Goal: Information Seeking & Learning: Learn about a topic

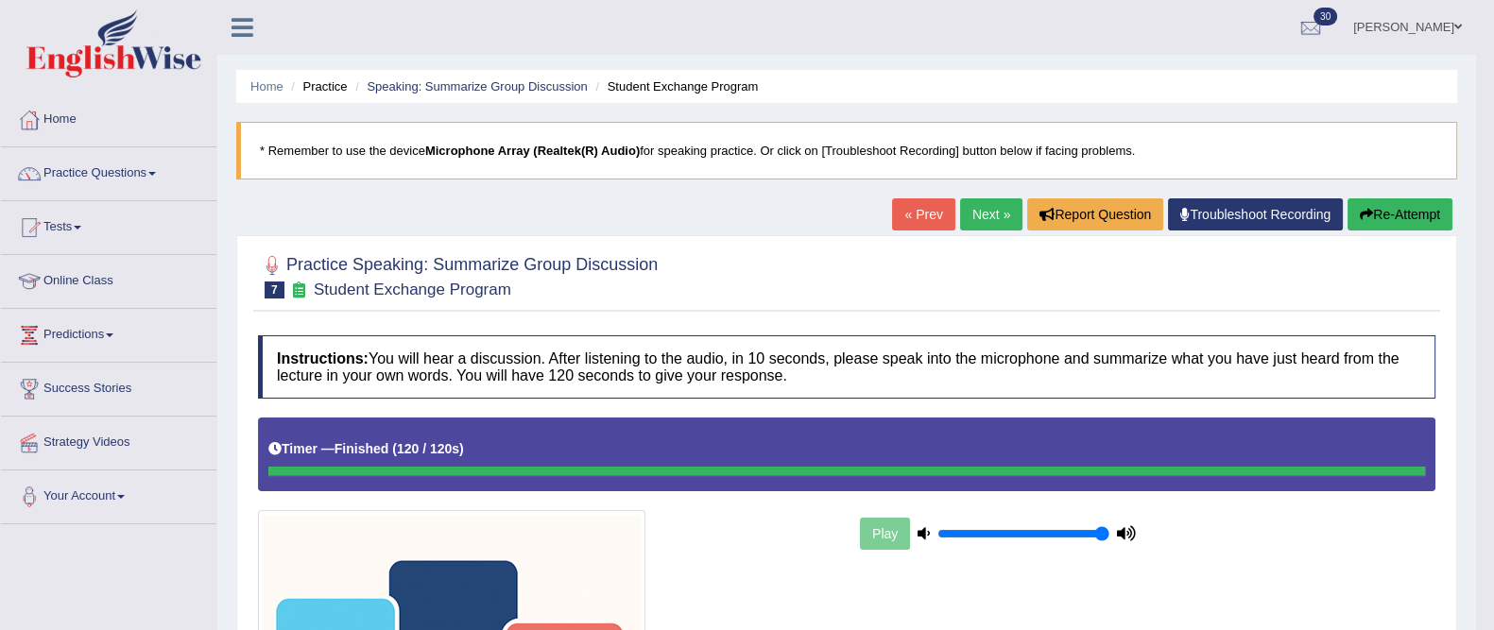
click at [931, 219] on link "« Prev" at bounding box center [923, 214] width 62 height 32
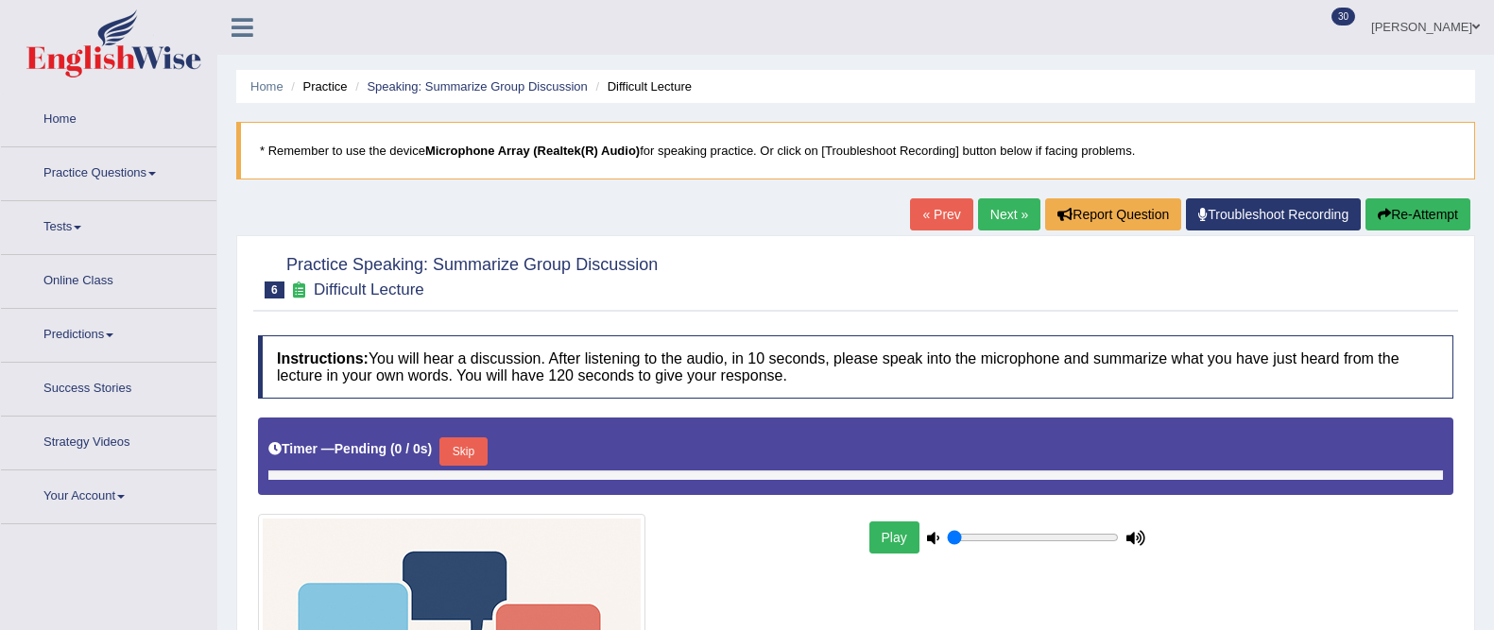
type input "1"
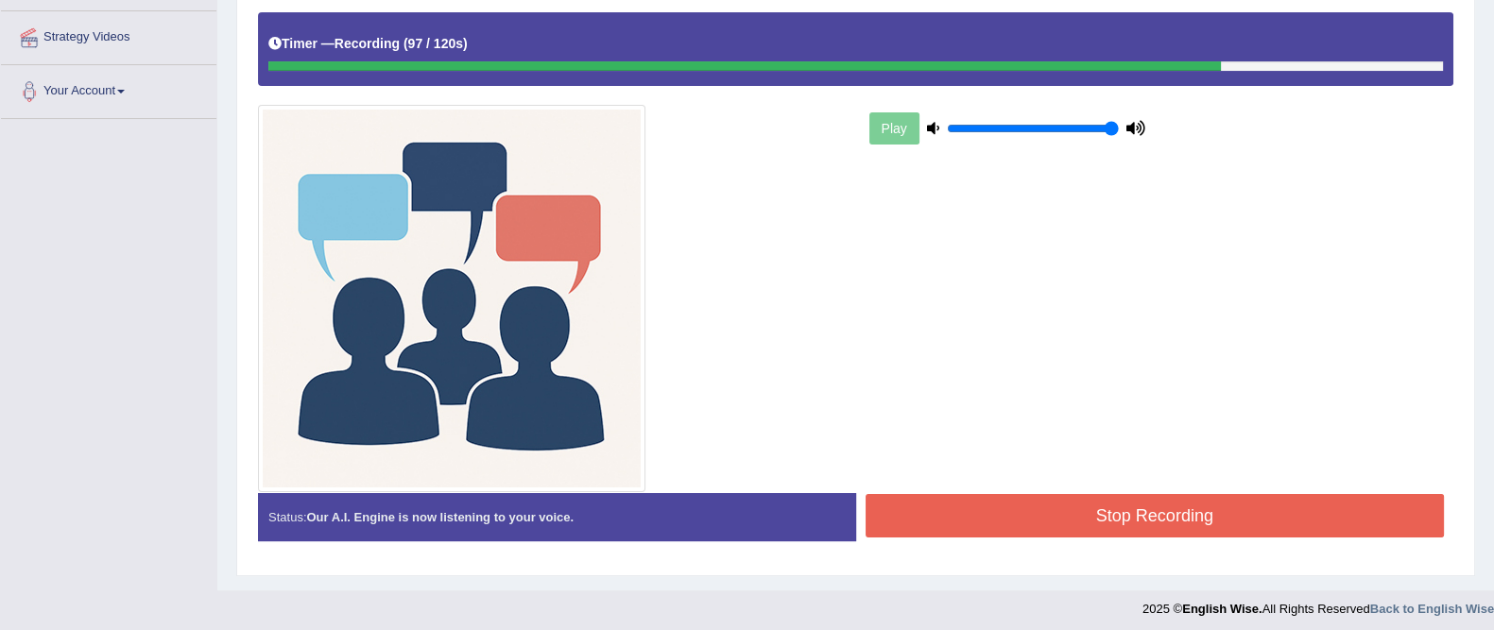
scroll to position [411, 0]
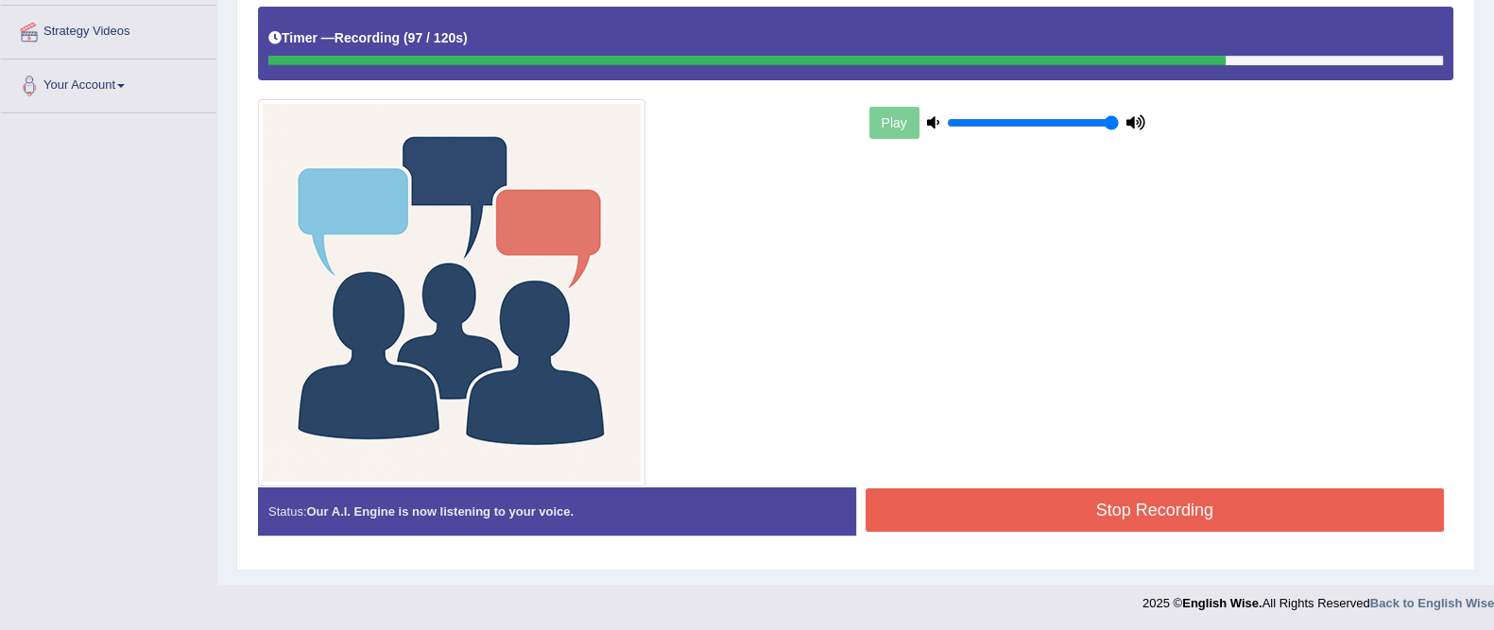
click at [1172, 527] on button "Stop Recording" at bounding box center [1154, 509] width 579 height 43
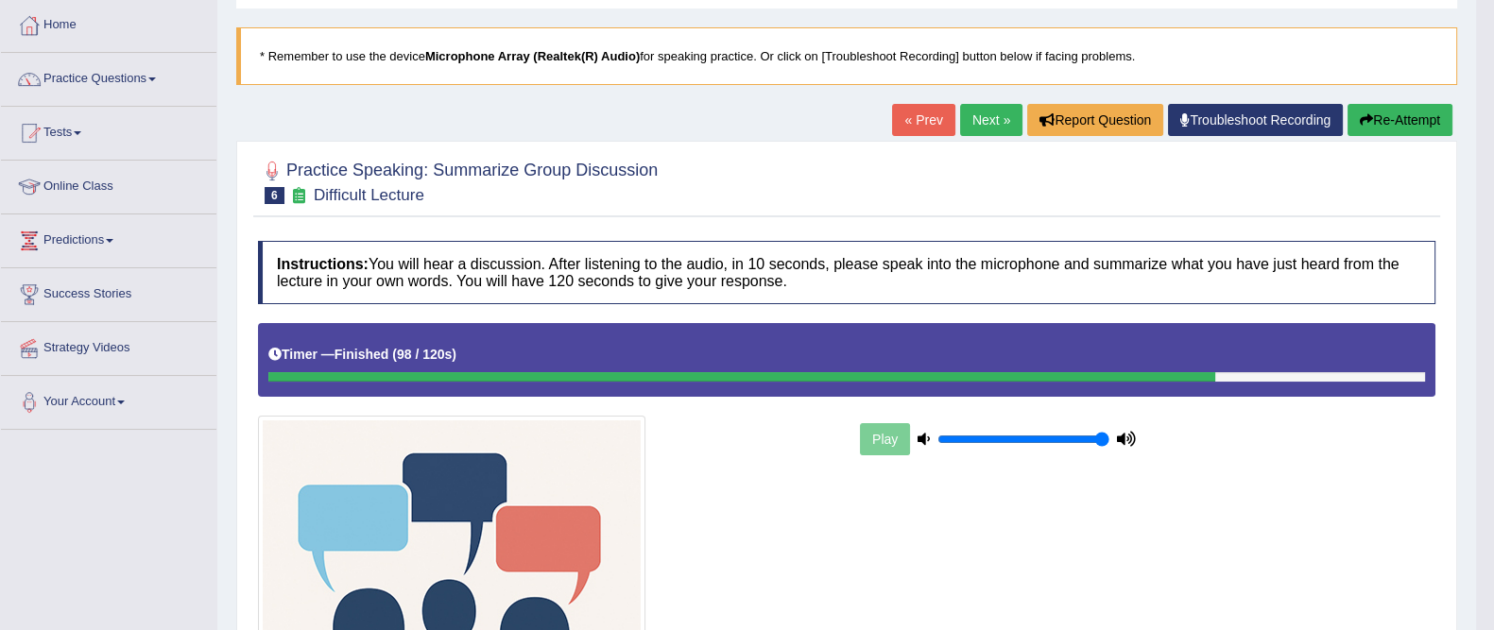
scroll to position [0, 0]
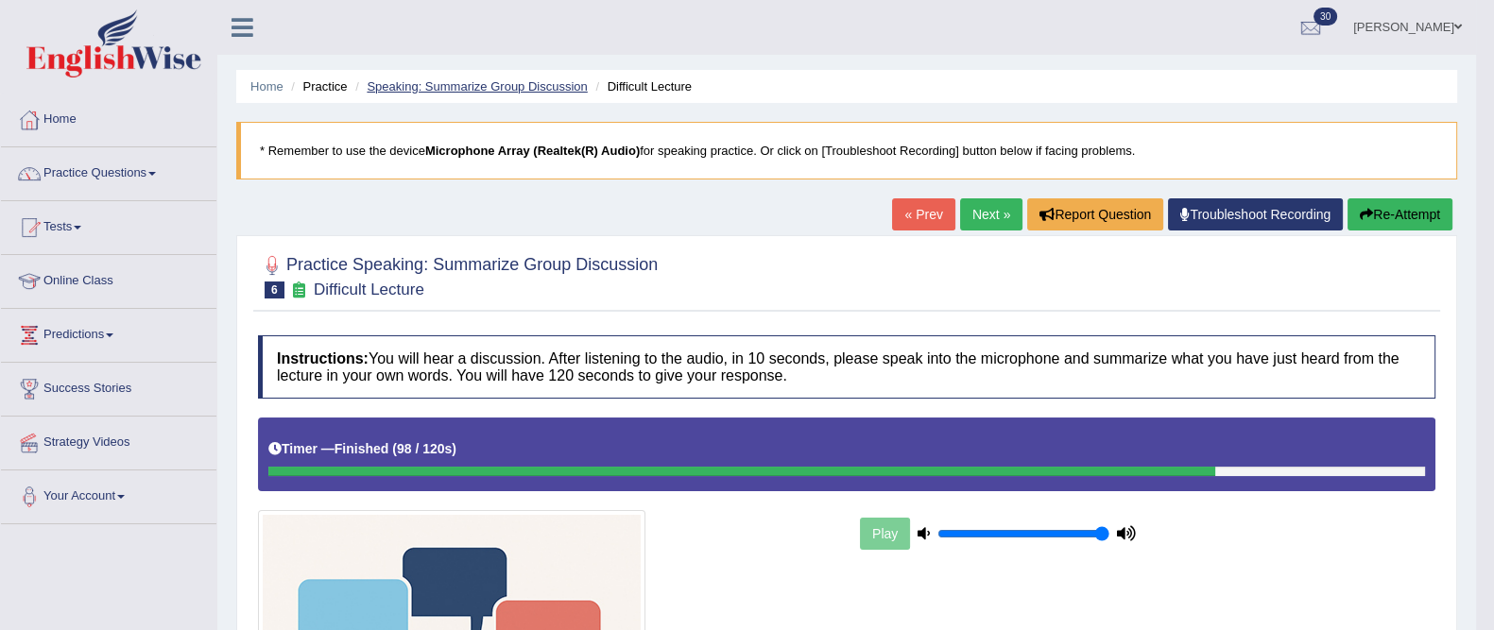
click at [457, 91] on link "Speaking: Summarize Group Discussion" at bounding box center [477, 86] width 220 height 14
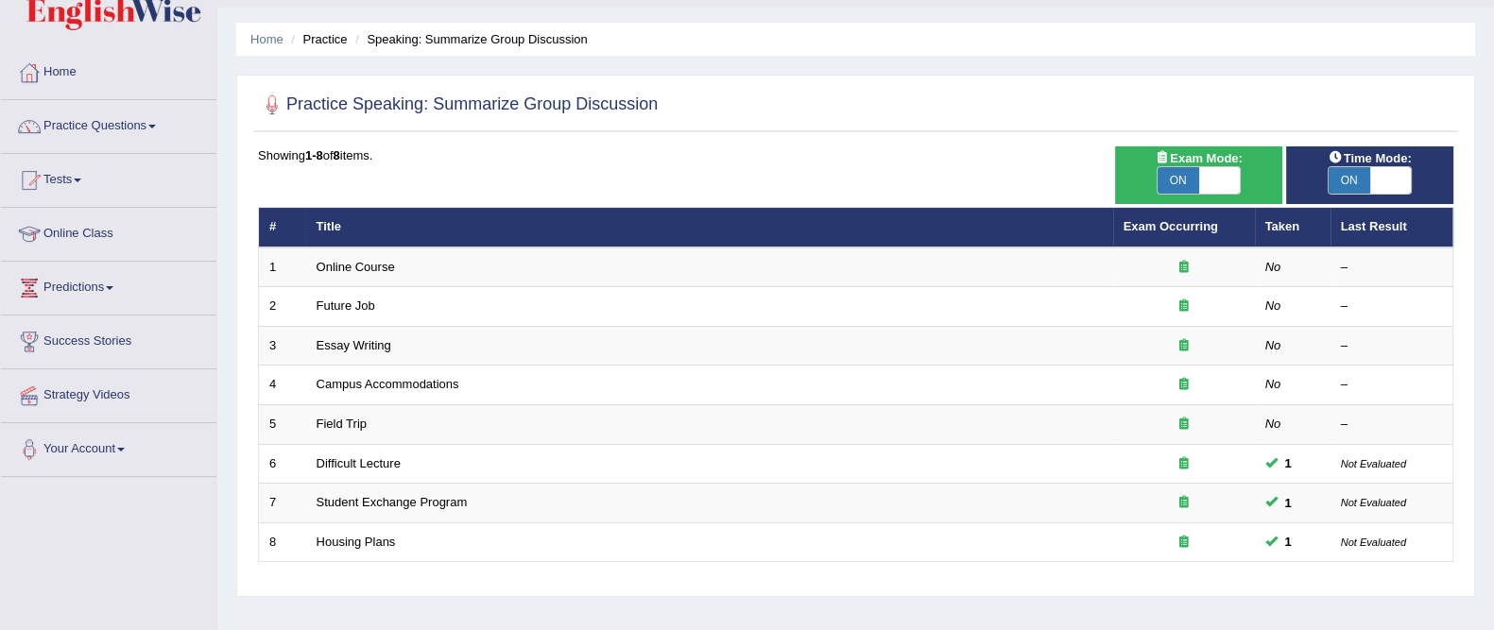
scroll to position [61, 0]
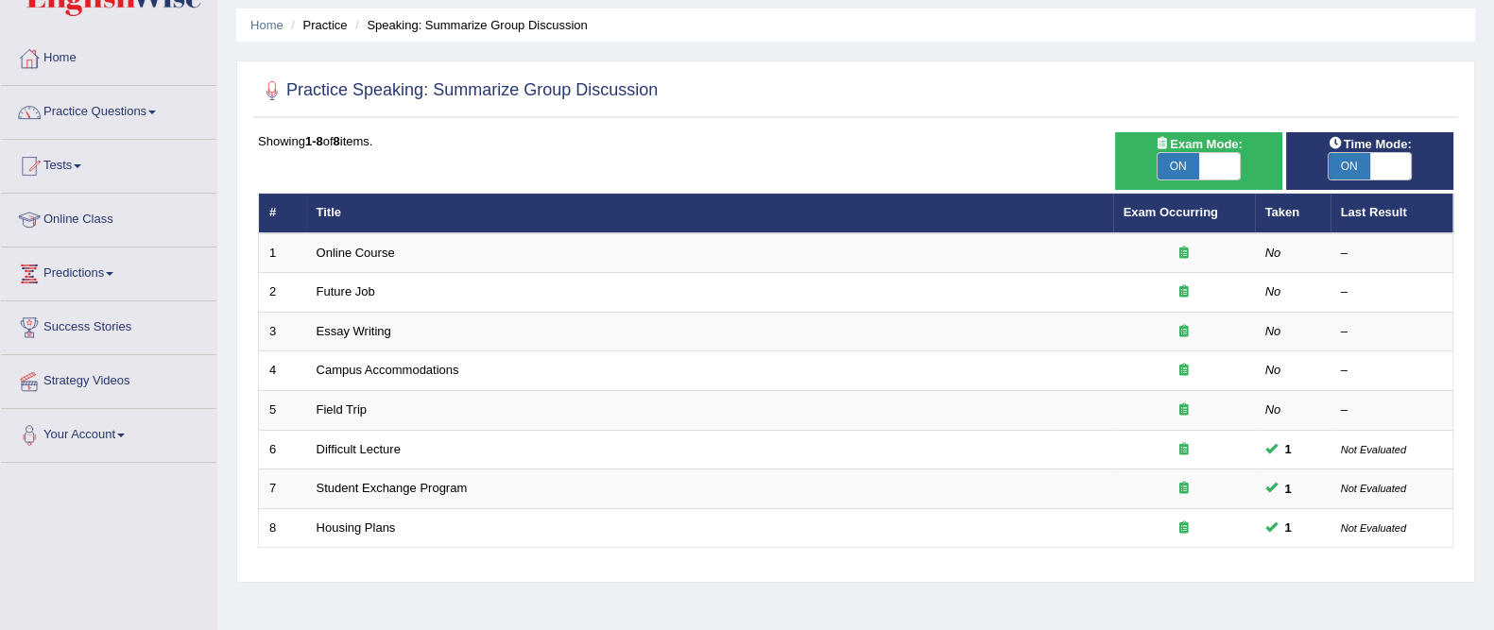
click at [1177, 167] on span "ON" at bounding box center [1178, 166] width 42 height 26
checkbox input "false"
click at [1351, 175] on span "ON" at bounding box center [1349, 166] width 42 height 26
checkbox input "false"
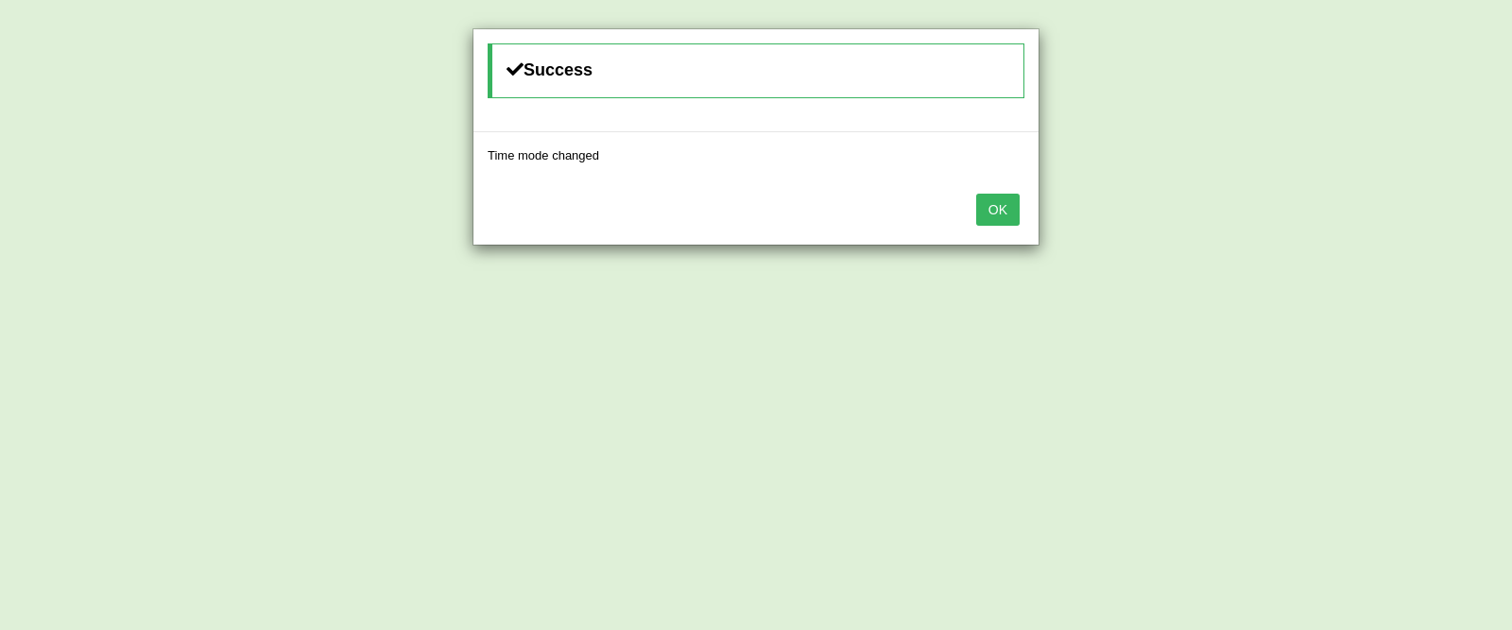
click at [978, 210] on button "OK" at bounding box center [997, 210] width 43 height 32
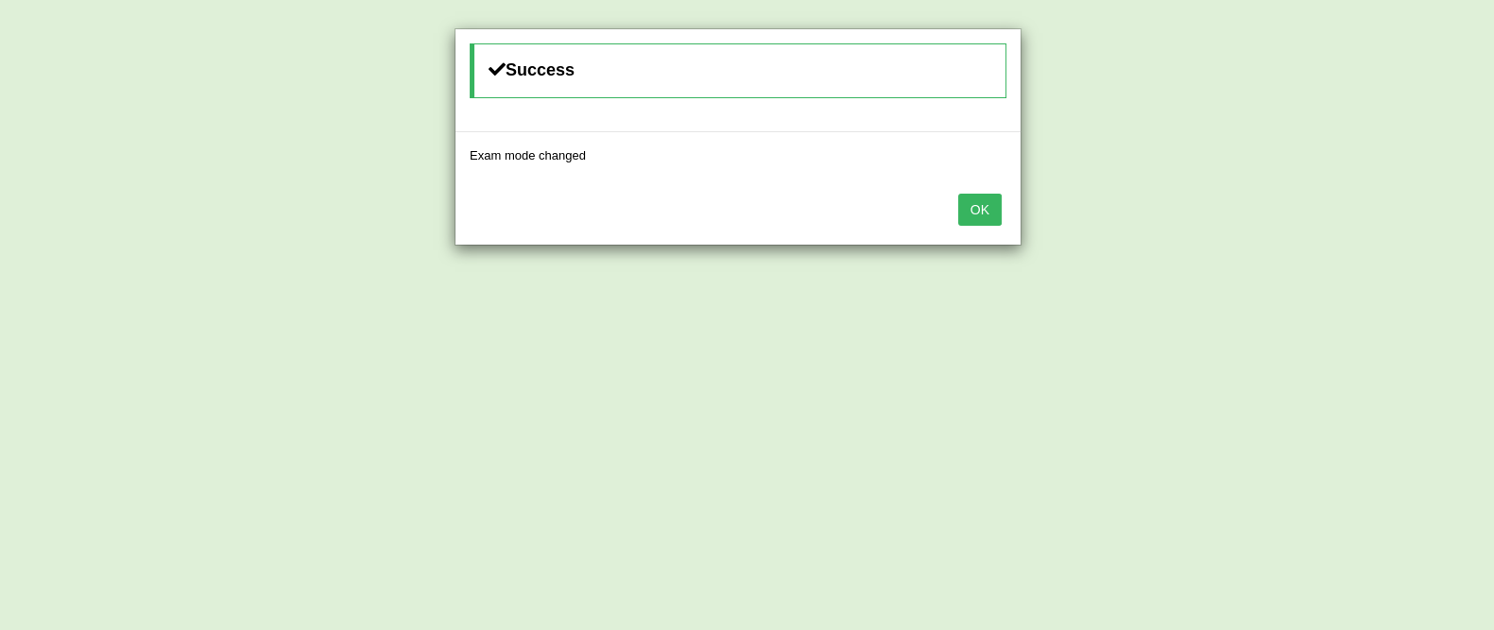
click at [983, 204] on button "OK" at bounding box center [979, 210] width 43 height 32
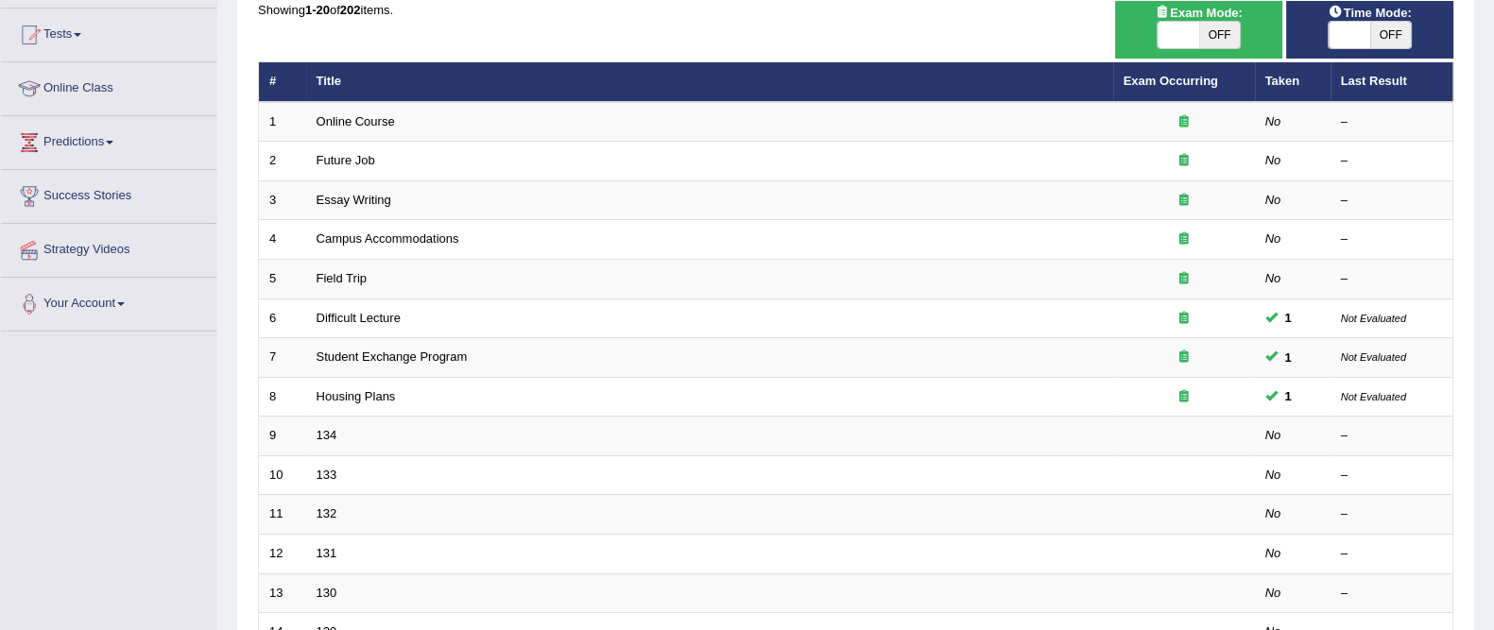
scroll to position [192, 0]
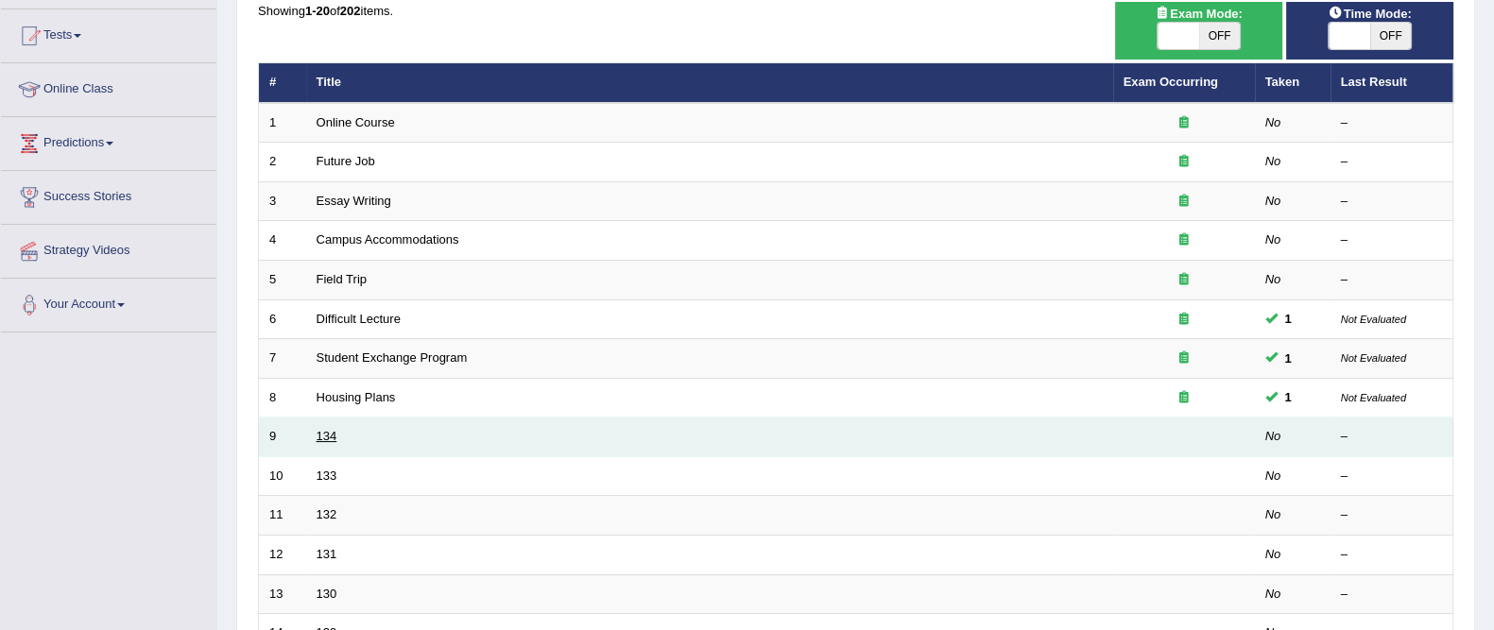
click at [332, 433] on link "134" at bounding box center [326, 436] width 21 height 14
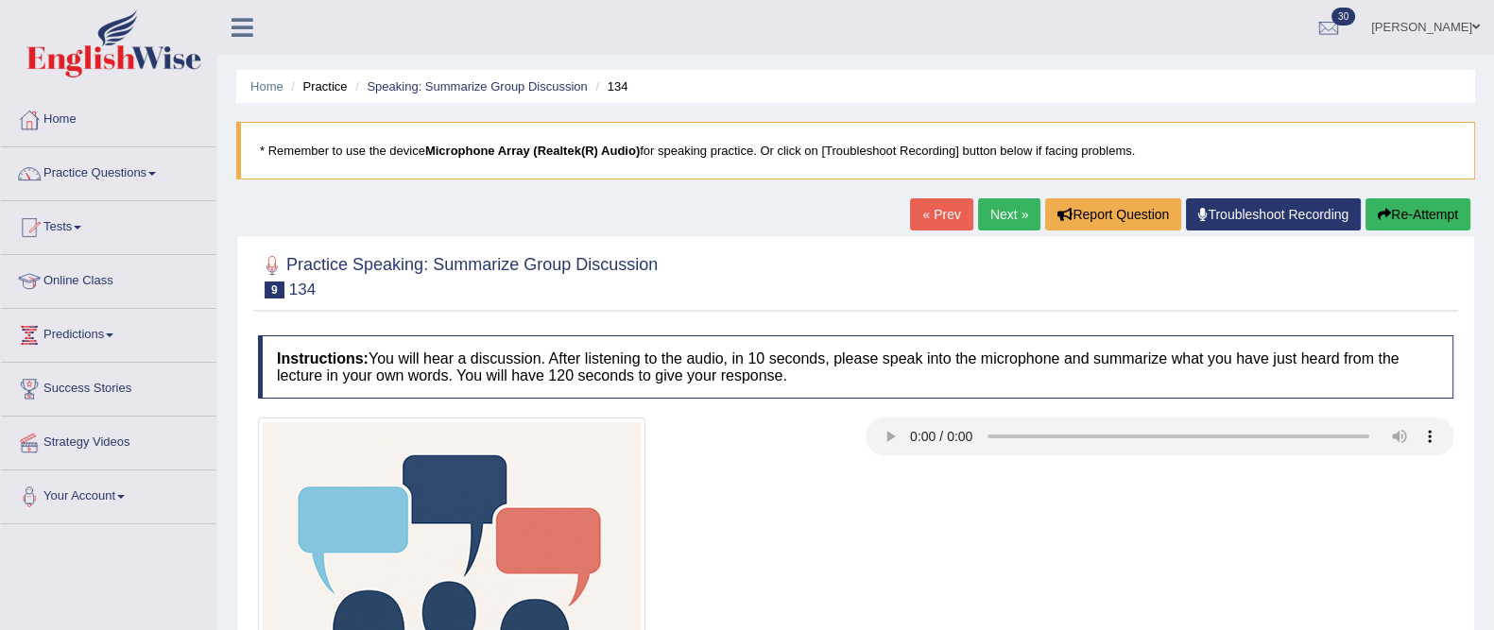
click at [957, 224] on link "« Prev" at bounding box center [941, 214] width 62 height 32
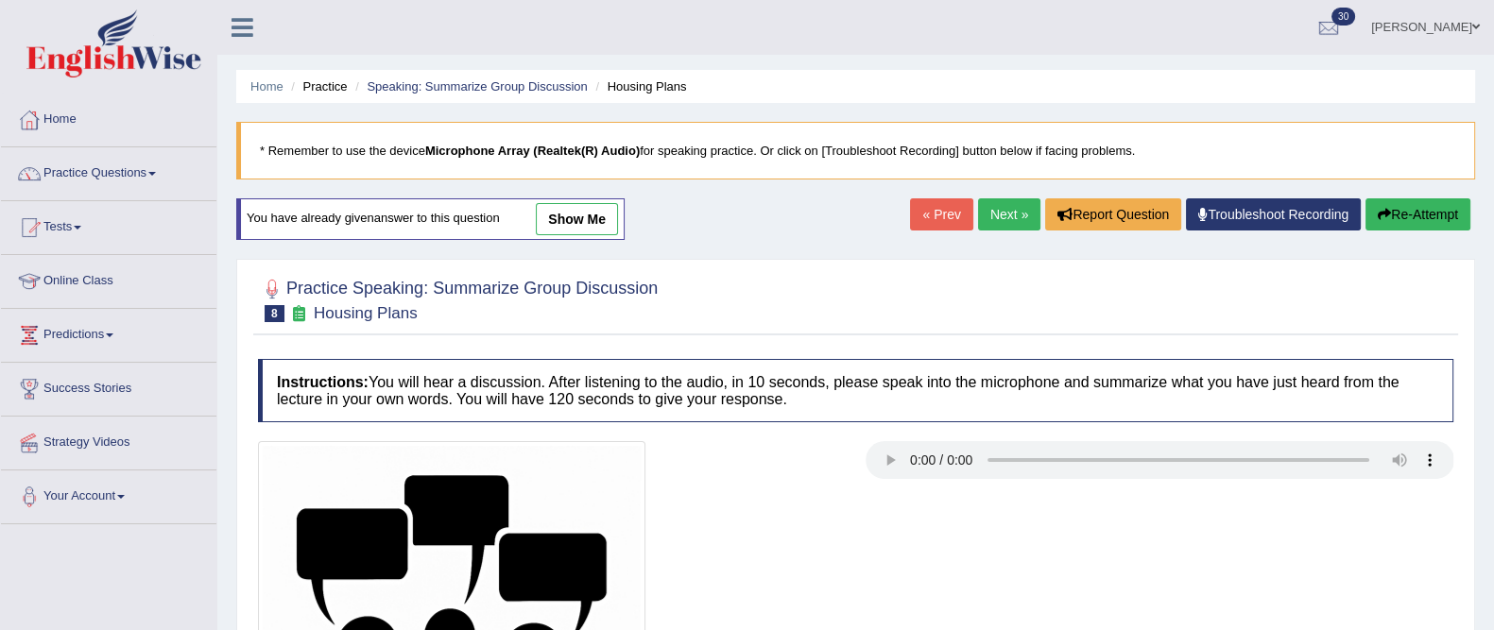
click at [1001, 198] on link "Next »" at bounding box center [1009, 214] width 62 height 32
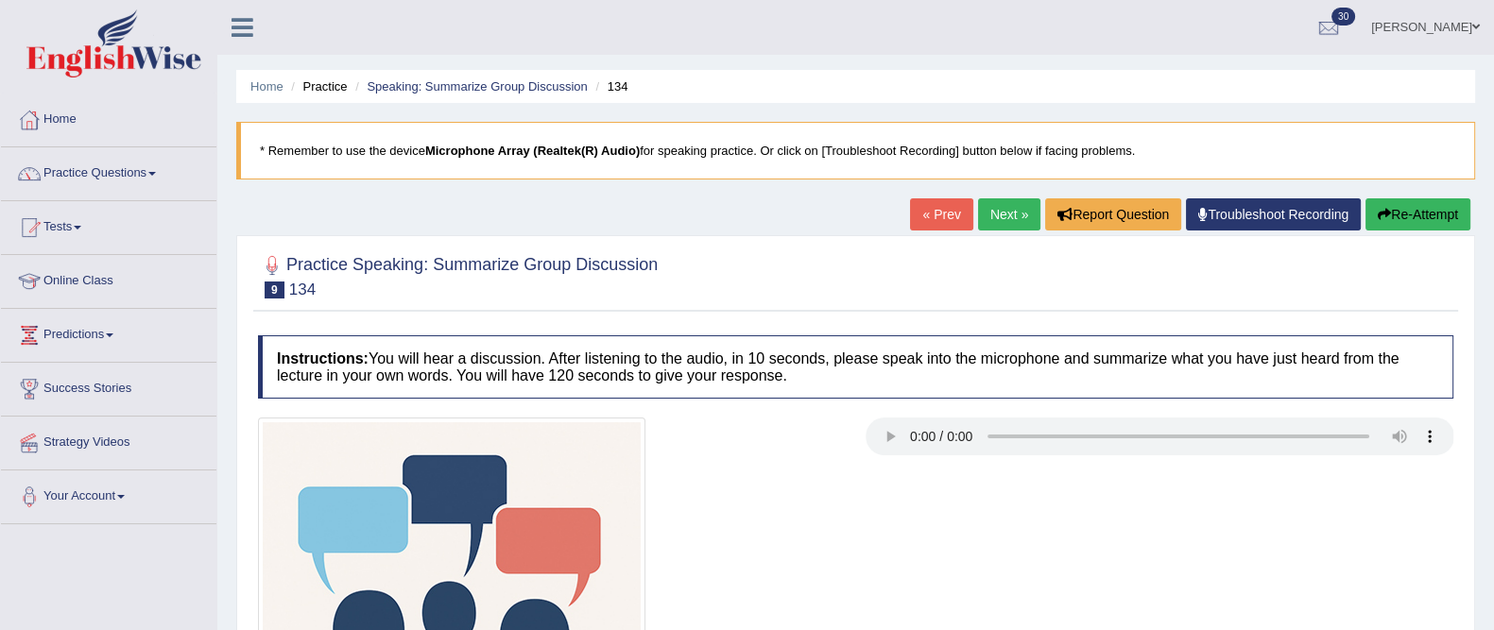
click at [1019, 225] on link "Next »" at bounding box center [1009, 214] width 62 height 32
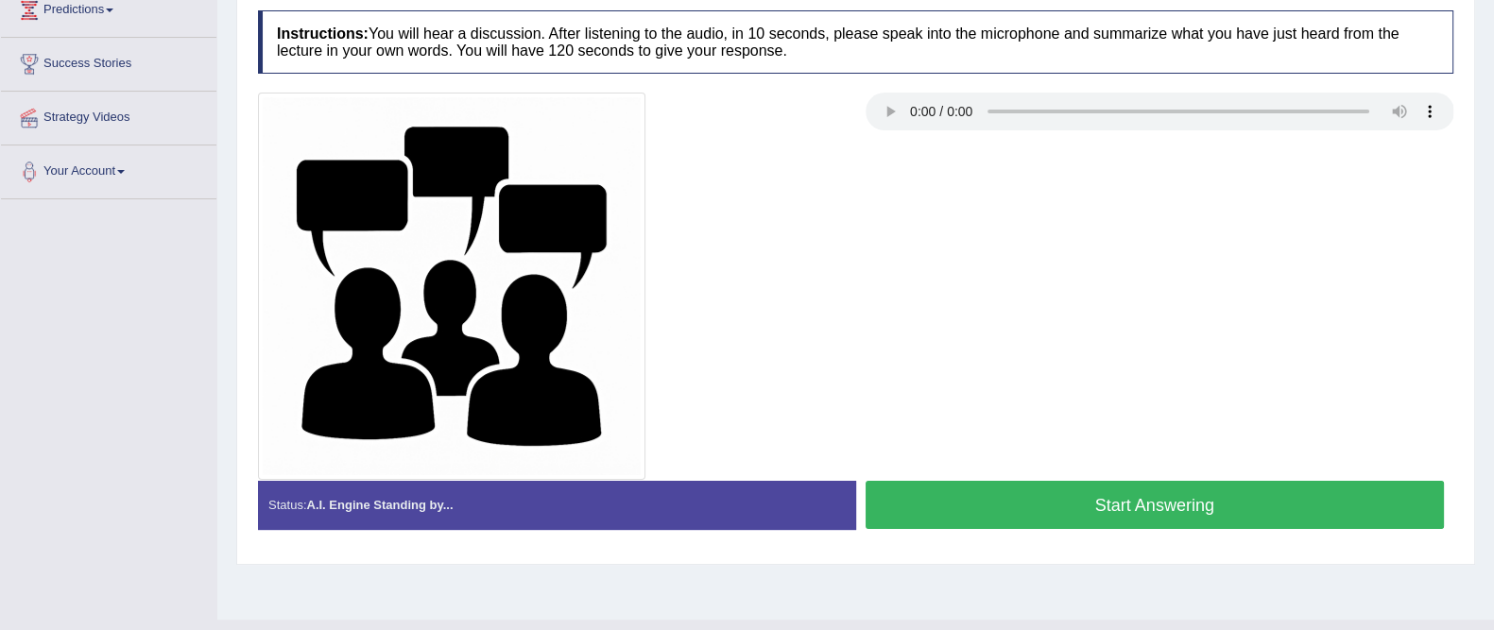
scroll to position [327, 0]
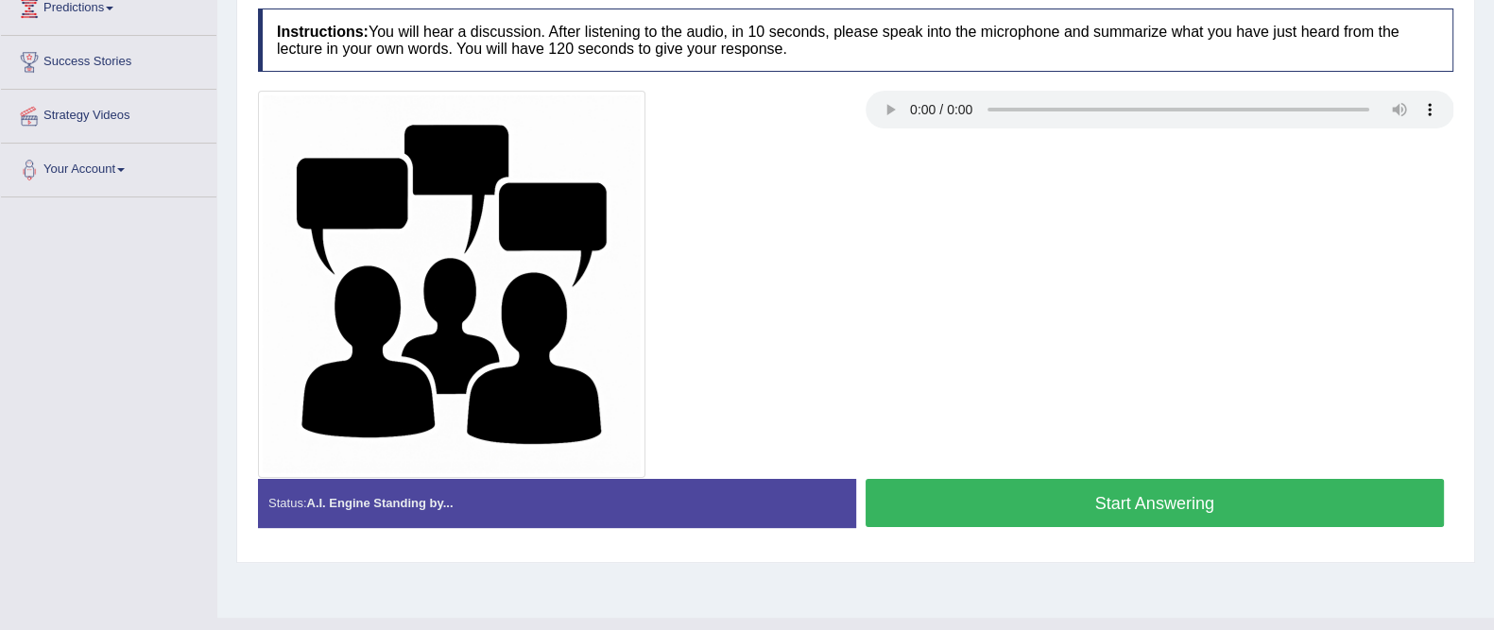
click at [1074, 496] on button "Start Answering" at bounding box center [1154, 503] width 579 height 48
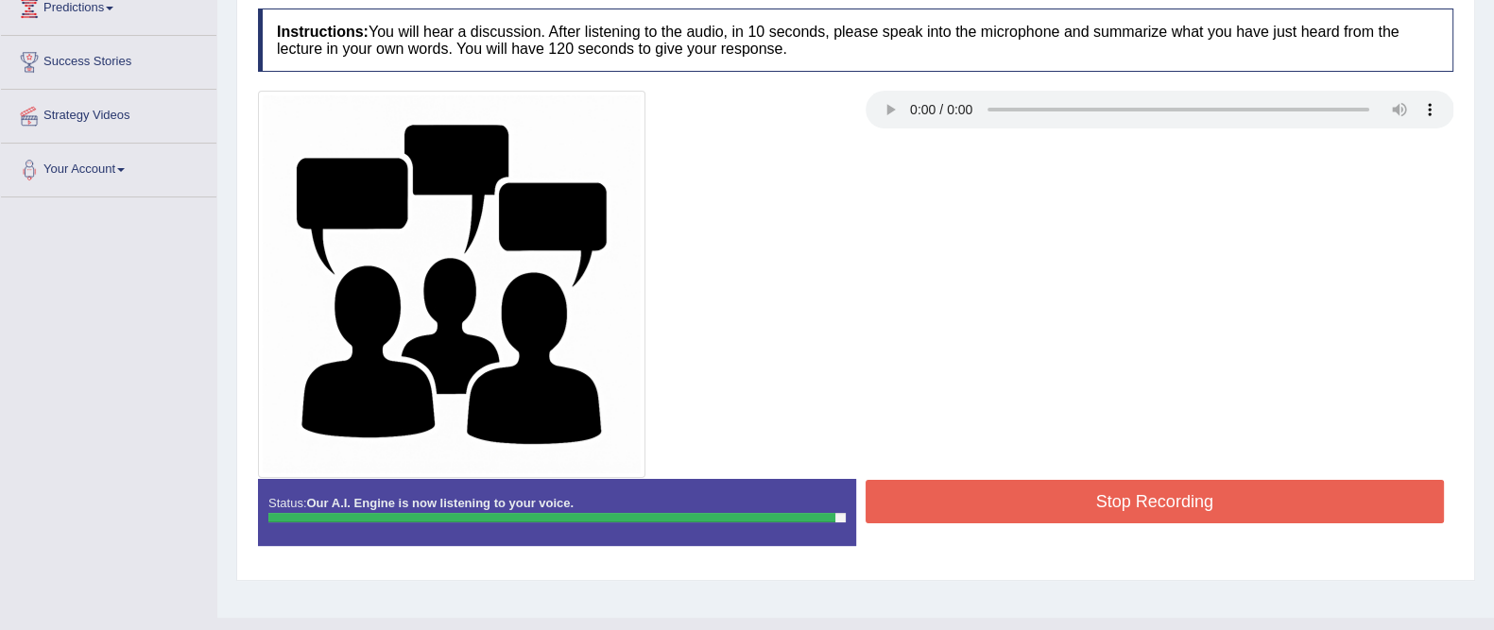
click at [1269, 496] on button "Stop Recording" at bounding box center [1154, 501] width 579 height 43
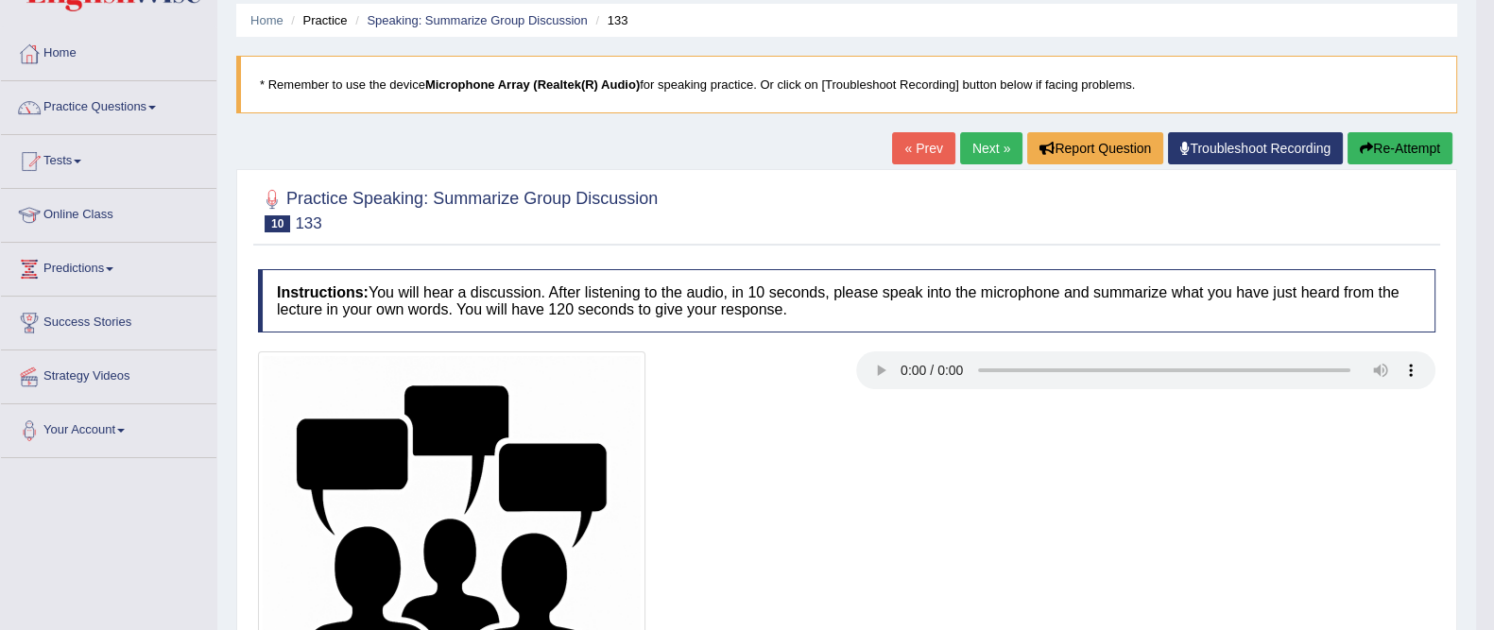
scroll to position [0, 0]
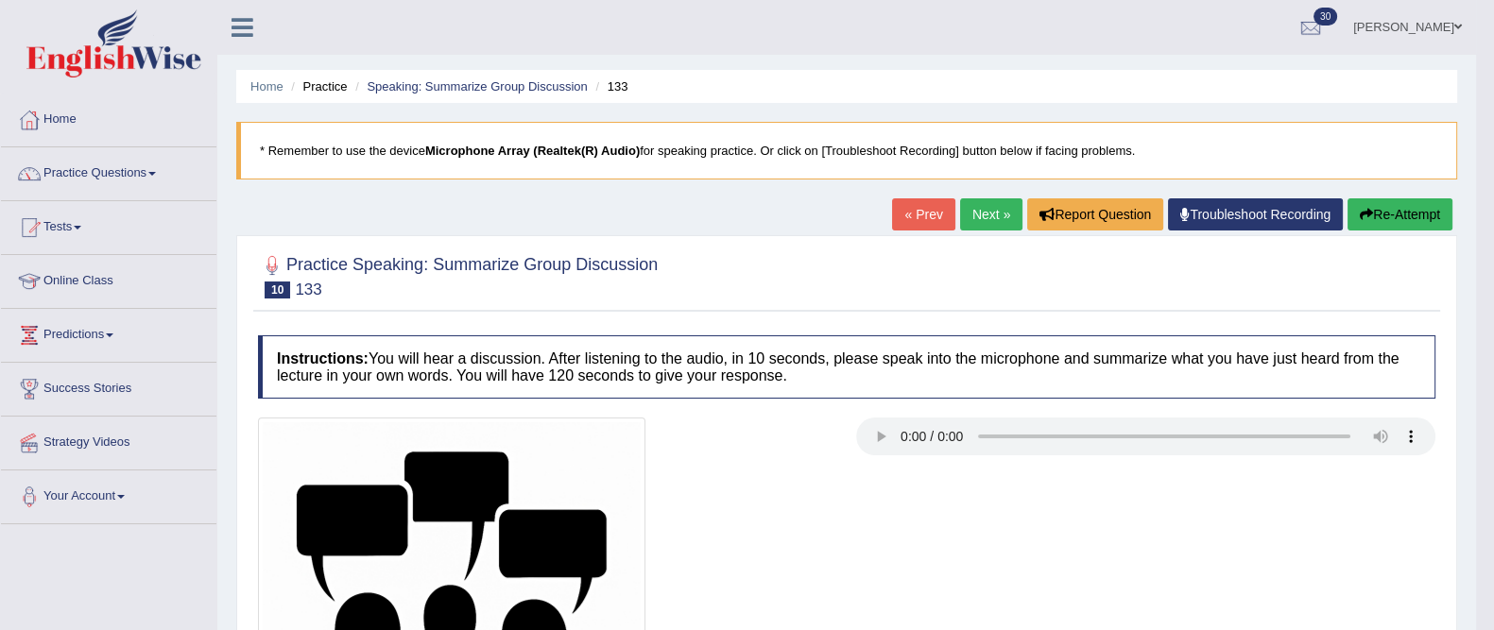
click at [986, 220] on link "Next »" at bounding box center [991, 214] width 62 height 32
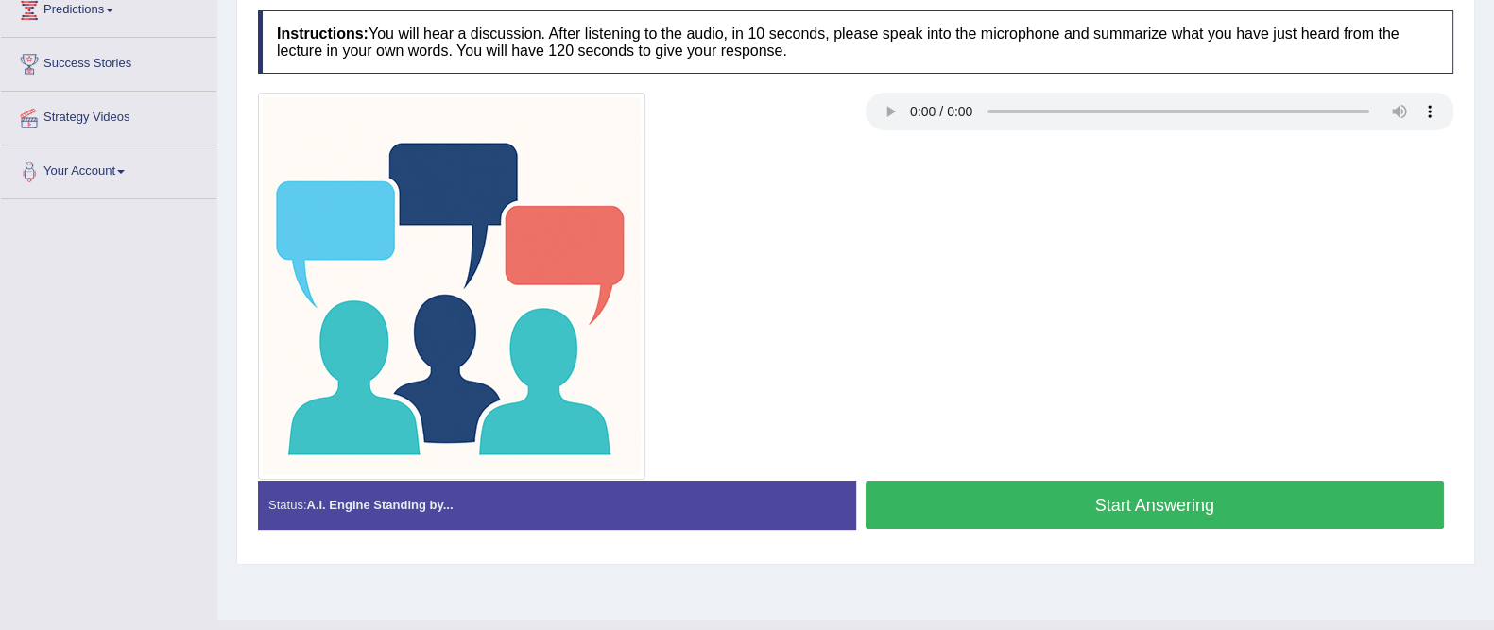
scroll to position [362, 0]
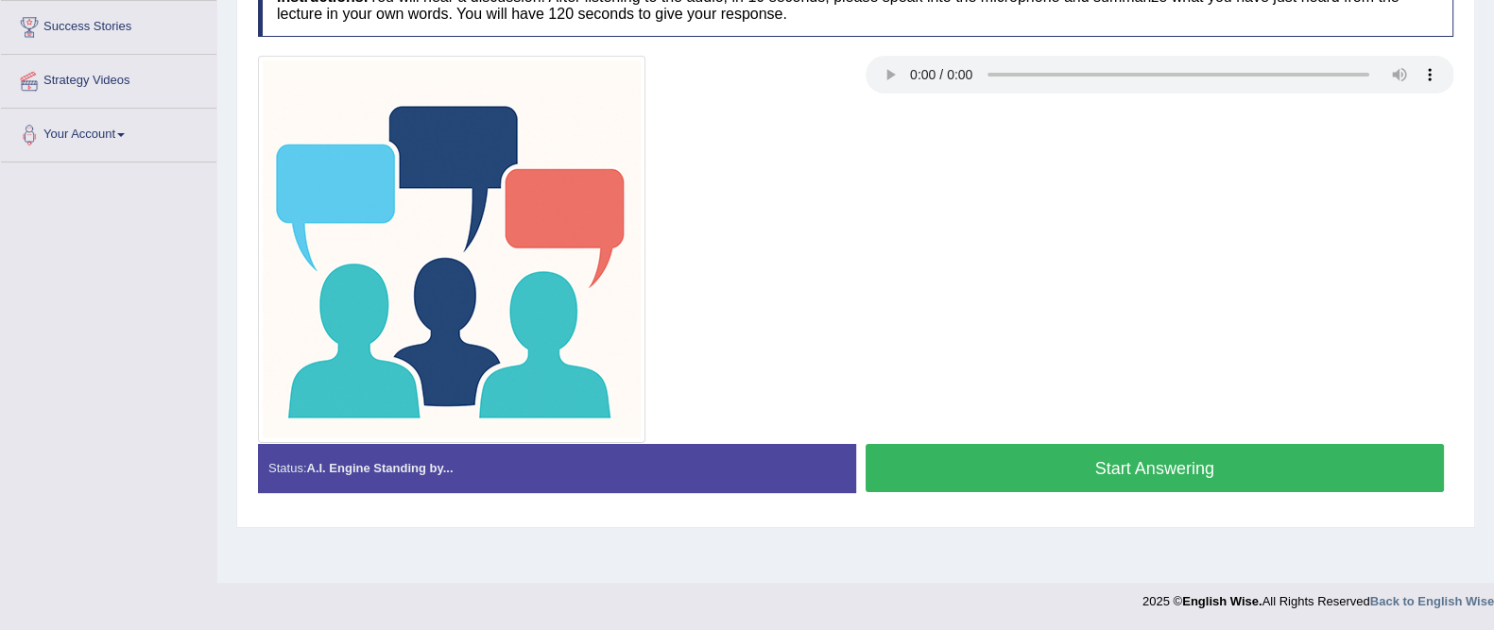
click at [1083, 478] on button "Start Answering" at bounding box center [1154, 468] width 579 height 48
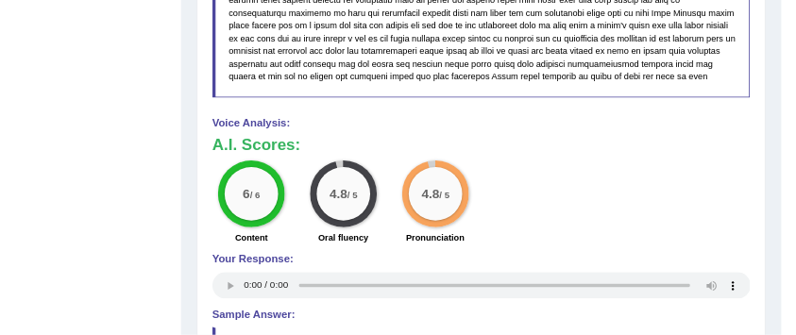
scroll to position [1278, 0]
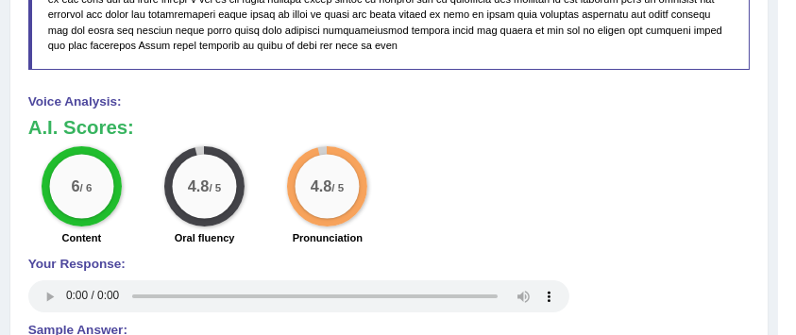
click at [375, 128] on h3 "A.I. Scores:" at bounding box center [389, 127] width 723 height 21
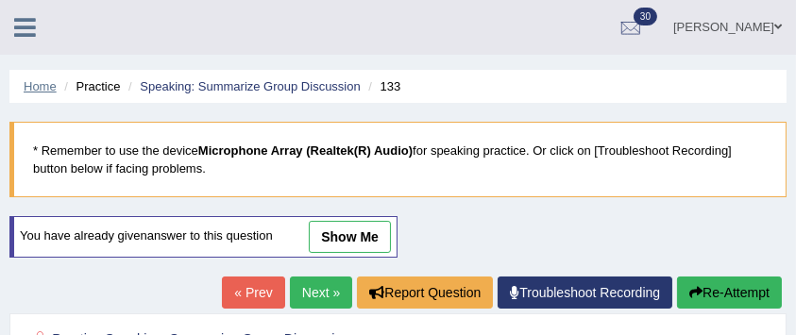
click at [49, 91] on link "Home" at bounding box center [40, 86] width 33 height 14
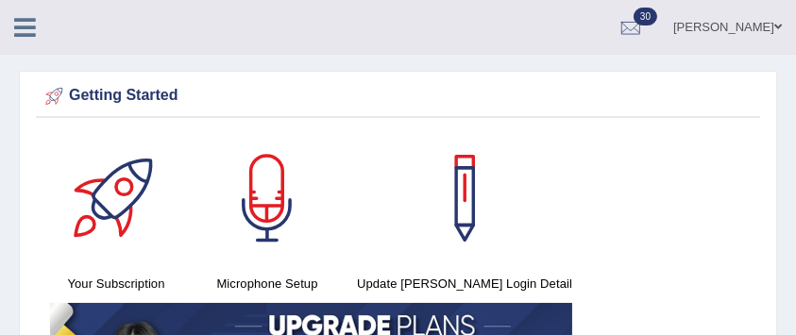
click at [14, 21] on icon at bounding box center [25, 27] width 22 height 25
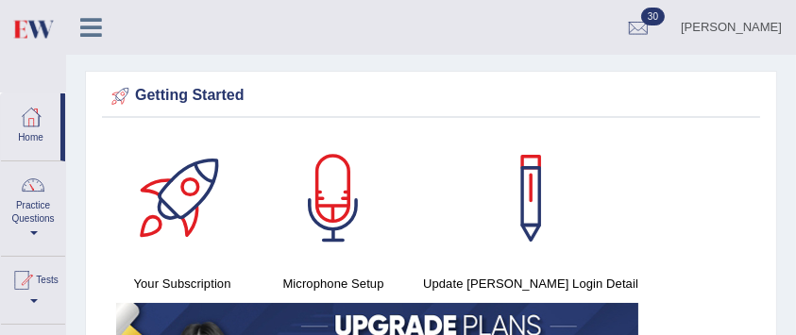
click at [44, 197] on div at bounding box center [33, 185] width 28 height 28
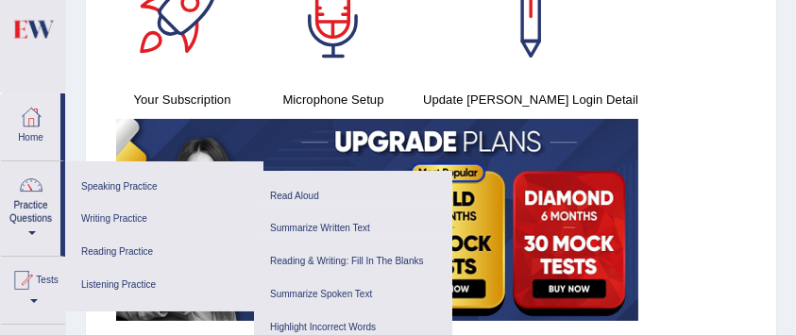
scroll to position [244, 0]
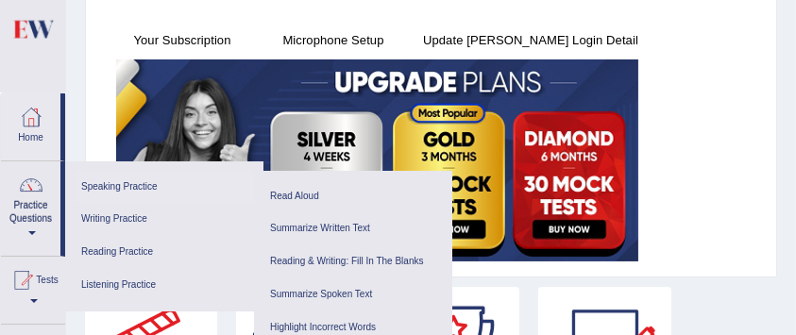
click at [159, 182] on link "Speaking Practice" at bounding box center [165, 187] width 180 height 33
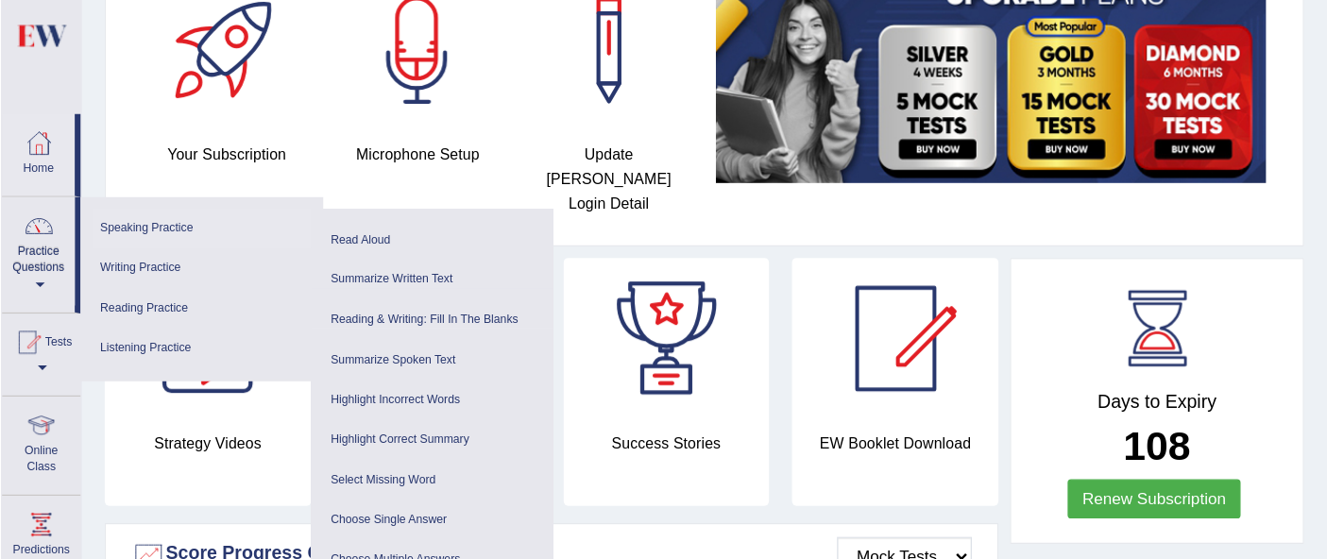
scroll to position [157, 0]
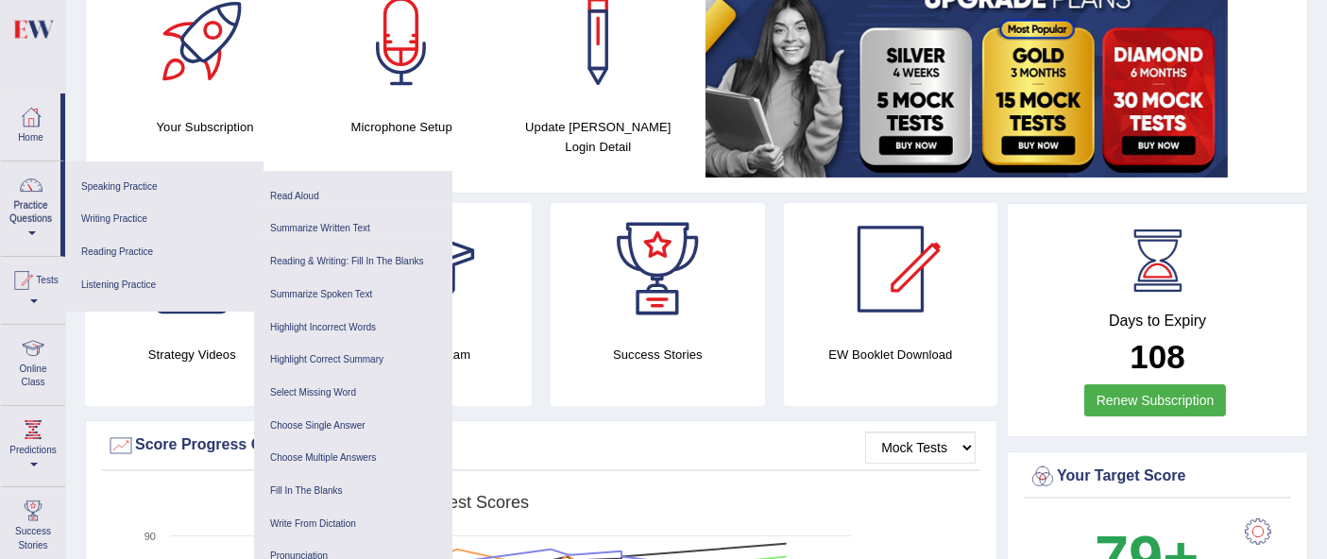
click at [442, 143] on div "Microphone Setup" at bounding box center [401, 60] width 197 height 171
click at [5, 189] on link "Practice Questions" at bounding box center [31, 206] width 60 height 89
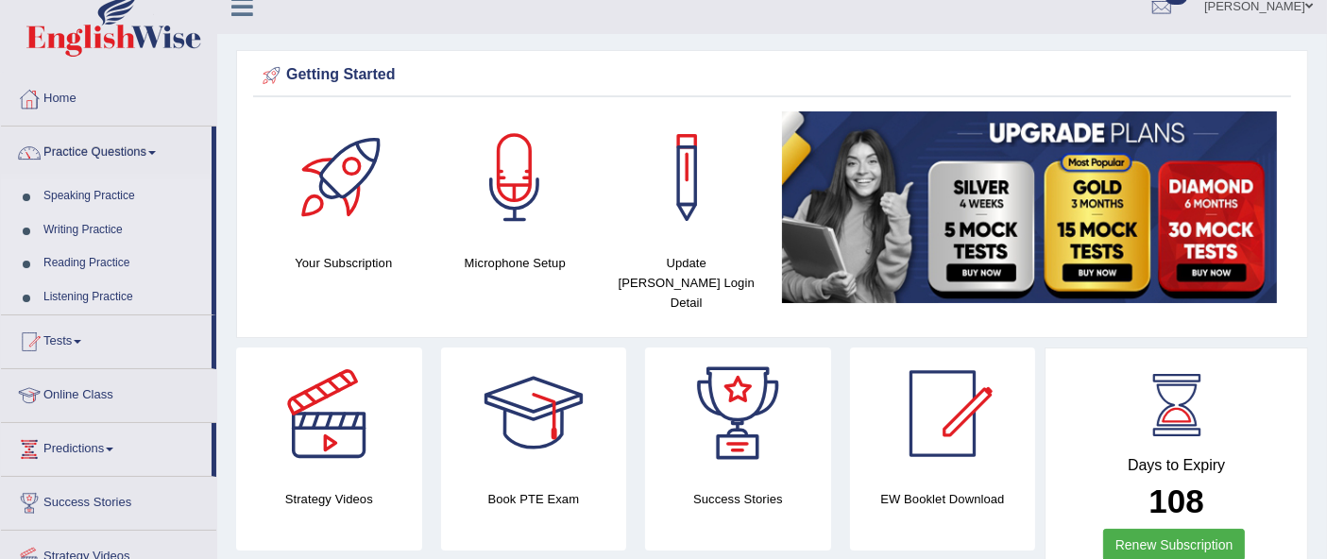
scroll to position [19, 0]
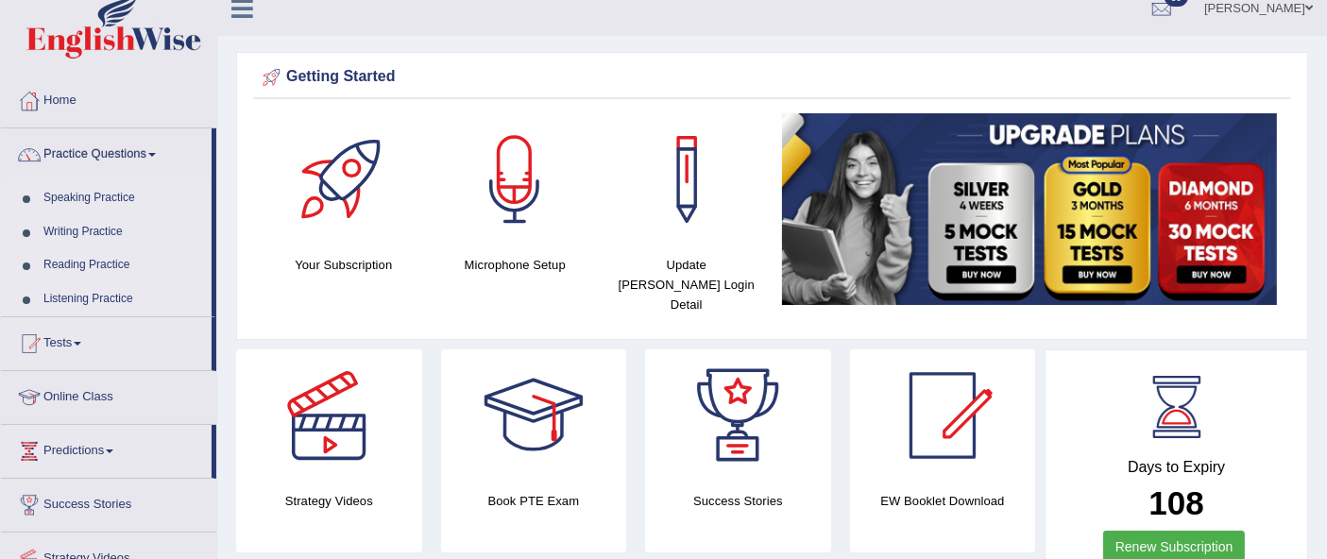
click at [111, 197] on link "Speaking Practice" at bounding box center [123, 198] width 177 height 34
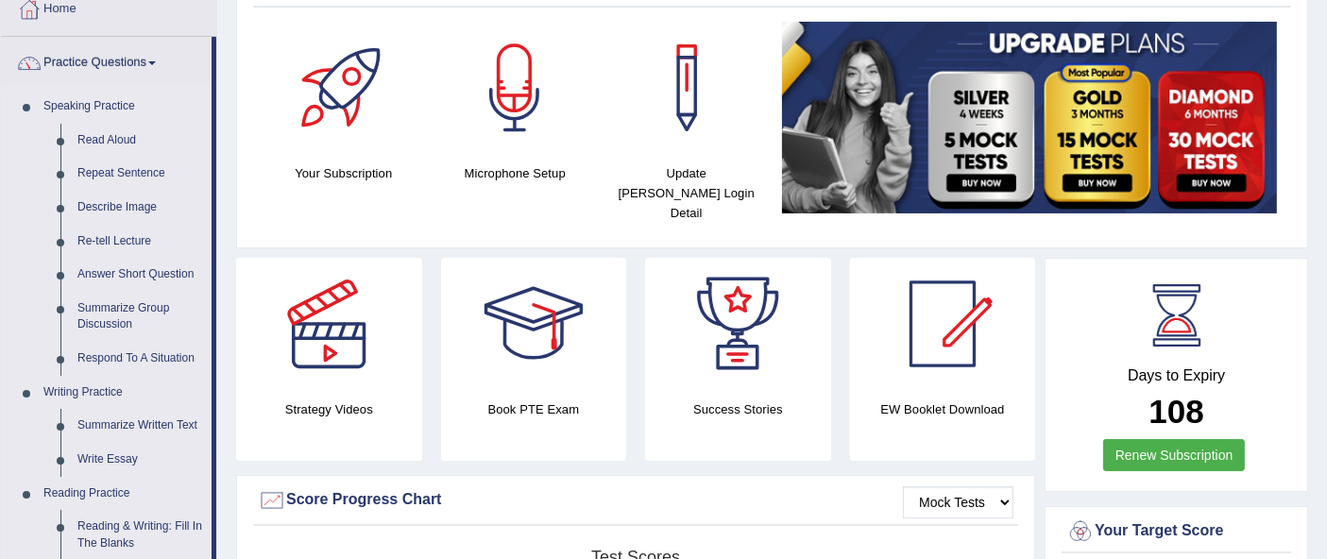
scroll to position [117, 0]
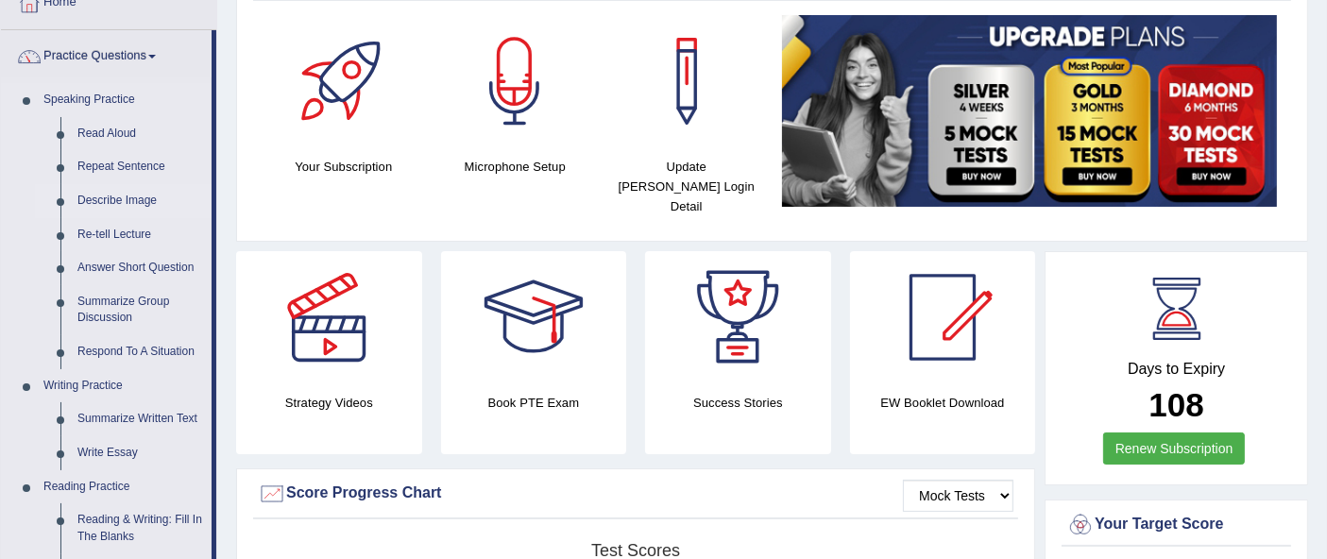
click at [105, 210] on link "Describe Image" at bounding box center [140, 201] width 143 height 34
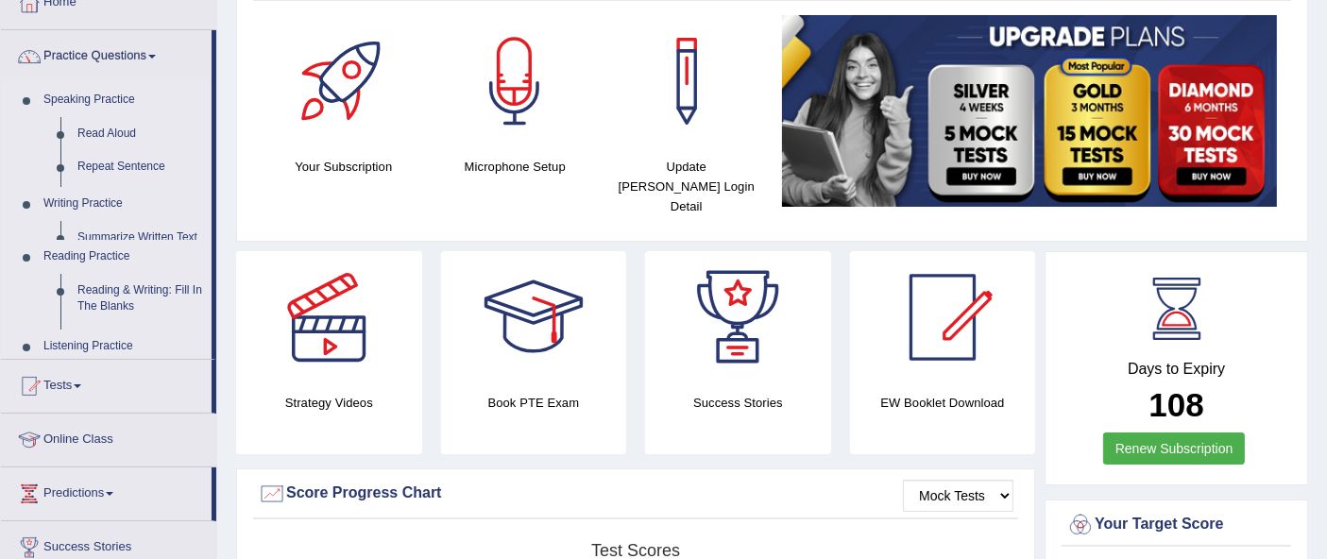
click at [118, 468] on li "Predictions Latest Predictions" at bounding box center [108, 495] width 215 height 54
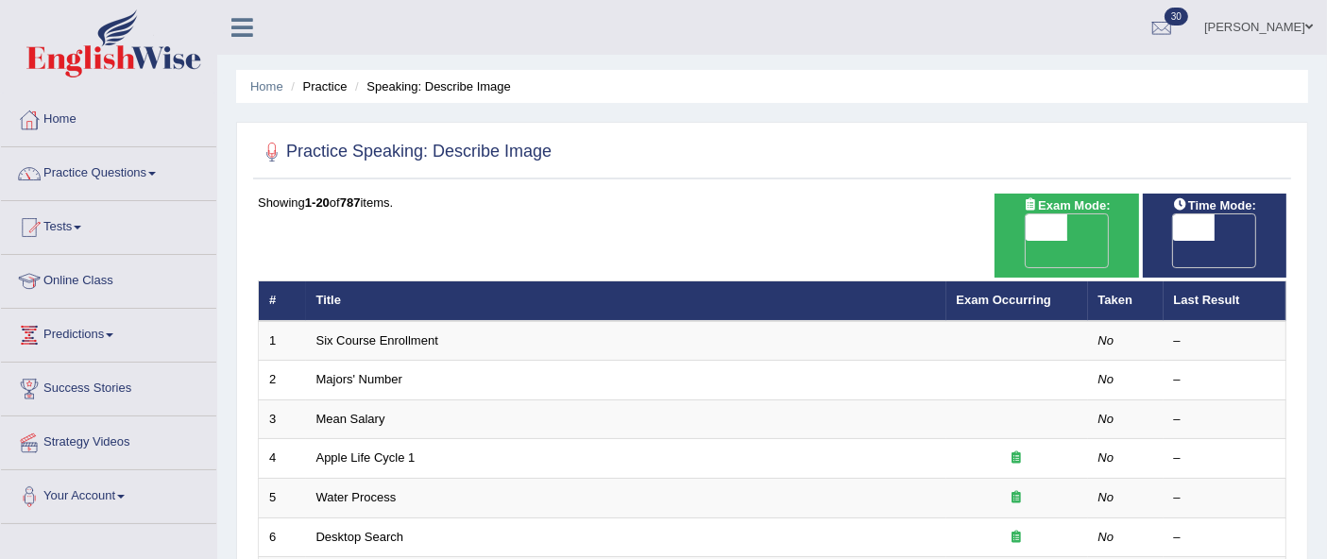
click at [130, 178] on link "Practice Questions" at bounding box center [108, 170] width 215 height 47
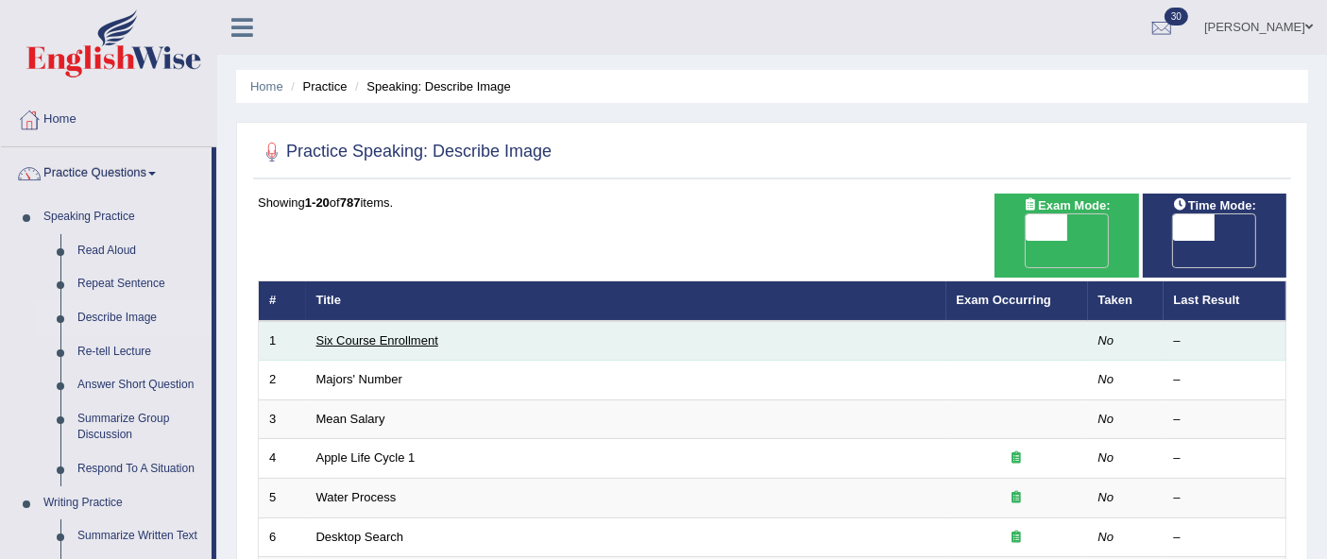
click at [402, 334] on link "Six Course Enrollment" at bounding box center [377, 341] width 122 height 14
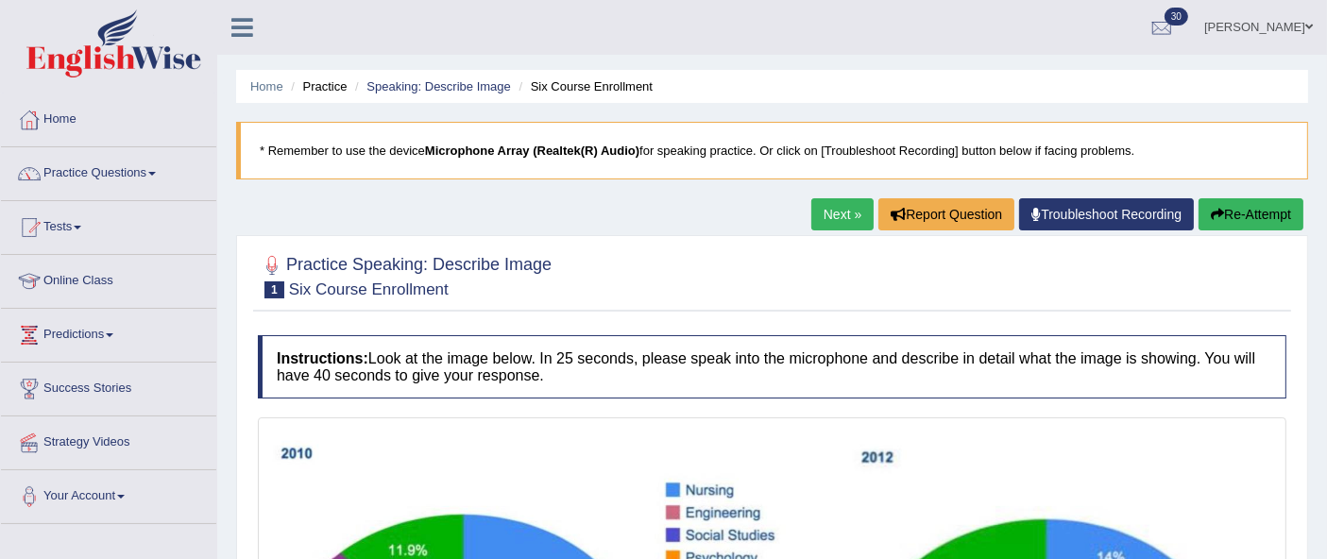
click at [129, 165] on link "Practice Questions" at bounding box center [108, 170] width 215 height 47
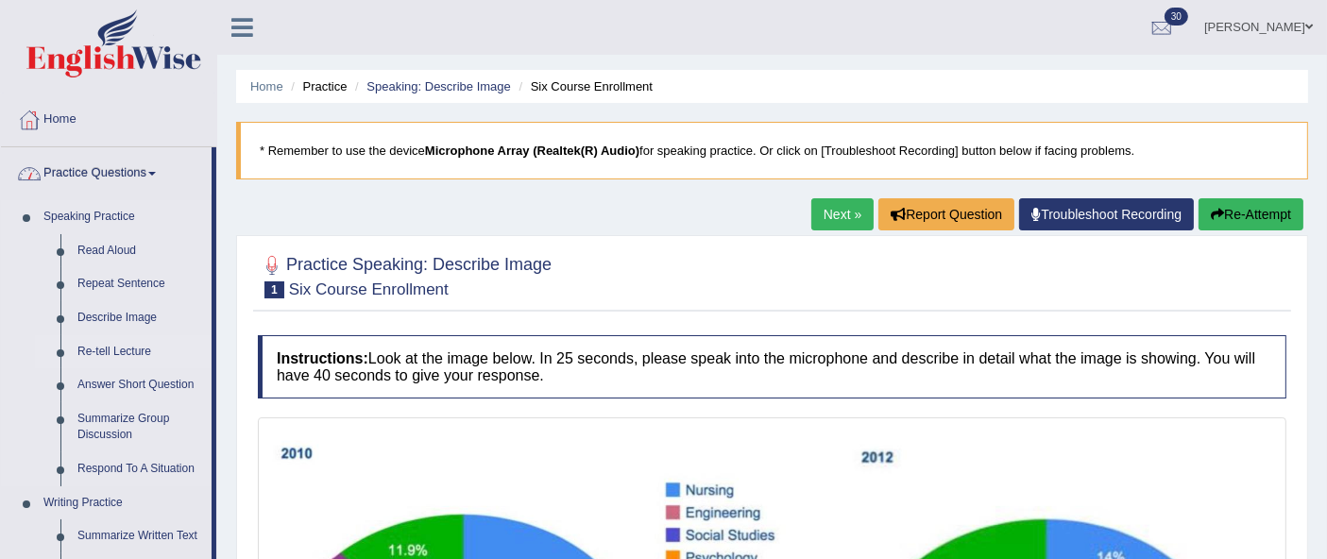
click at [140, 351] on link "Re-tell Lecture" at bounding box center [140, 352] width 143 height 34
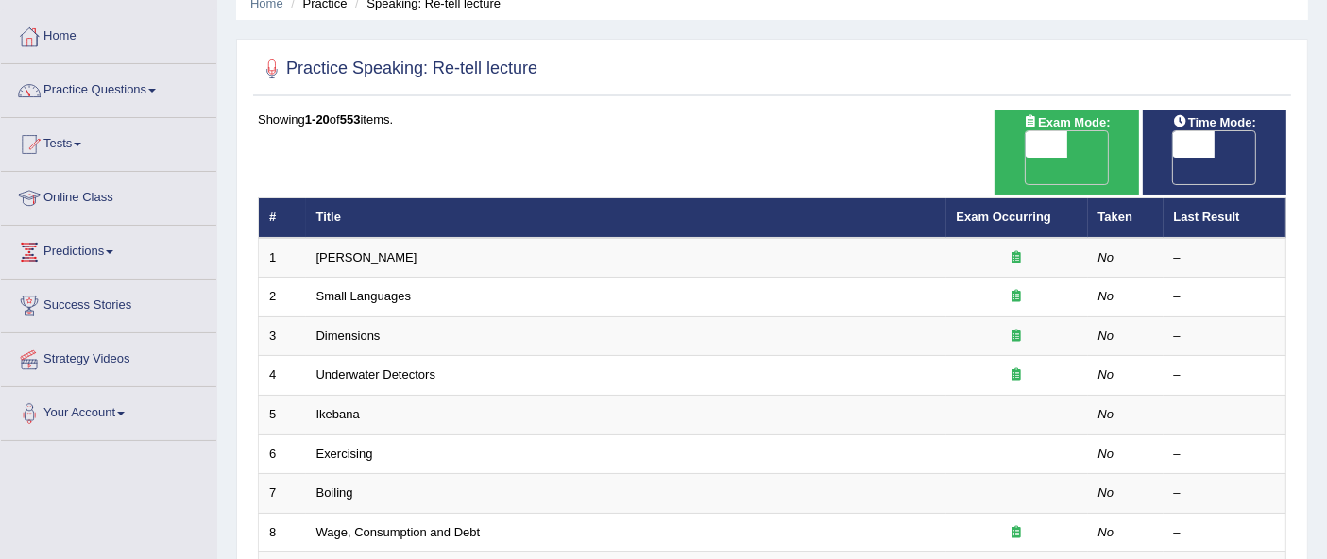
scroll to position [83, 0]
click at [1026, 158] on span "OFF" at bounding box center [1005, 171] width 42 height 26
checkbox input "true"
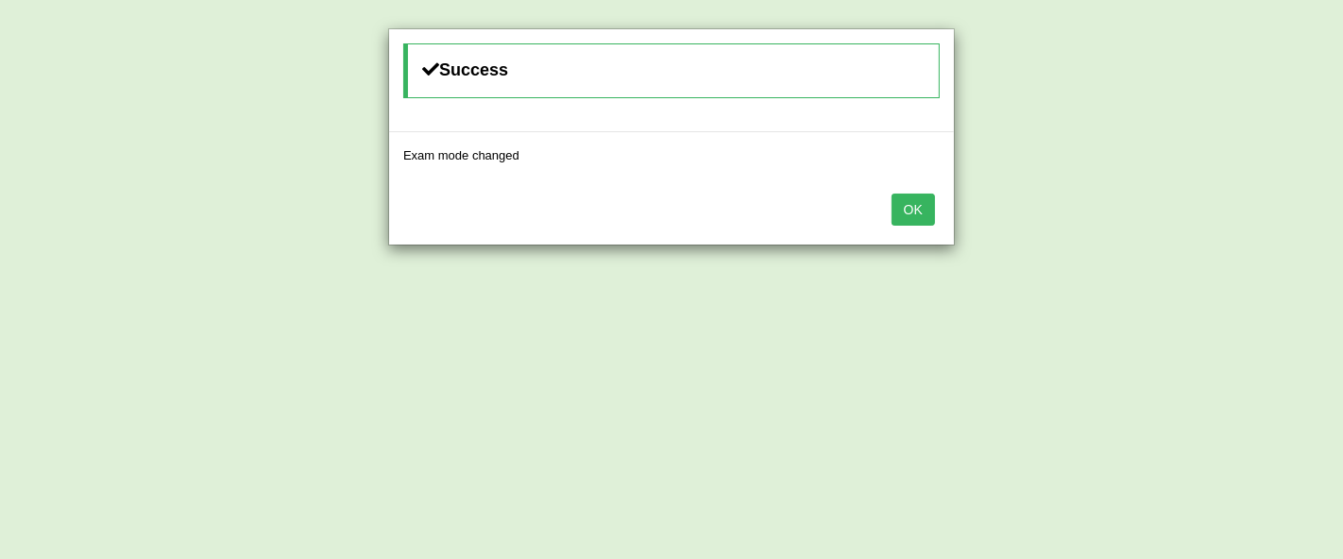
click at [898, 210] on button "OK" at bounding box center [913, 210] width 43 height 32
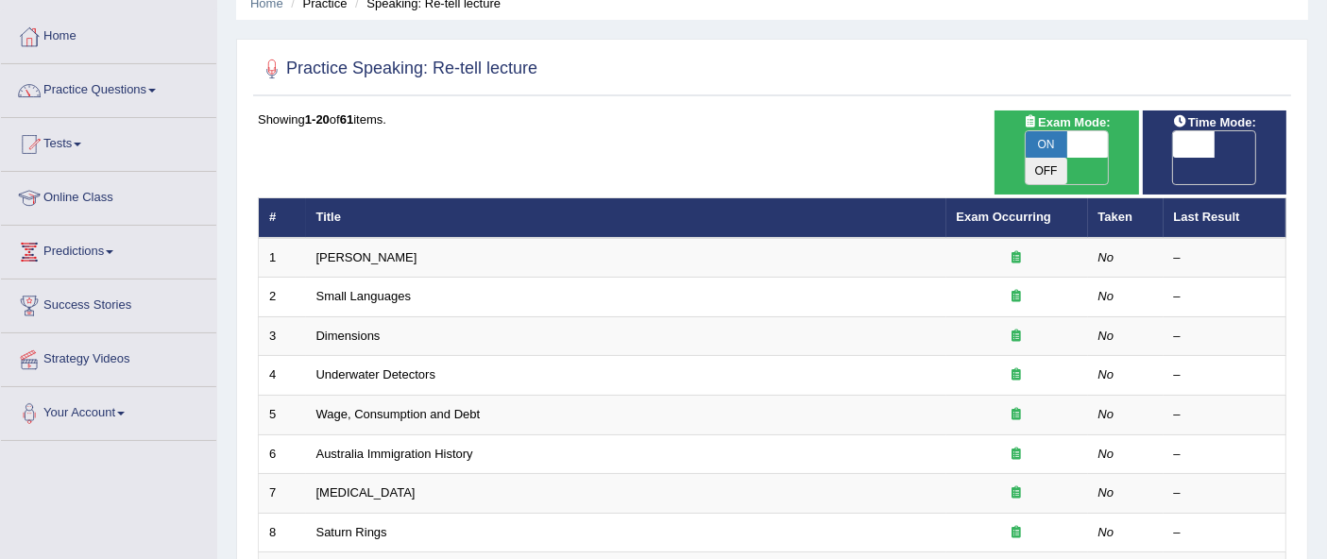
click at [1173, 158] on span "OFF" at bounding box center [1153, 171] width 42 height 26
checkbox input "true"
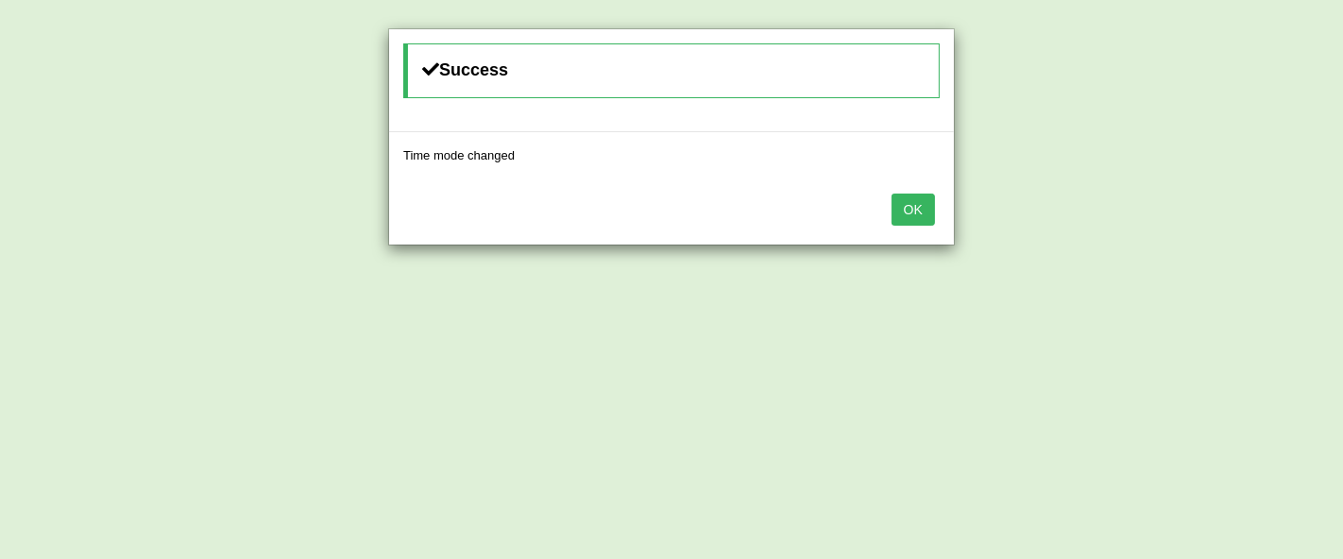
click at [913, 218] on button "OK" at bounding box center [913, 210] width 43 height 32
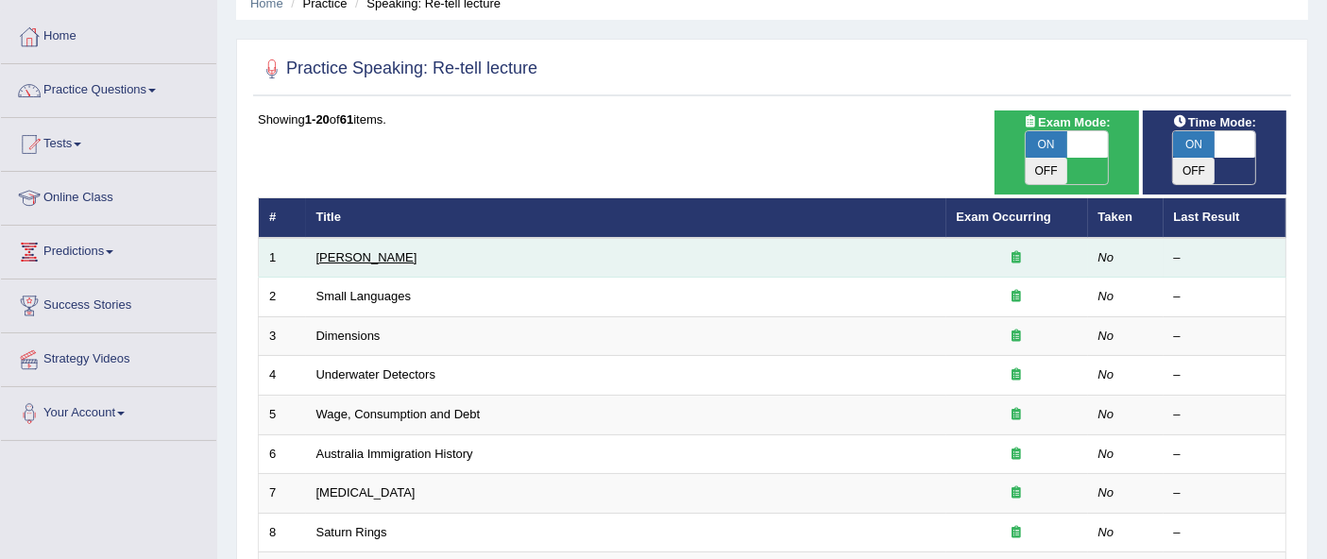
click at [364, 250] on link "[PERSON_NAME]" at bounding box center [366, 257] width 101 height 14
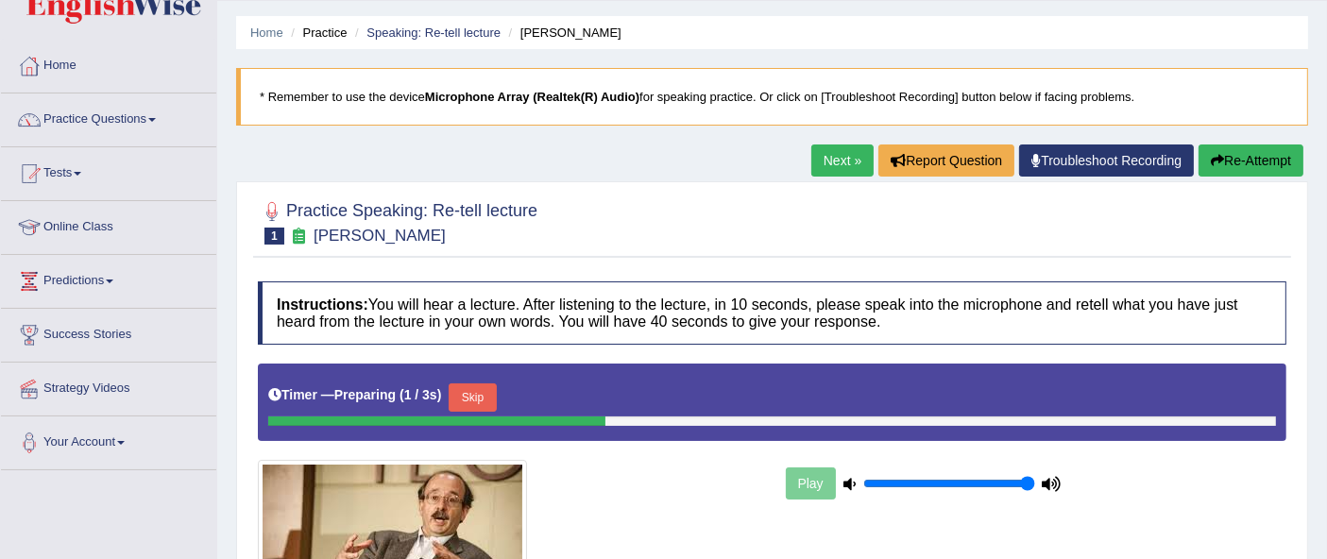
scroll to position [46, 0]
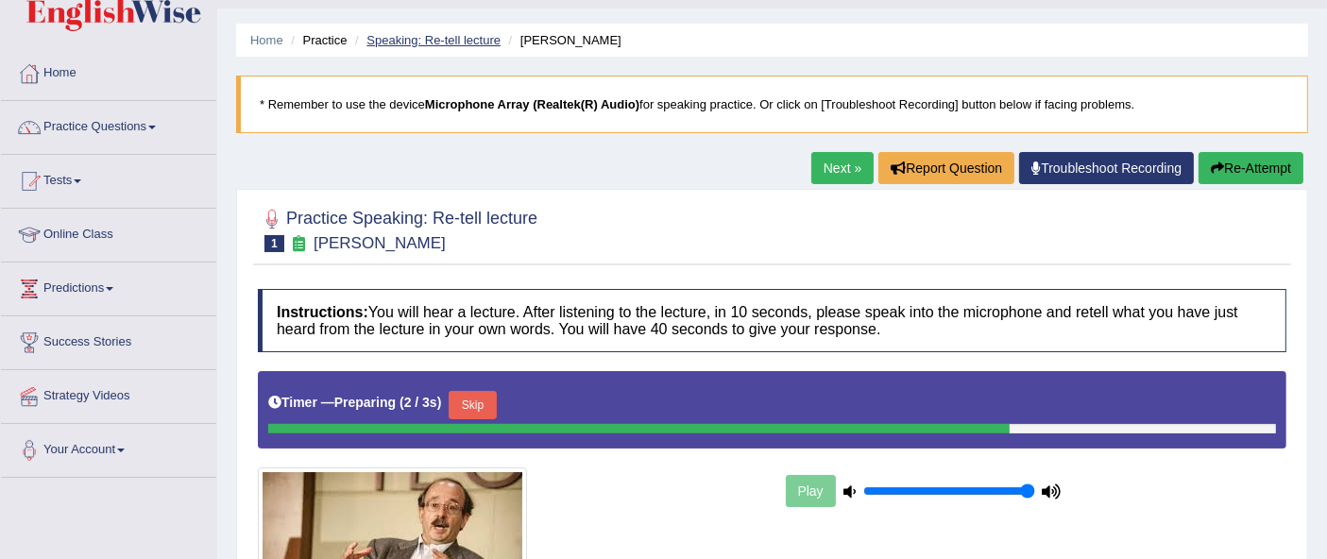
click at [446, 40] on link "Speaking: Re-tell lecture" at bounding box center [434, 40] width 134 height 14
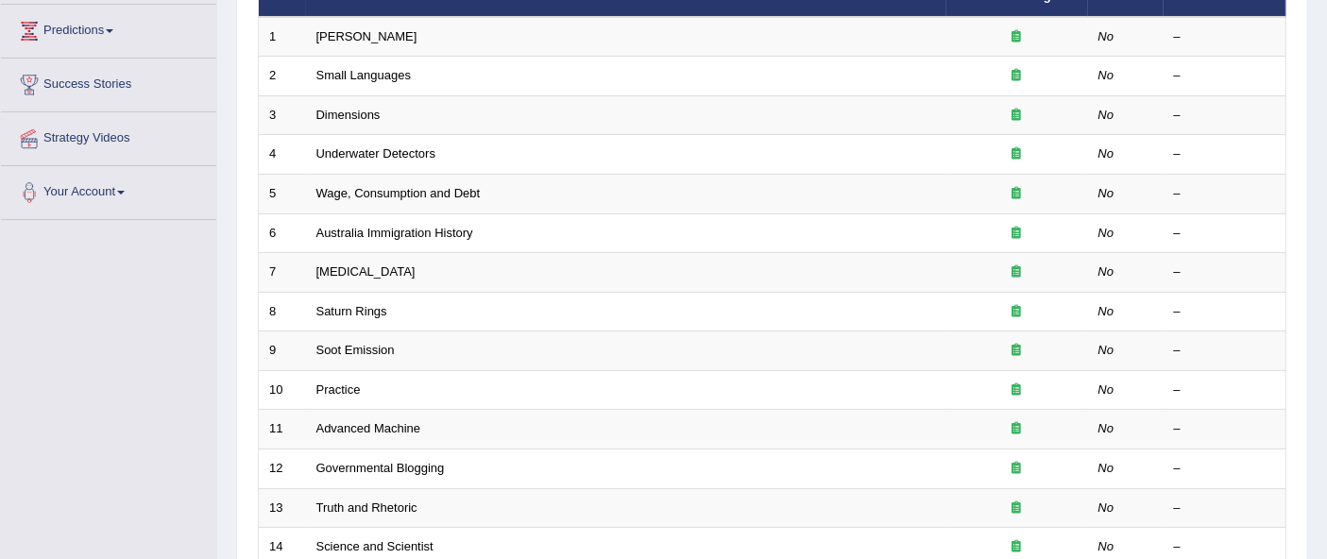
scroll to position [311, 0]
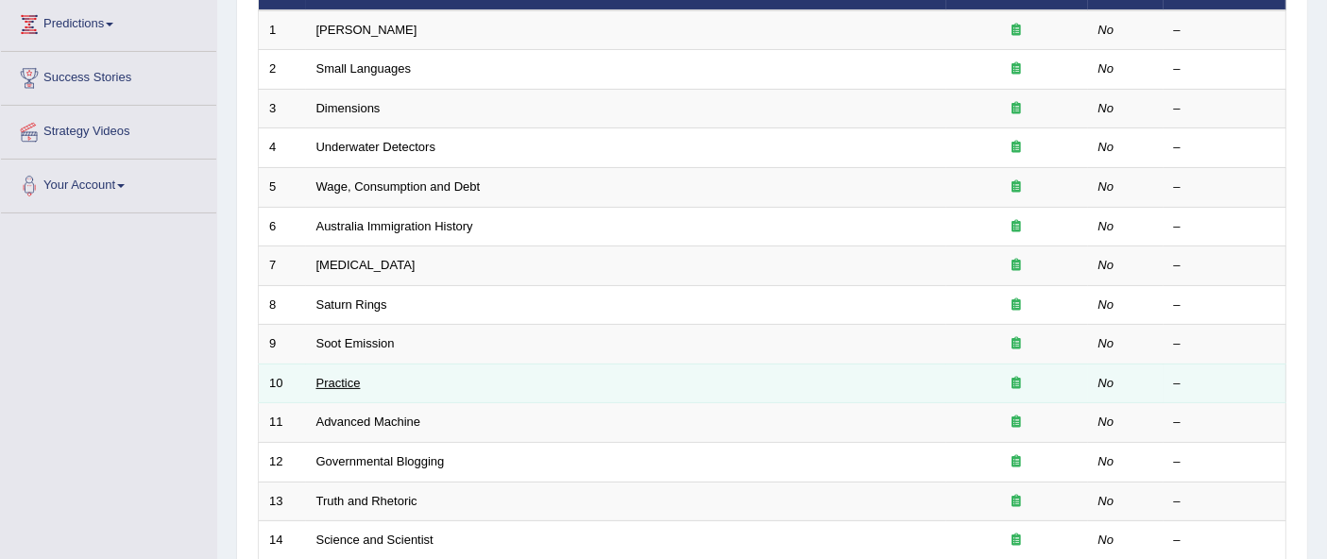
click at [351, 376] on link "Practice" at bounding box center [338, 383] width 44 height 14
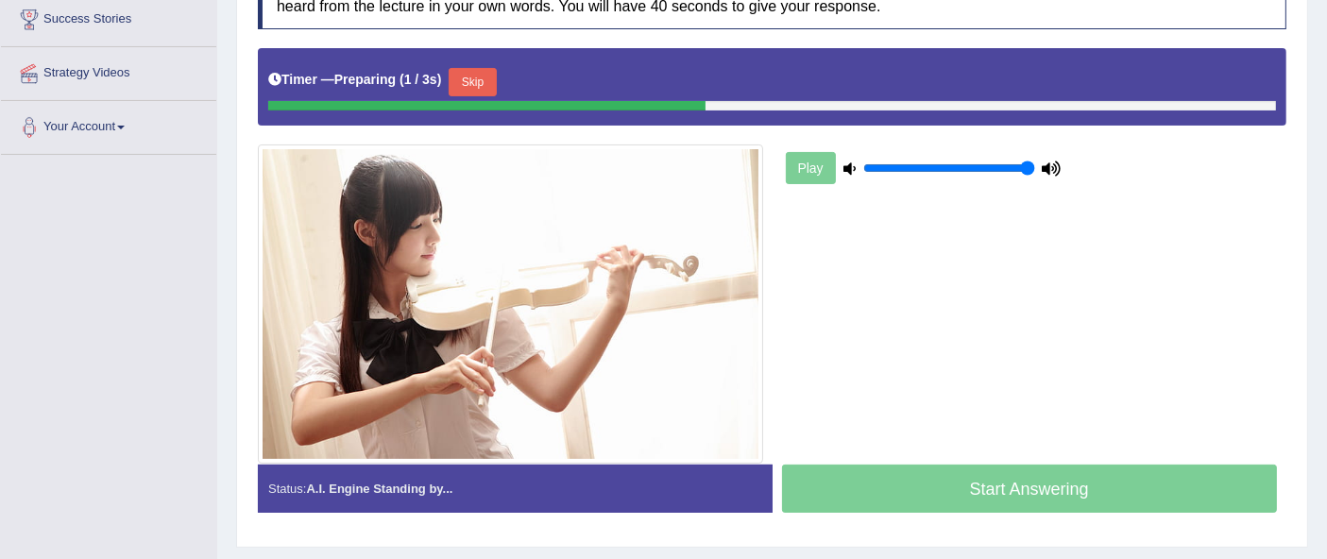
scroll to position [379, 0]
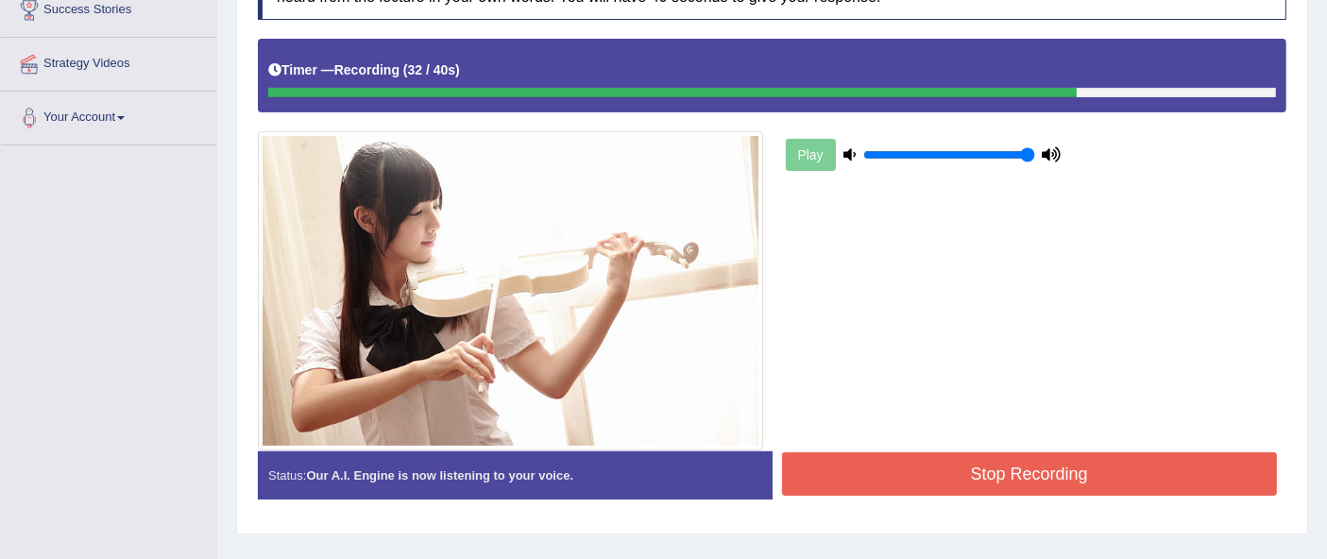
click at [1109, 474] on button "Stop Recording" at bounding box center [1030, 474] width 496 height 43
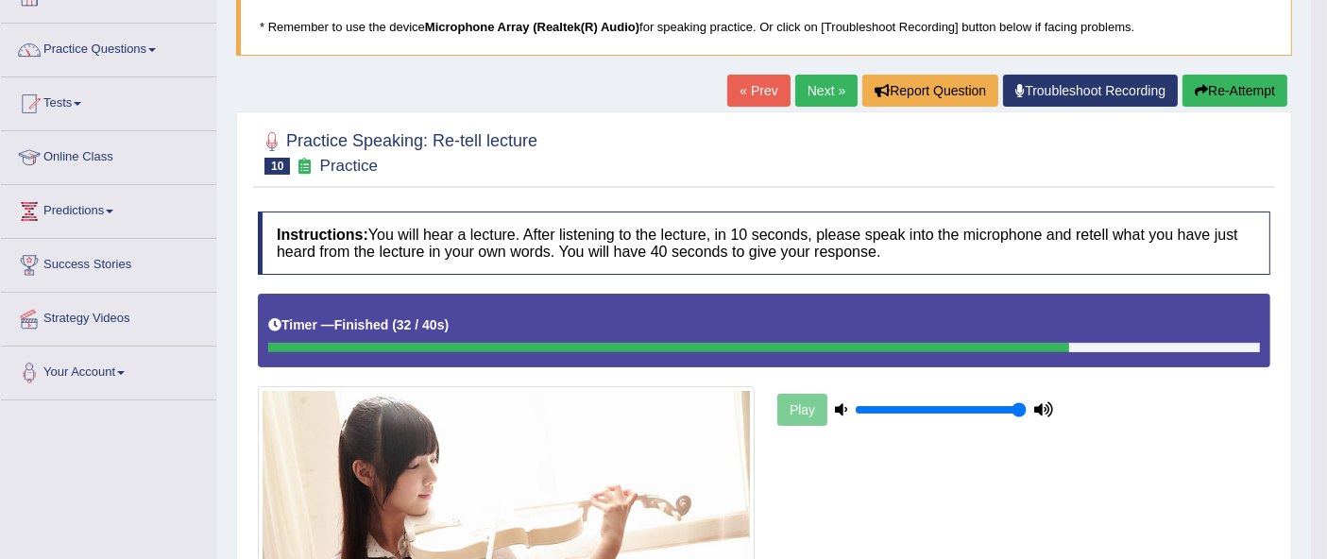
scroll to position [108, 0]
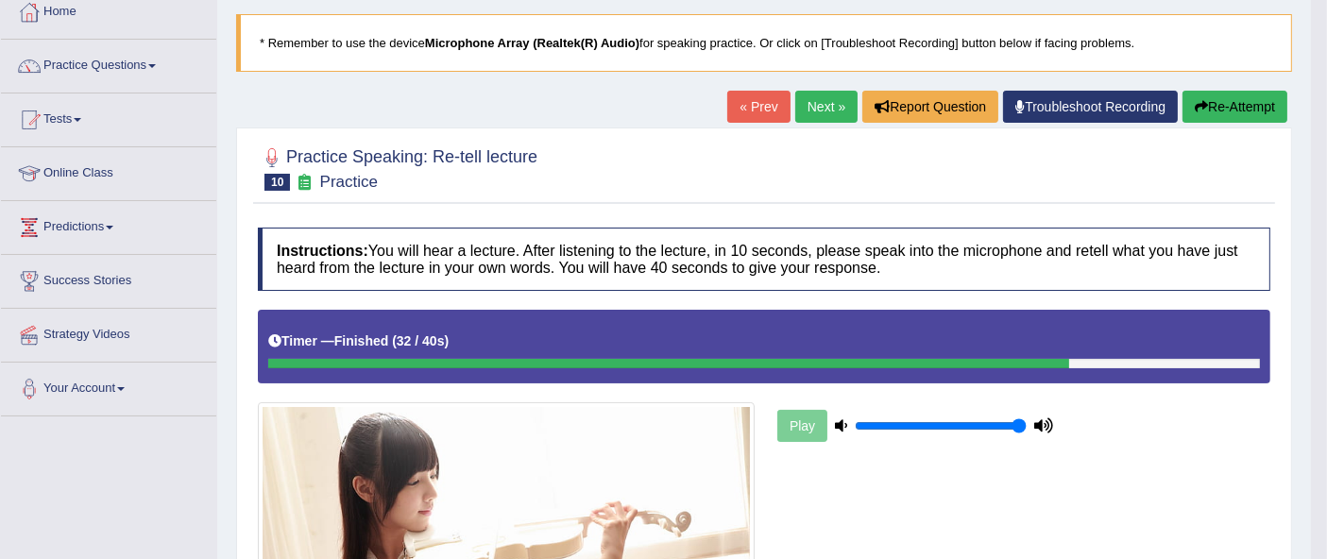
click at [811, 102] on link "Next »" at bounding box center [827, 107] width 62 height 32
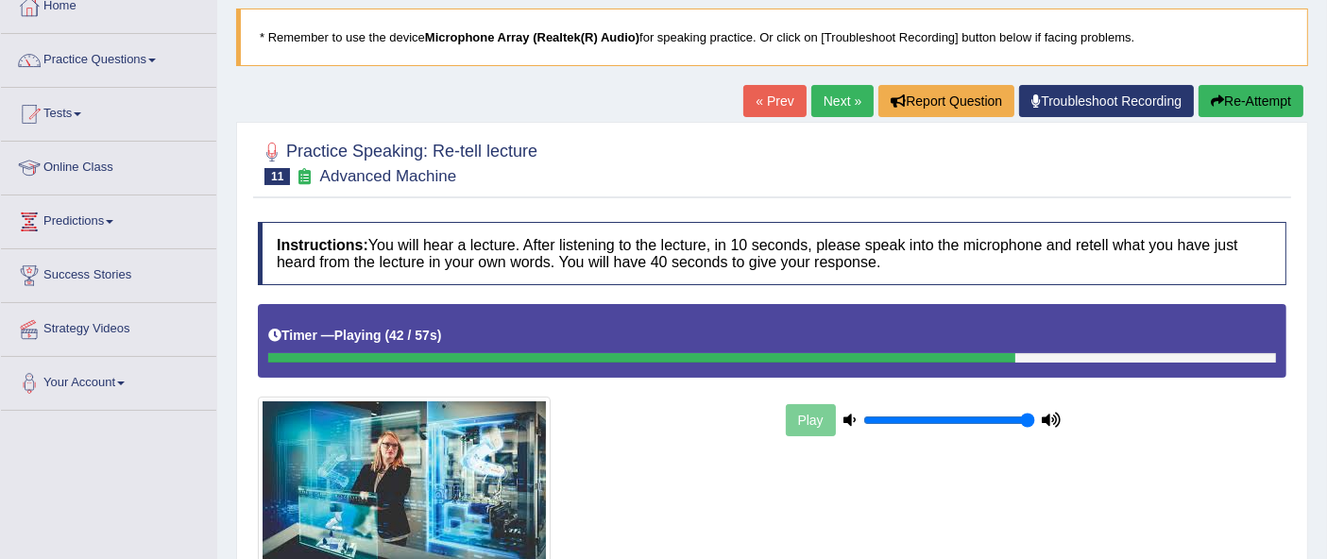
scroll to position [108, 0]
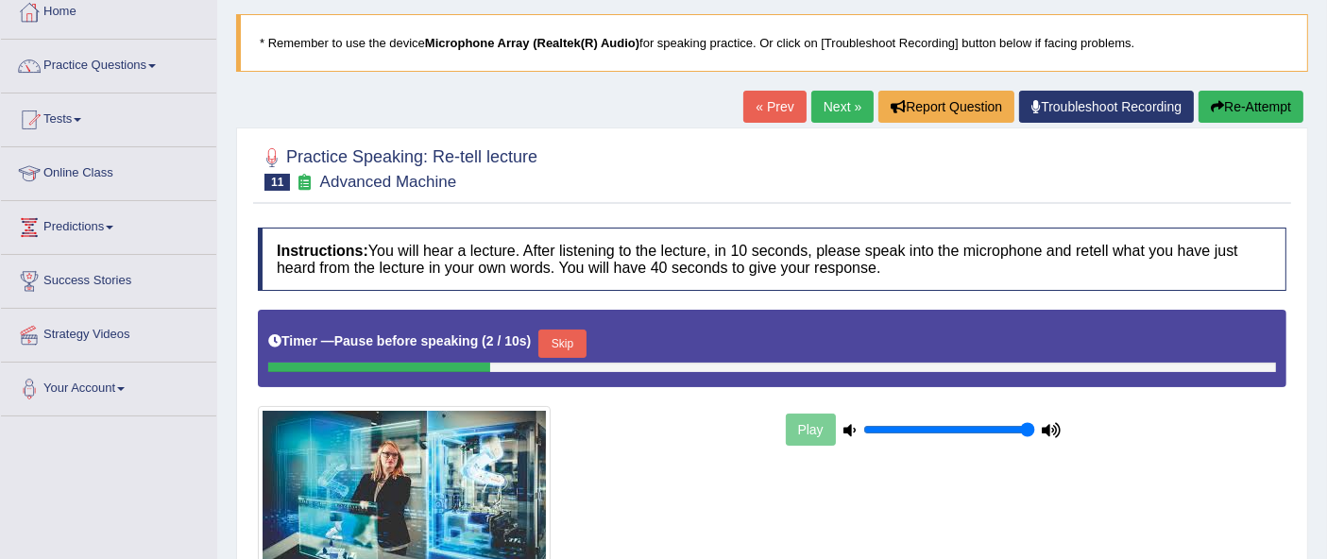
click at [548, 335] on button "Skip" at bounding box center [562, 344] width 47 height 28
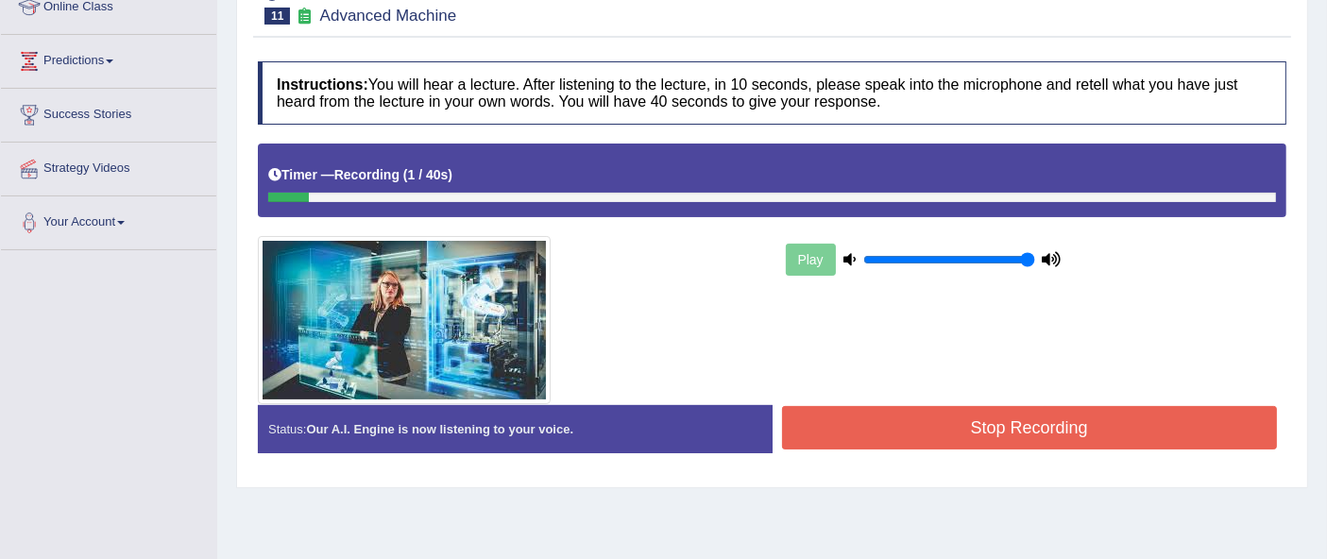
scroll to position [278, 0]
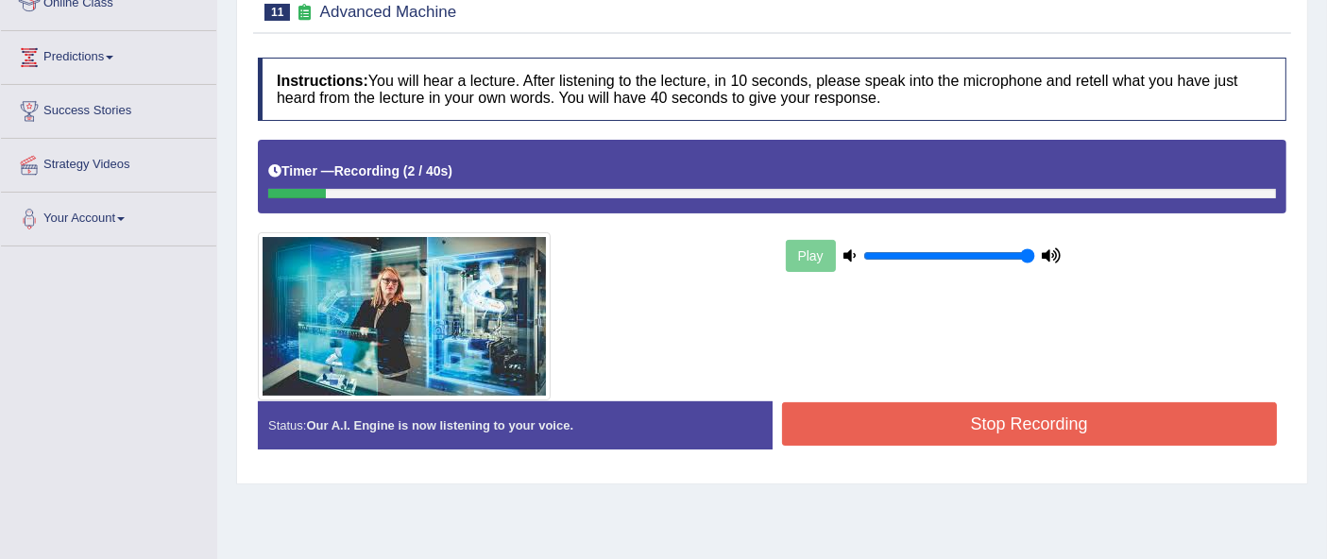
click at [931, 428] on button "Stop Recording" at bounding box center [1030, 423] width 496 height 43
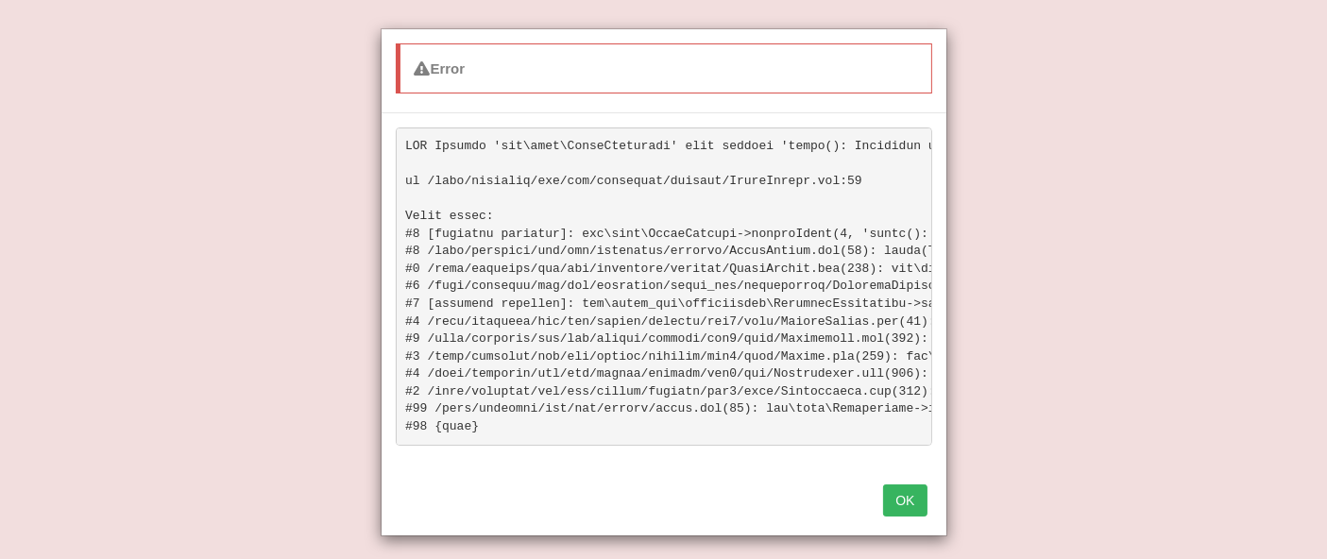
click at [910, 517] on button "OK" at bounding box center [904, 501] width 43 height 32
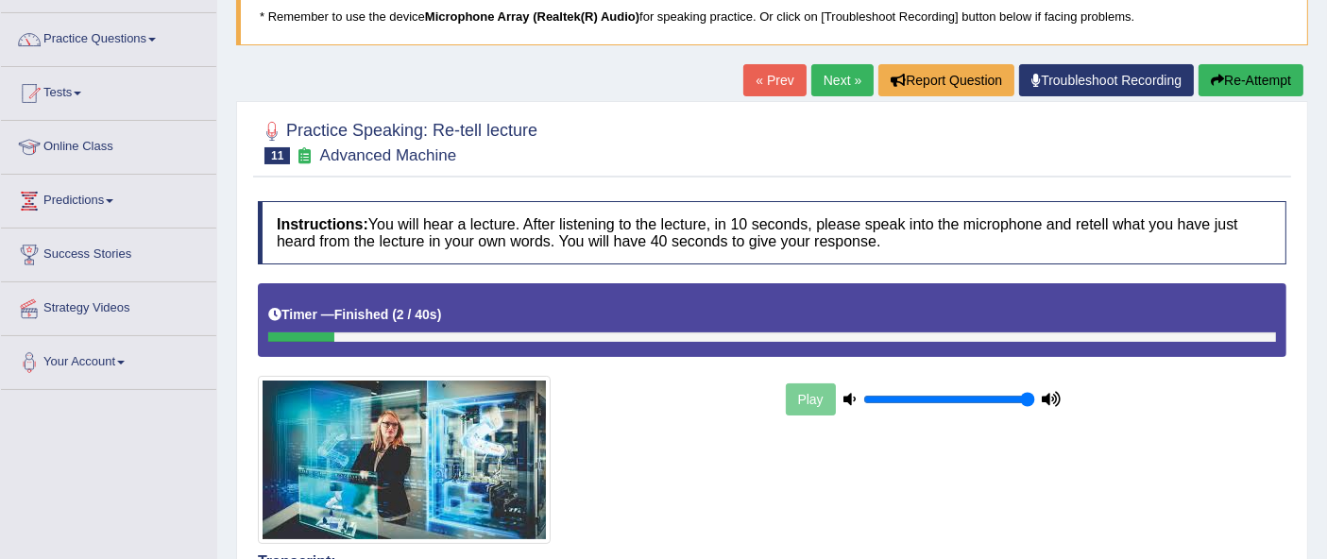
scroll to position [127, 0]
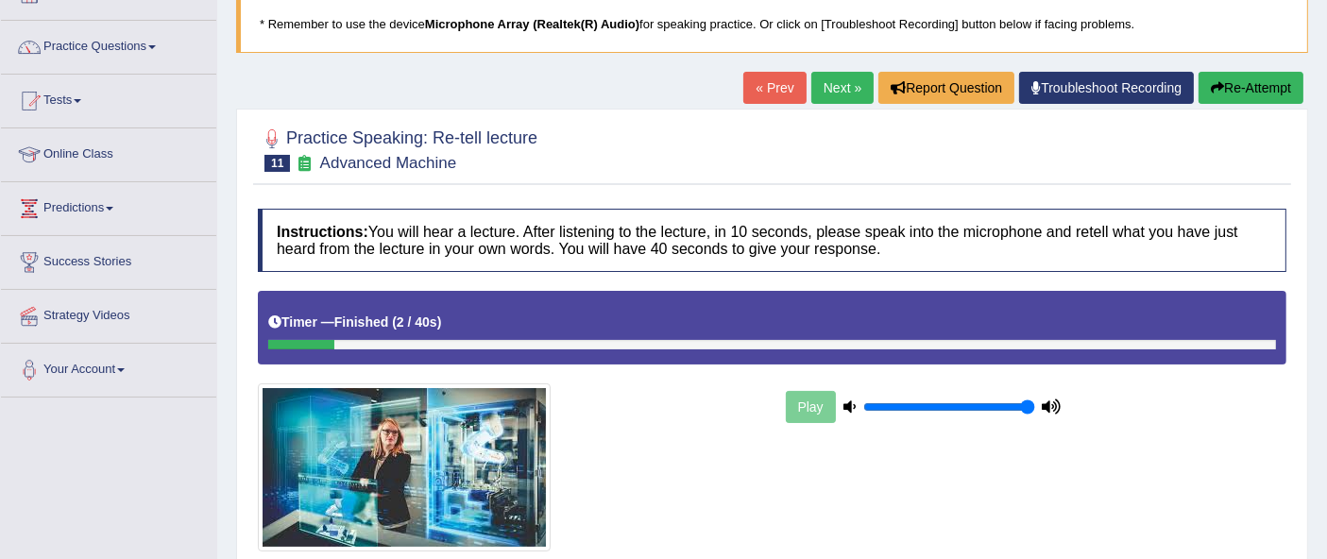
click at [842, 93] on link "Next »" at bounding box center [843, 88] width 62 height 32
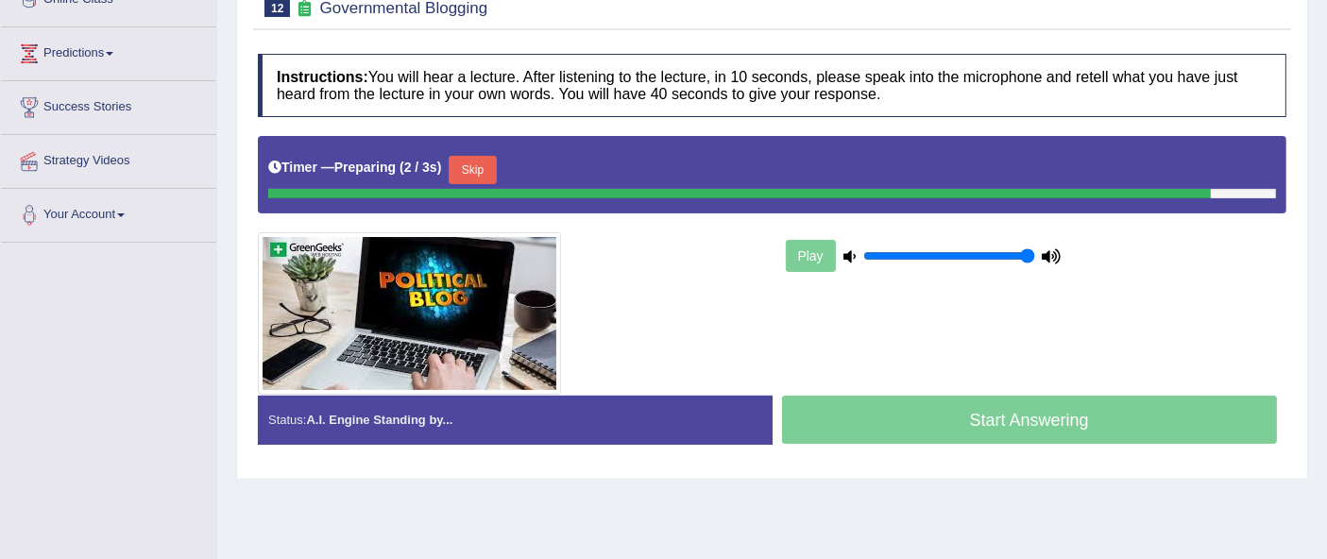
scroll to position [294, 0]
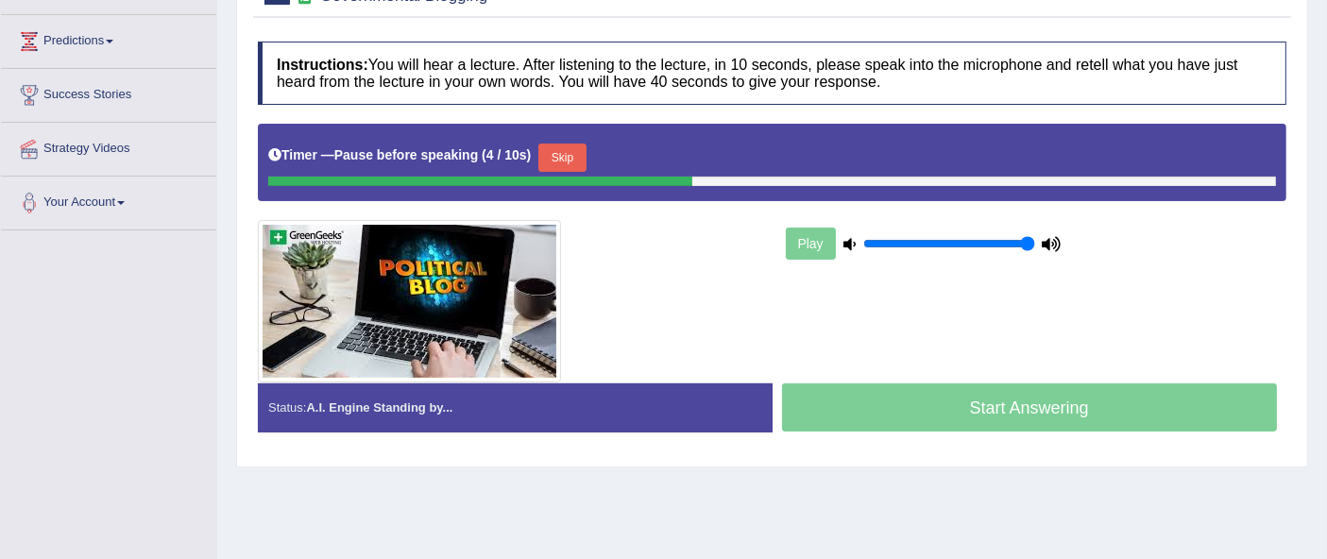
click at [1167, 389] on div "Start Answering" at bounding box center [1030, 410] width 515 height 53
click at [1037, 412] on div "Start Answering" at bounding box center [1030, 410] width 515 height 53
click at [1045, 401] on div "Start Answering" at bounding box center [1030, 410] width 515 height 53
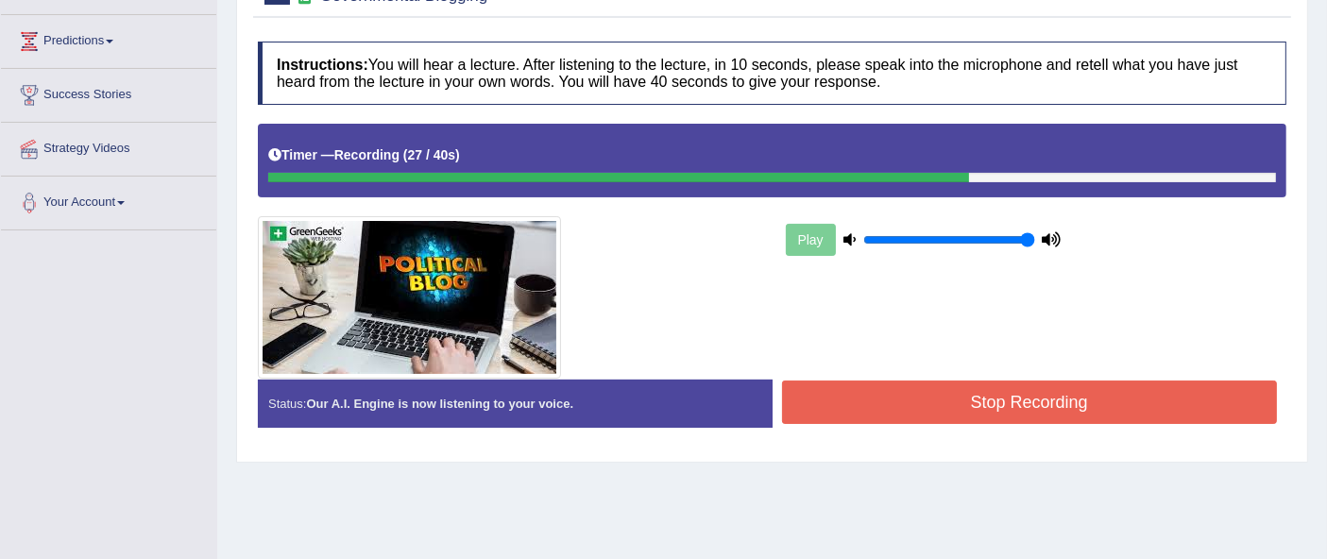
click at [1028, 399] on button "Stop Recording" at bounding box center [1030, 402] width 496 height 43
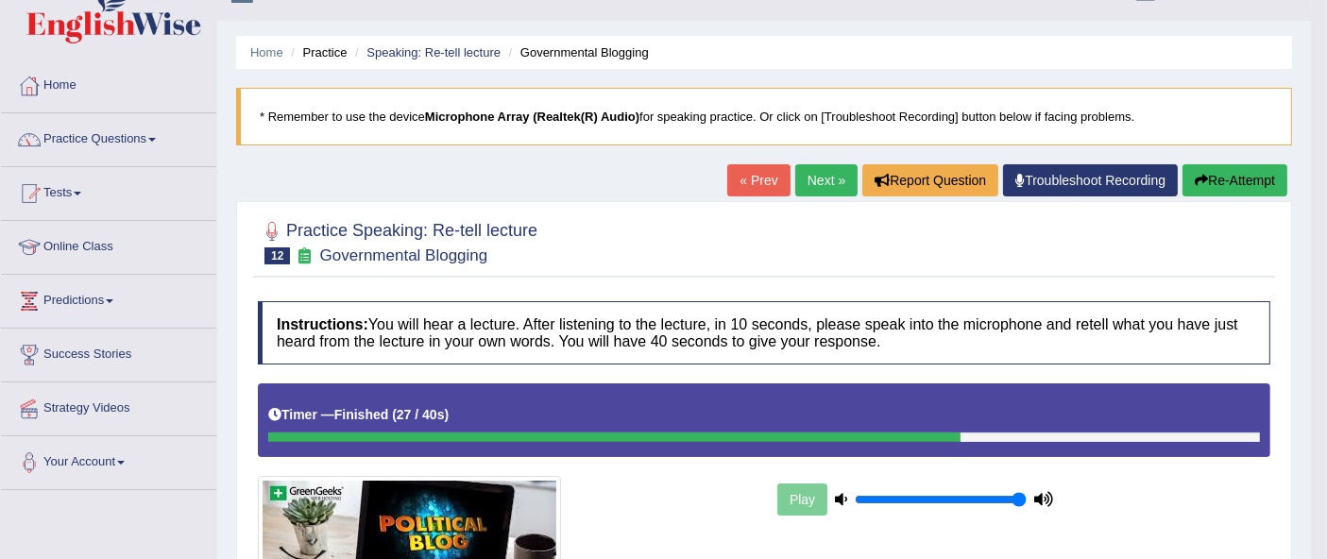
scroll to position [31, 0]
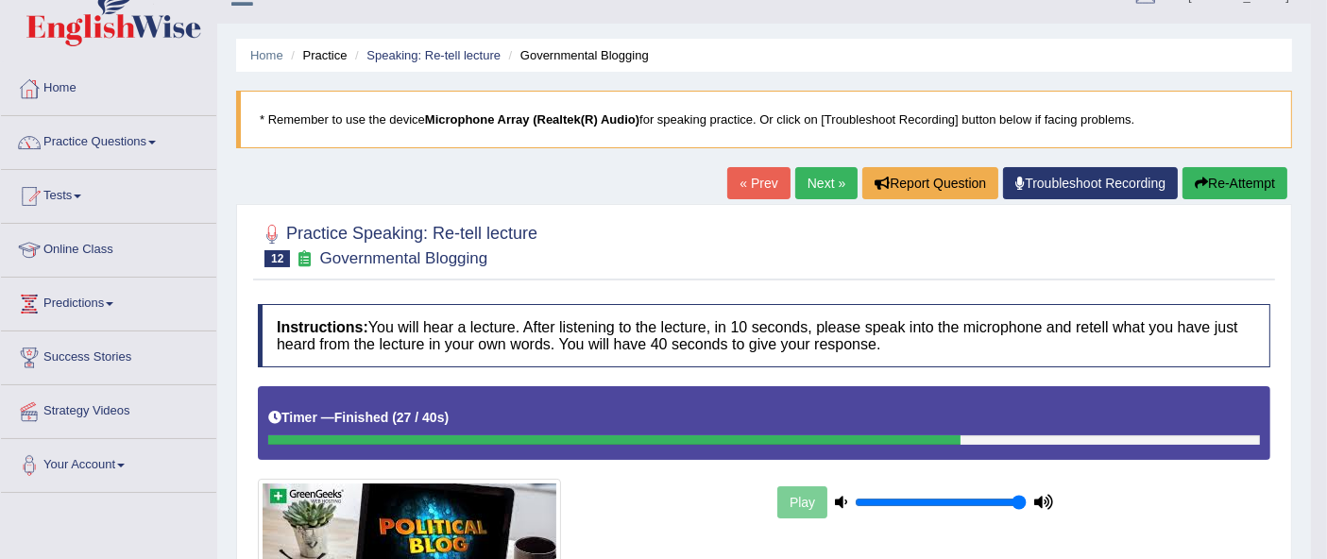
click at [102, 137] on link "Practice Questions" at bounding box center [108, 139] width 215 height 47
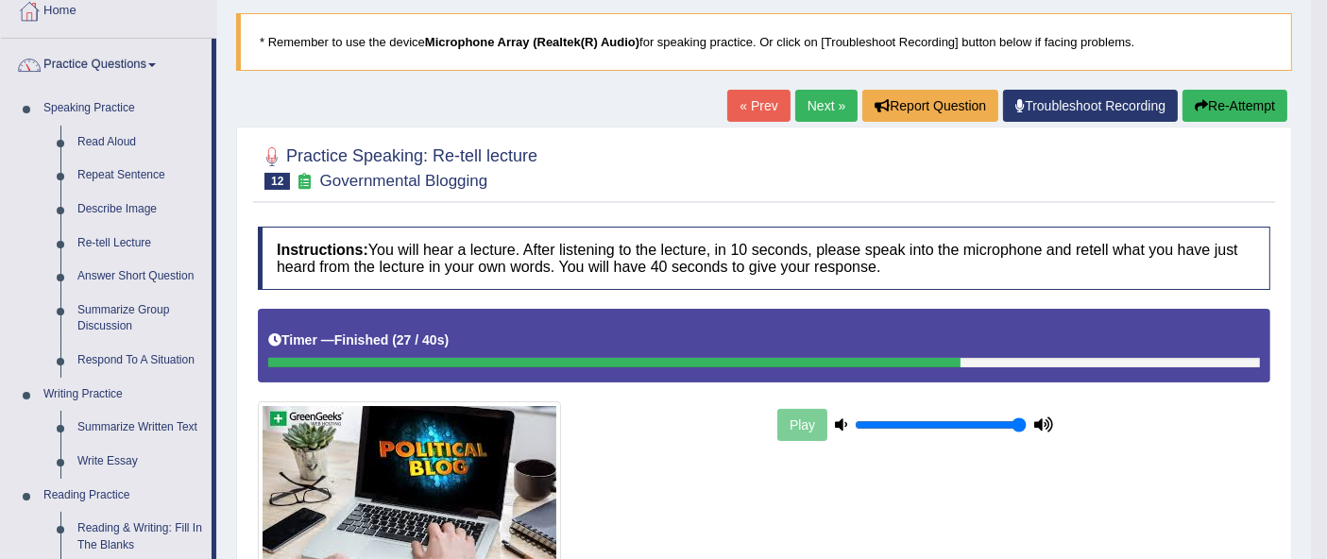
scroll to position [110, 0]
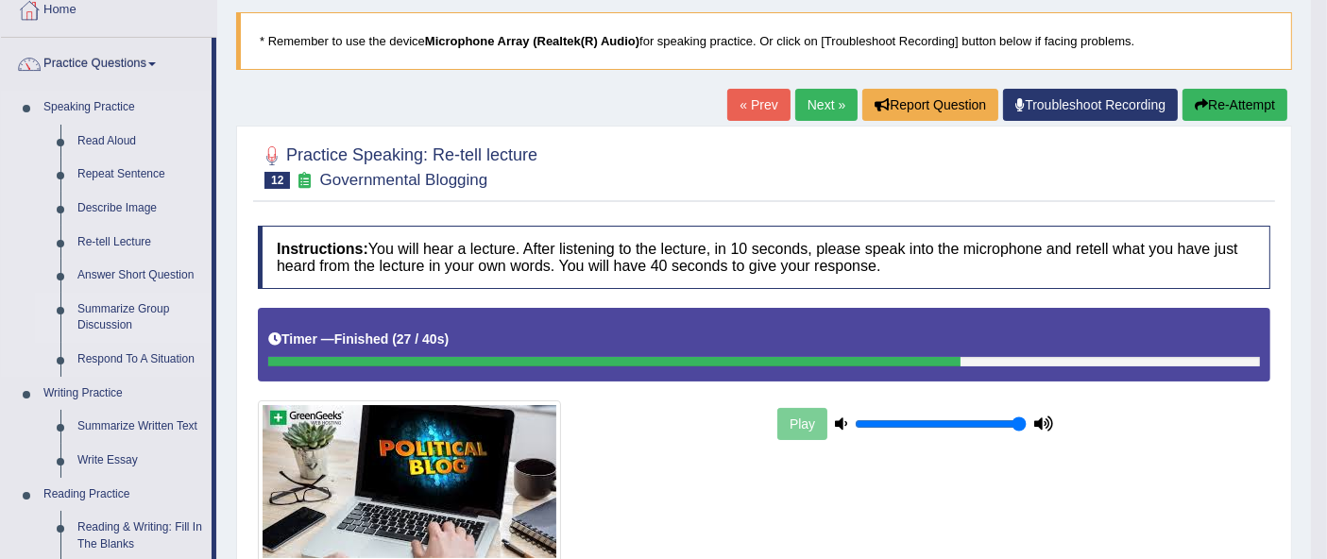
click at [115, 300] on link "Summarize Group Discussion" at bounding box center [140, 318] width 143 height 50
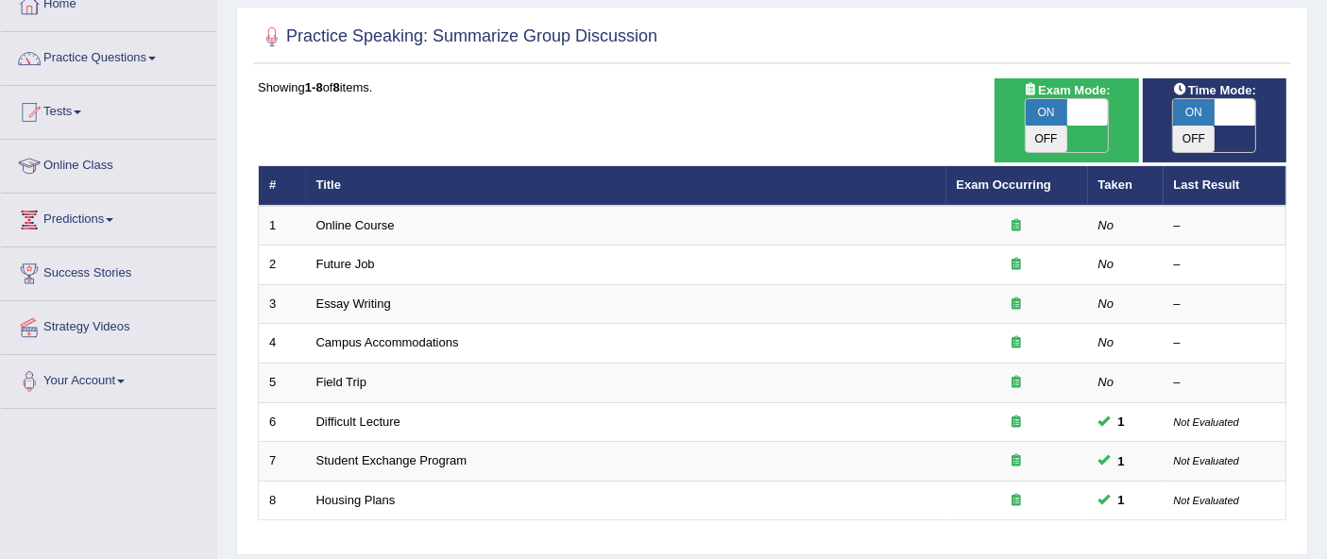
scroll to position [127, 0]
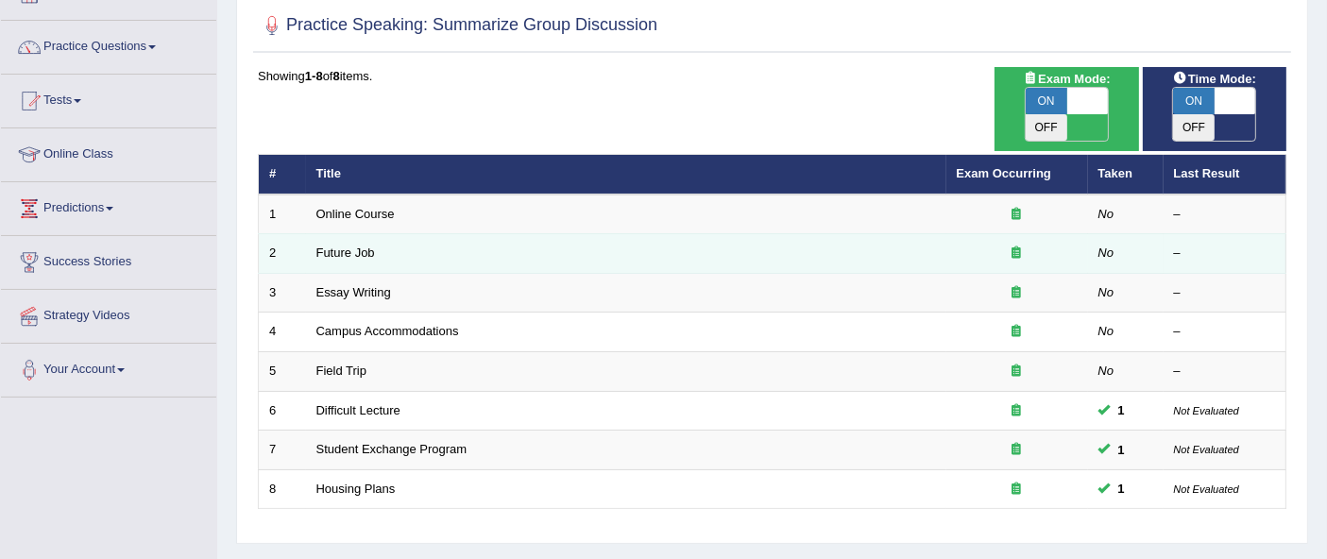
click at [351, 234] on td "Future Job" at bounding box center [626, 254] width 641 height 40
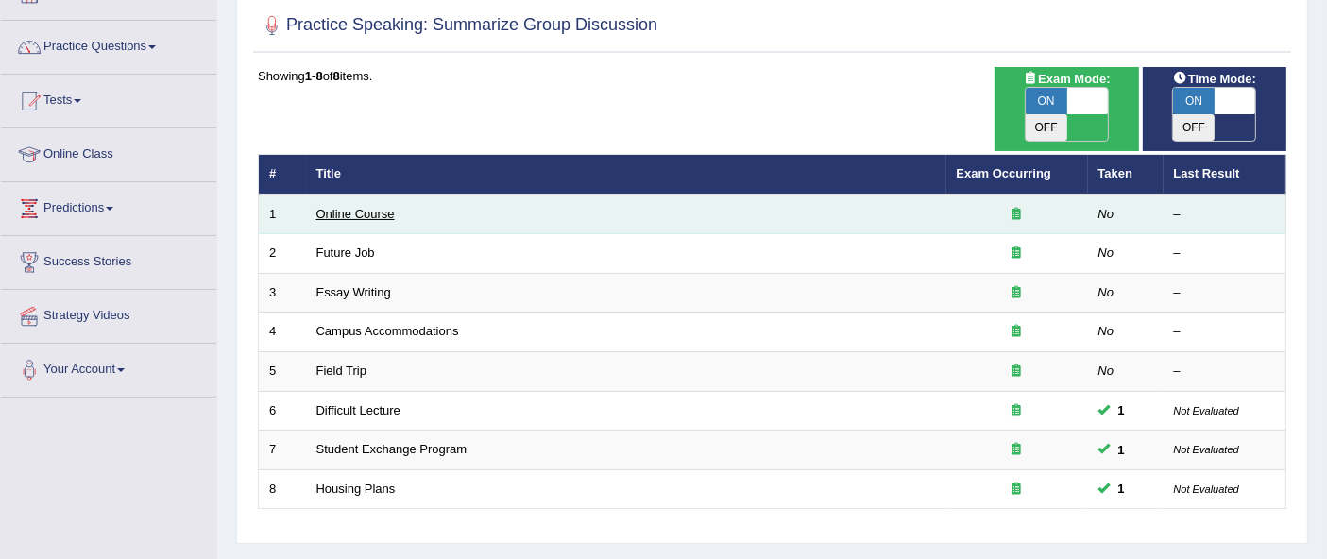
click at [351, 207] on link "Online Course" at bounding box center [355, 214] width 78 height 14
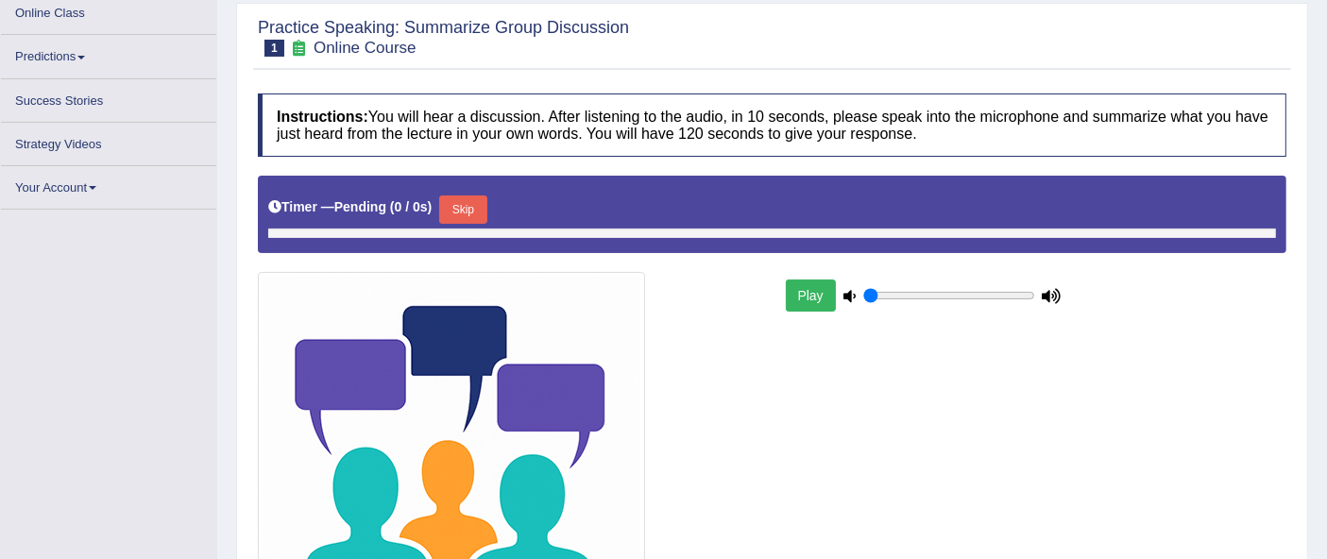
type input "1"
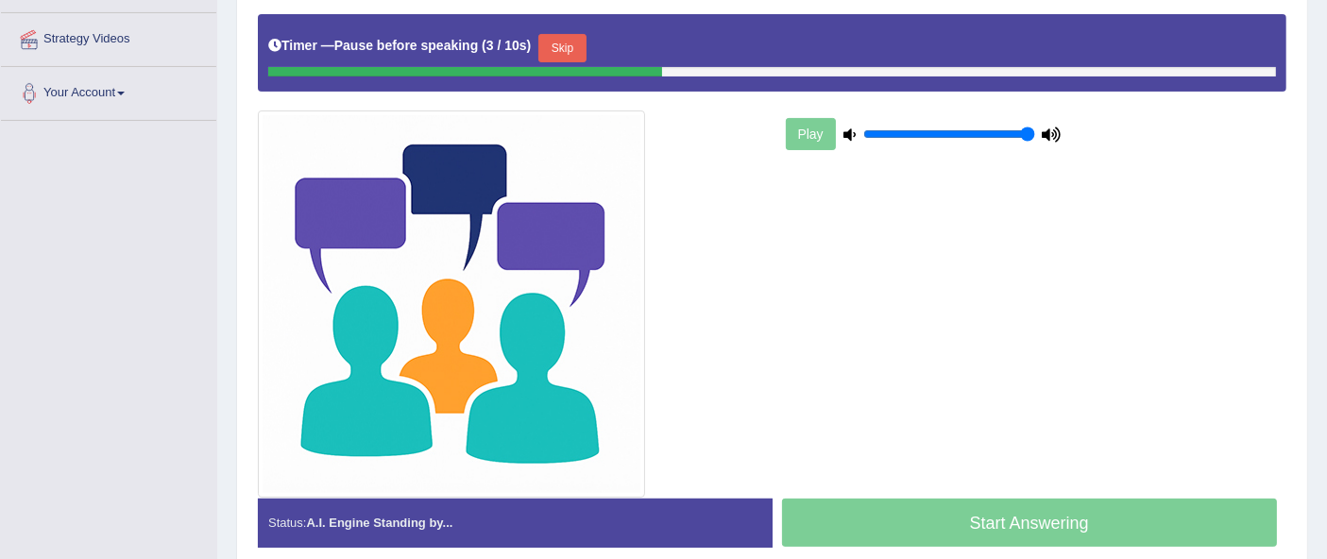
scroll to position [409, 0]
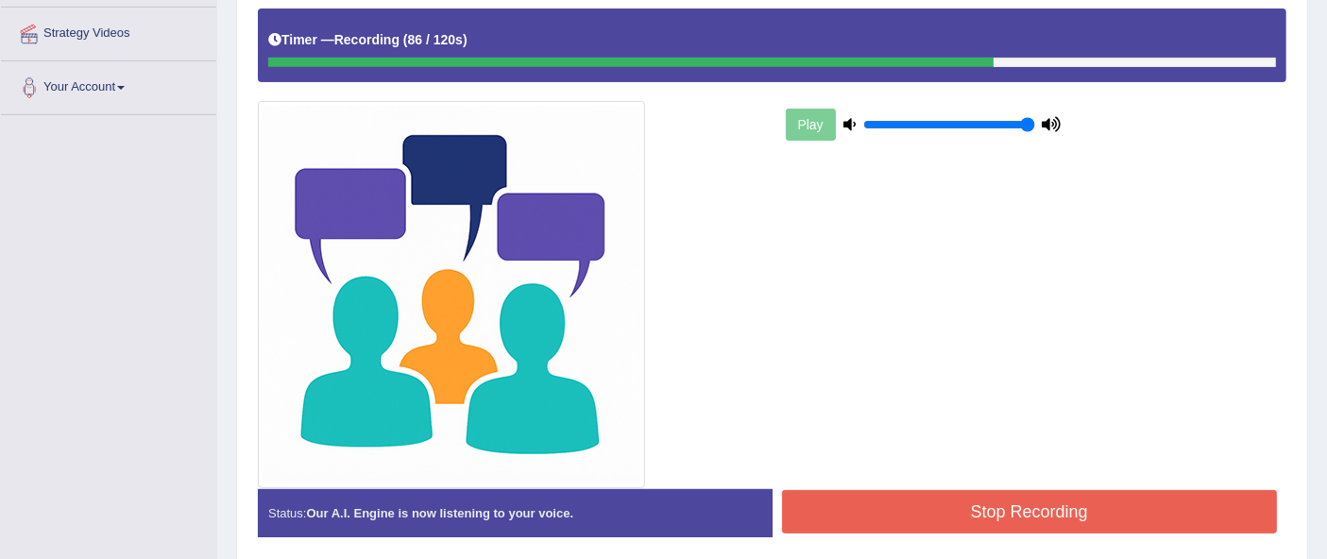
click at [875, 508] on button "Stop Recording" at bounding box center [1030, 511] width 496 height 43
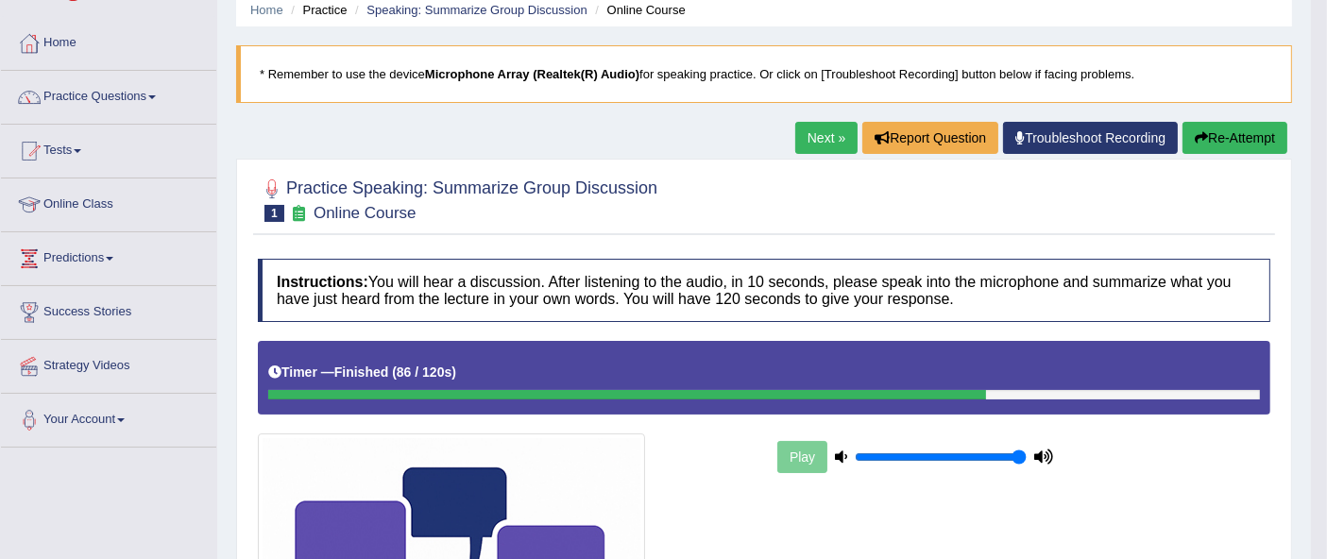
scroll to position [0, 0]
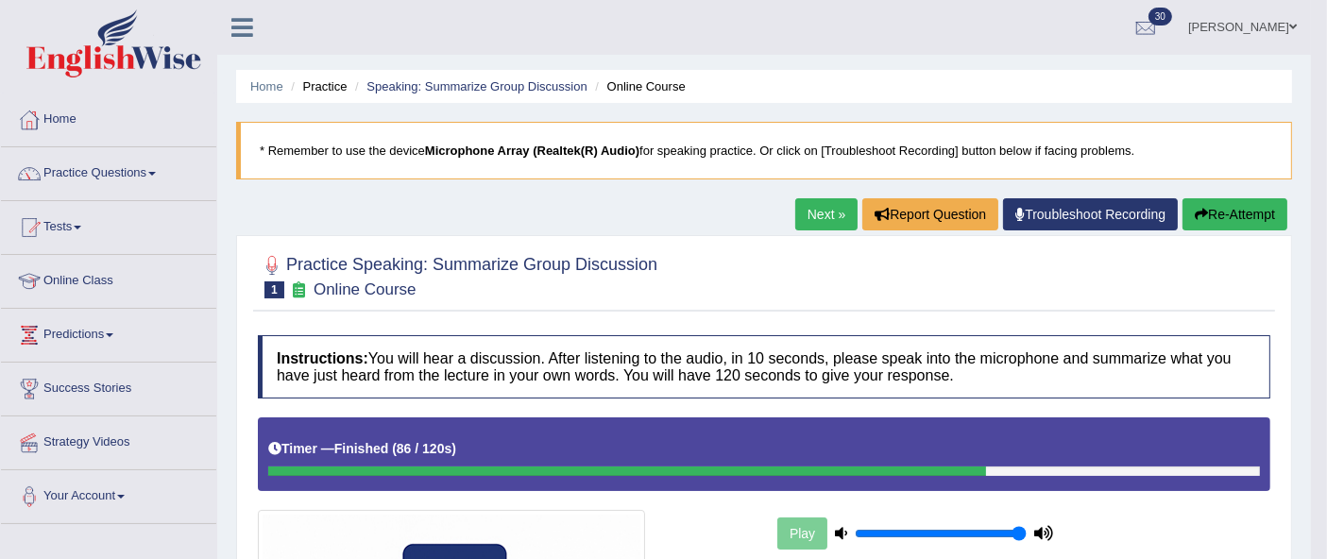
click at [80, 180] on link "Practice Questions" at bounding box center [108, 170] width 215 height 47
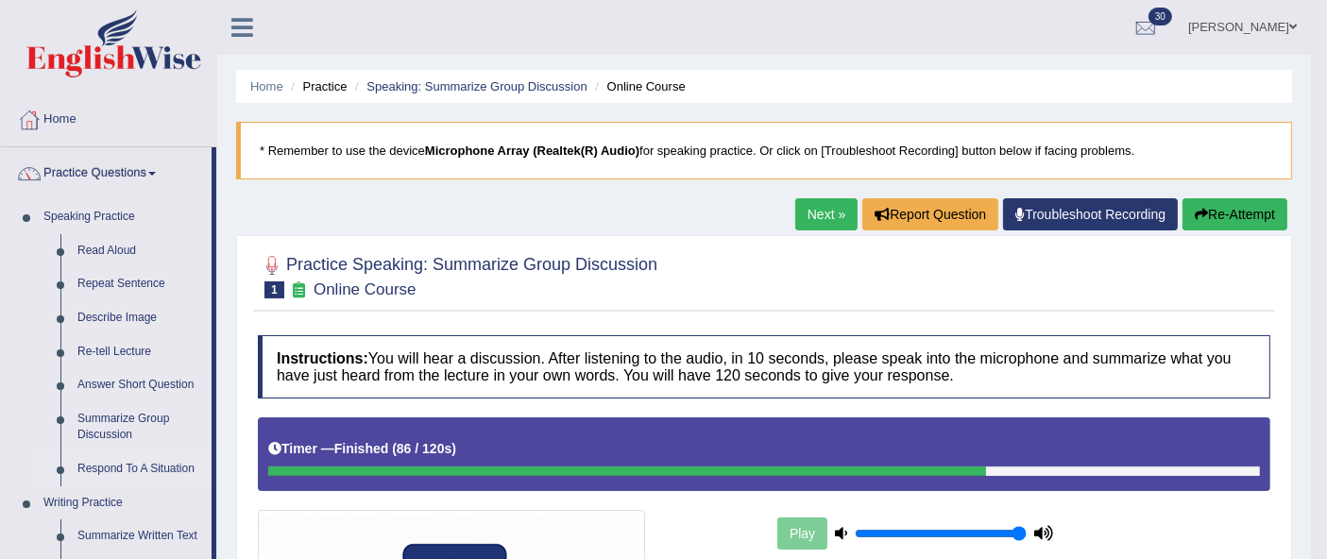
click at [143, 470] on link "Respond To A Situation" at bounding box center [140, 470] width 143 height 34
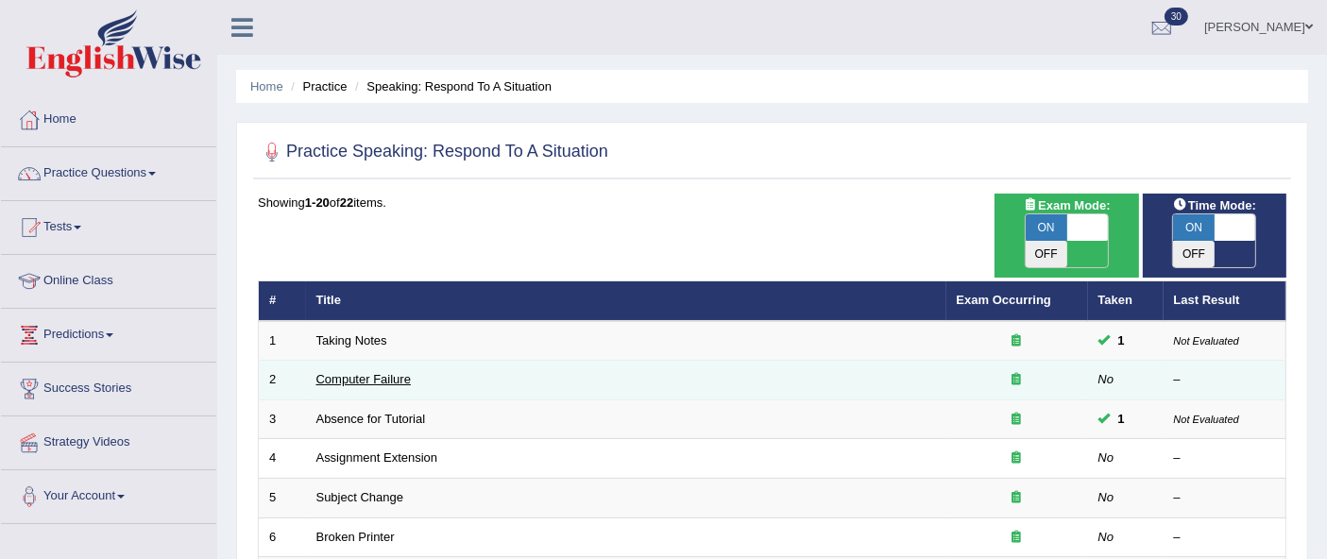
click at [352, 372] on link "Computer Failure" at bounding box center [363, 379] width 94 height 14
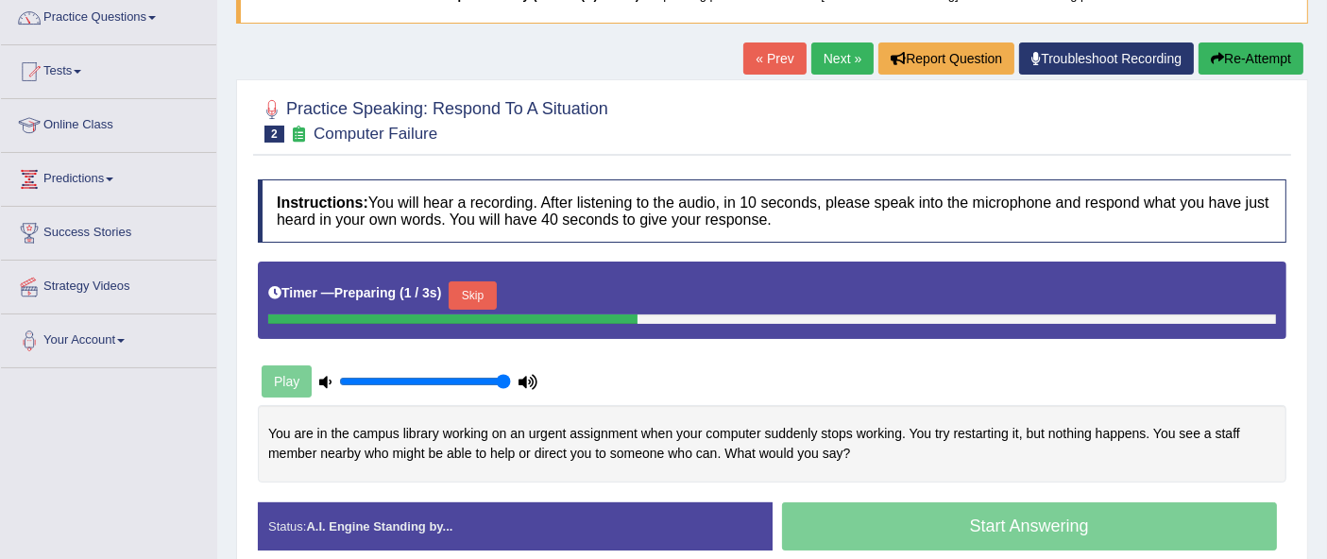
scroll to position [174, 0]
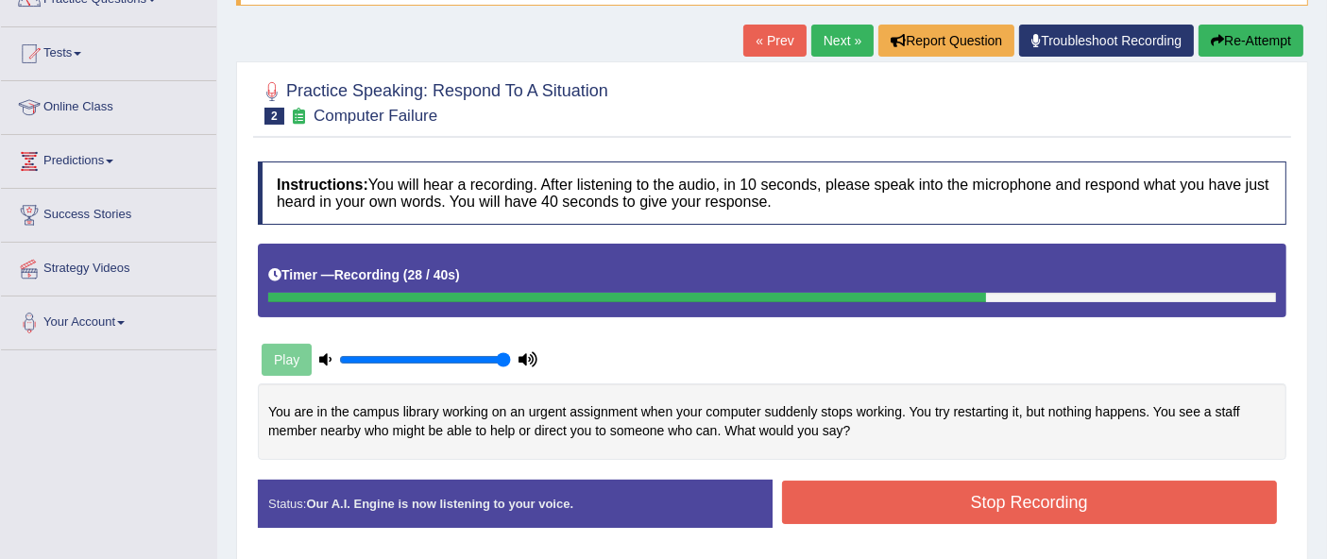
click at [1098, 507] on button "Stop Recording" at bounding box center [1030, 502] width 496 height 43
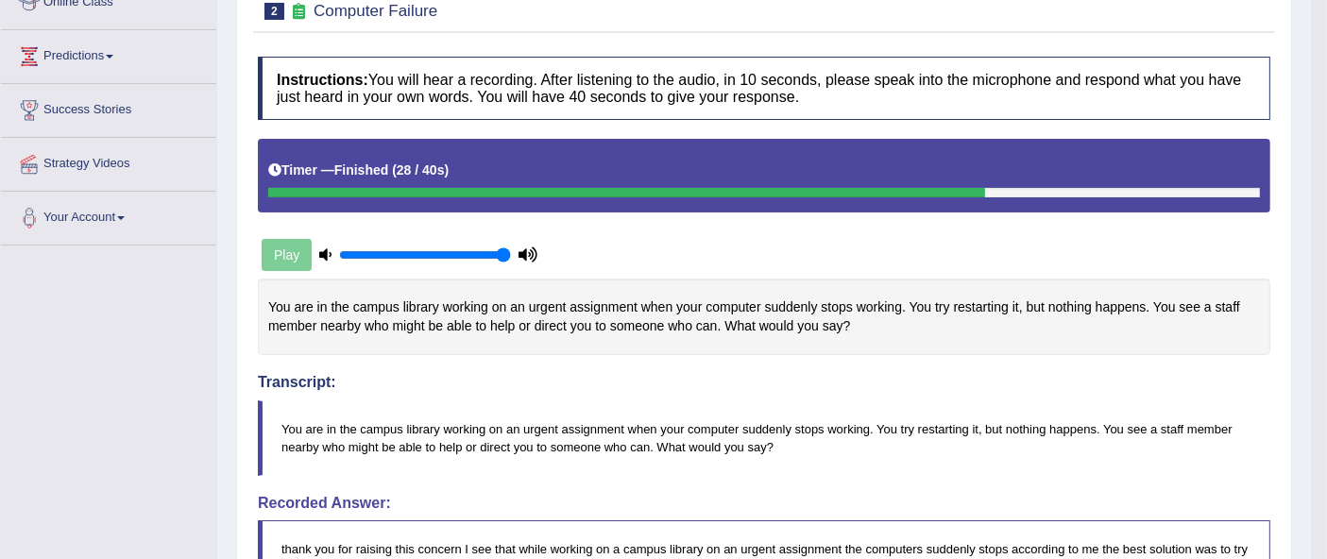
scroll to position [0, 0]
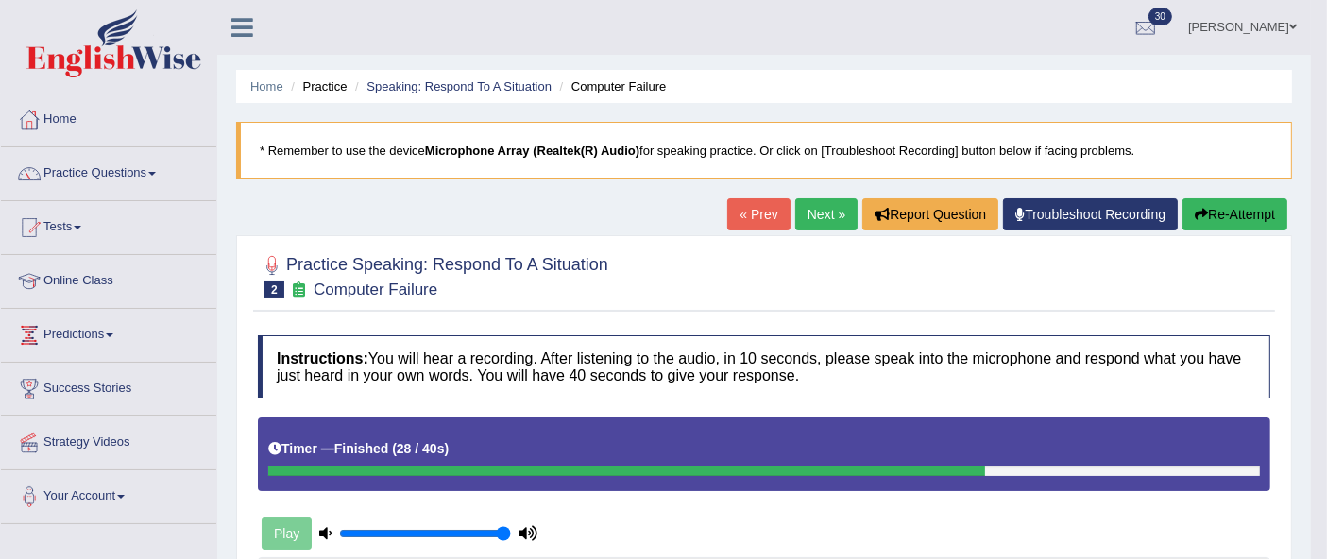
click at [813, 212] on link "Next »" at bounding box center [827, 214] width 62 height 32
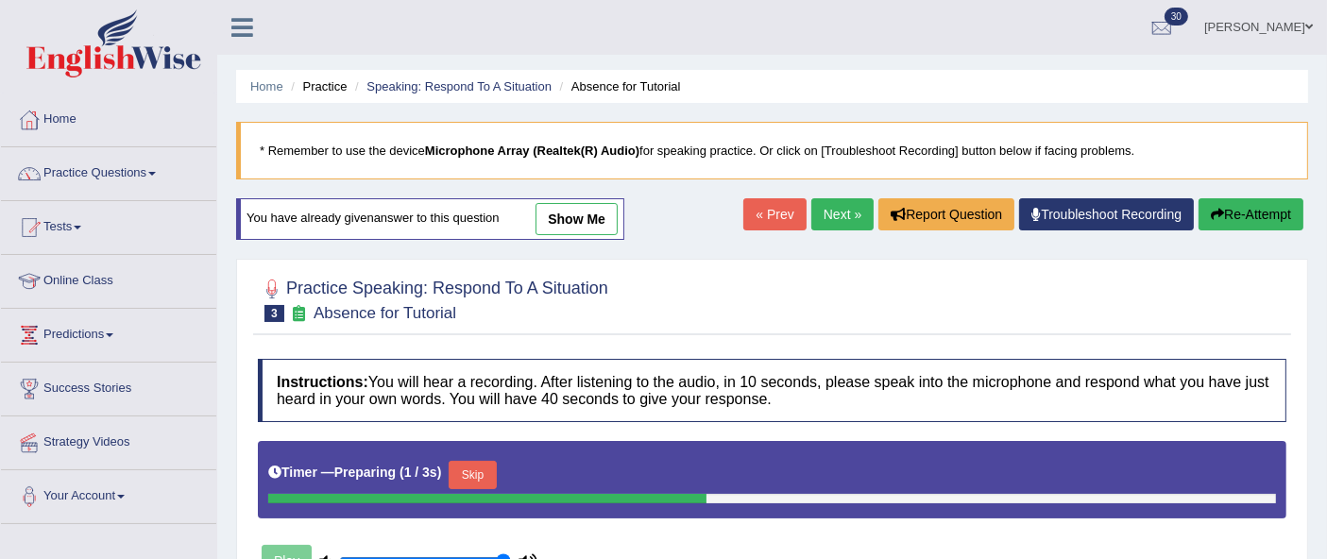
click at [830, 229] on link "Next »" at bounding box center [843, 214] width 62 height 32
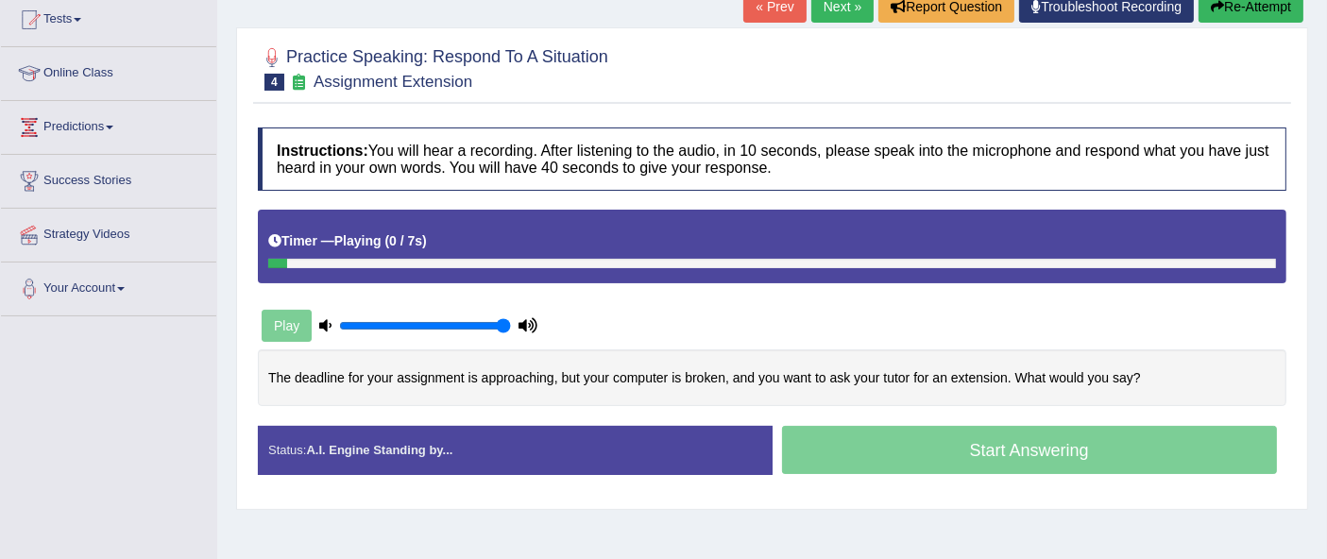
scroll to position [211, 0]
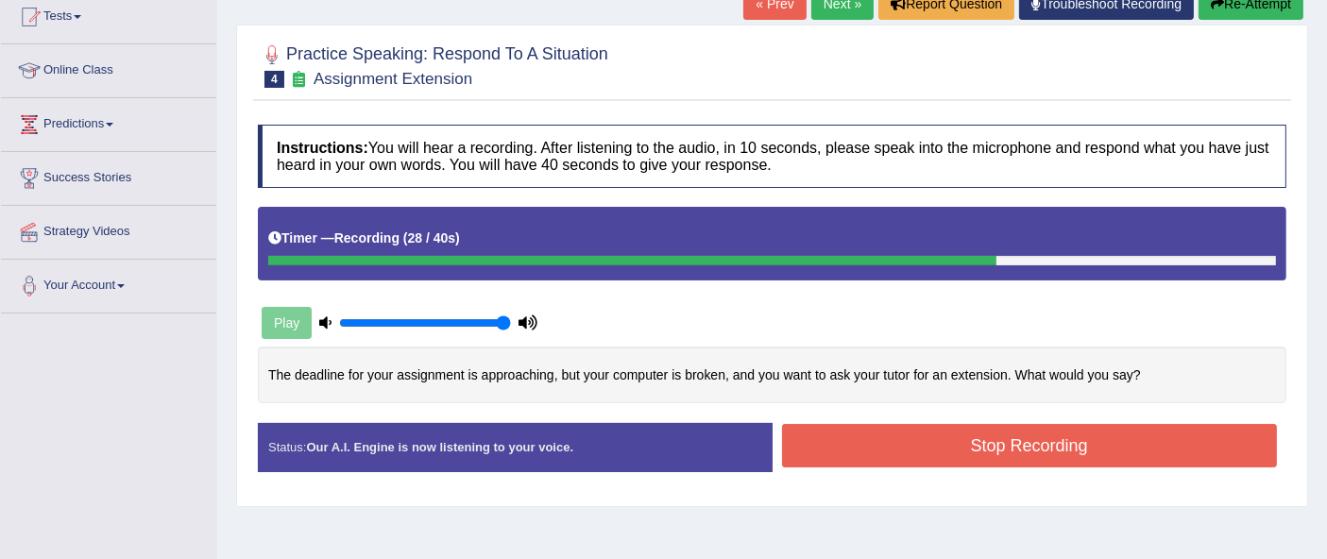
click at [1077, 458] on button "Stop Recording" at bounding box center [1030, 445] width 496 height 43
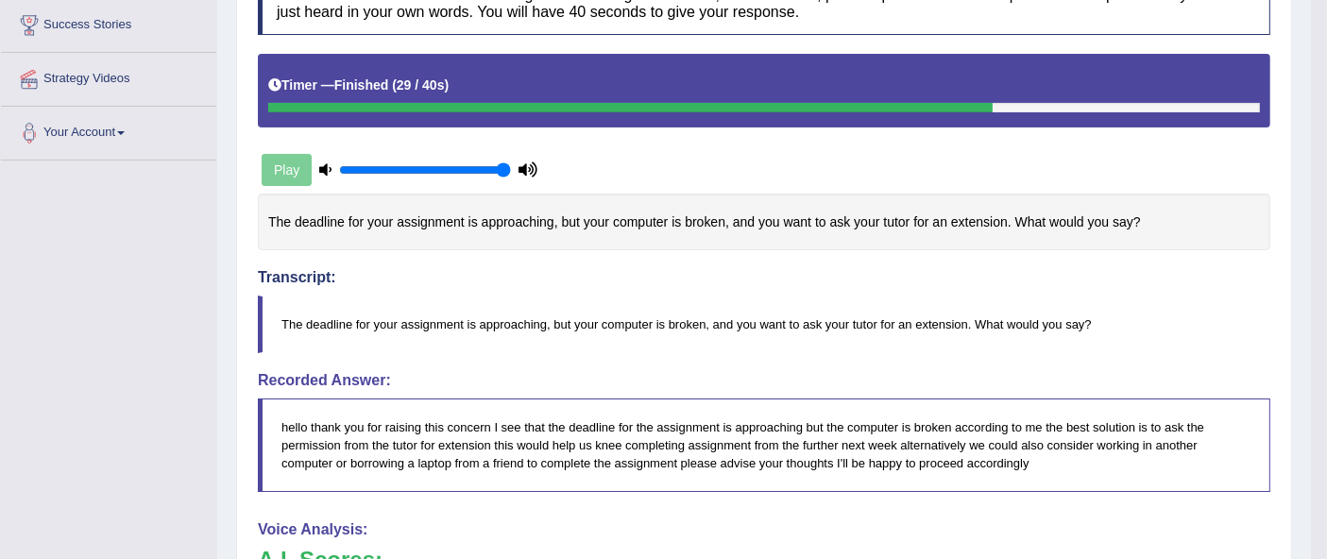
scroll to position [0, 0]
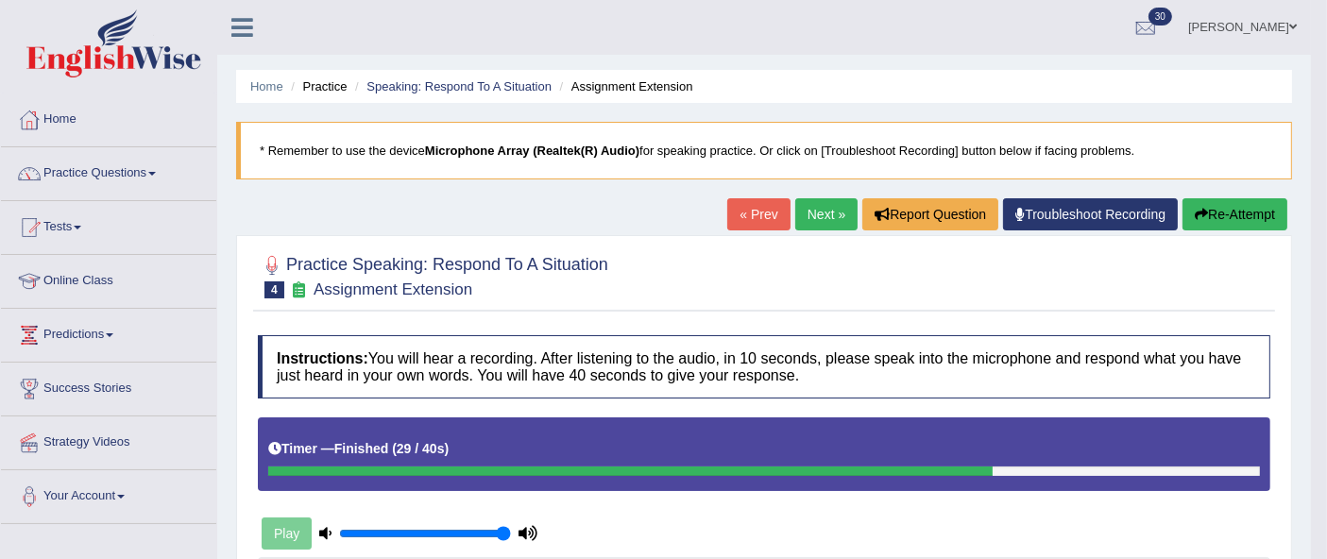
click at [813, 224] on link "Next »" at bounding box center [827, 214] width 62 height 32
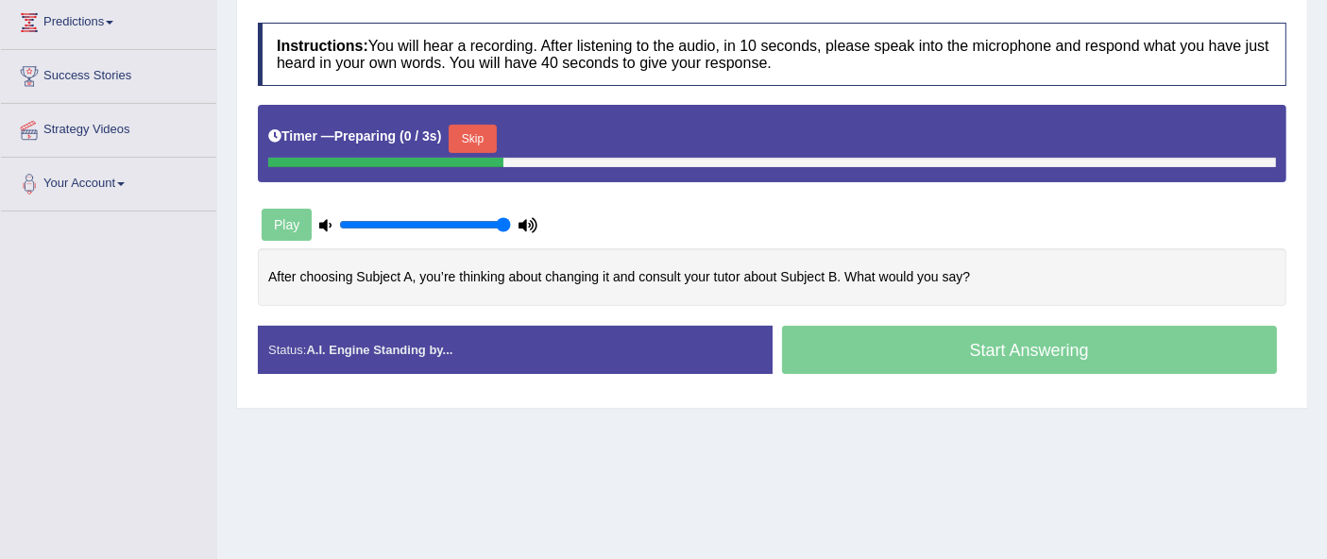
scroll to position [432, 0]
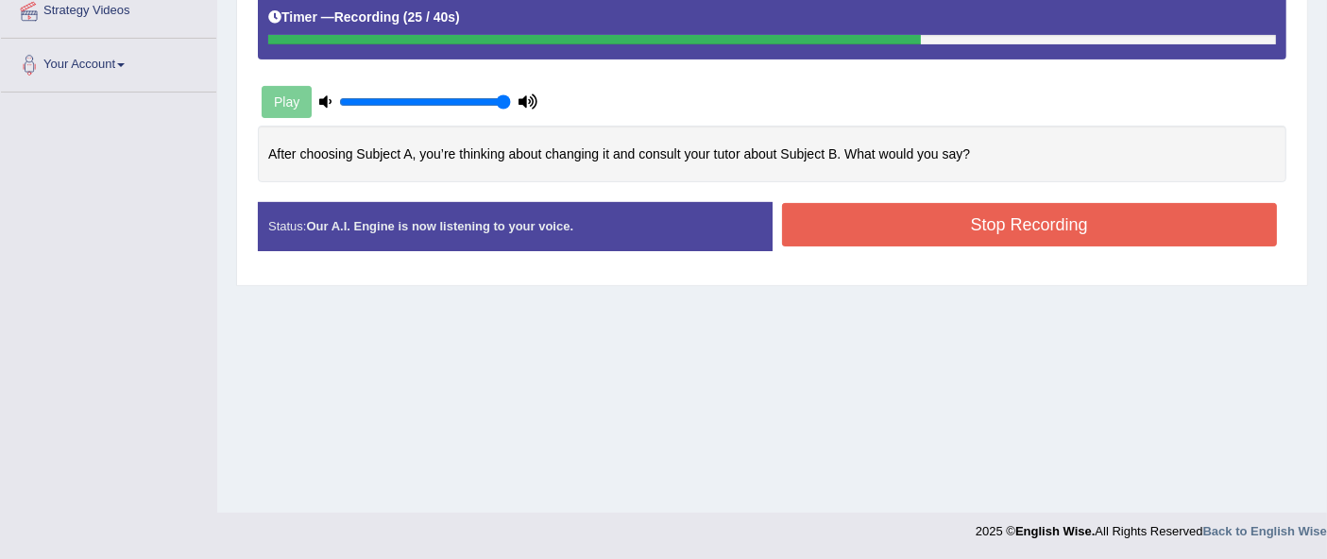
click at [877, 237] on button "Stop Recording" at bounding box center [1030, 224] width 496 height 43
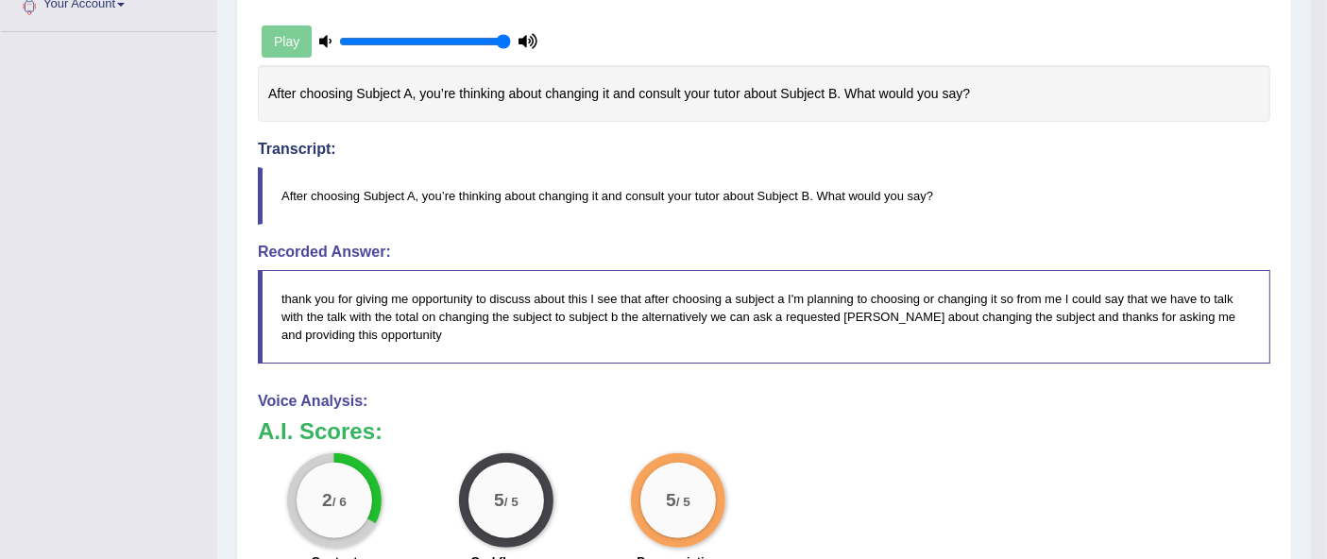
scroll to position [445, 0]
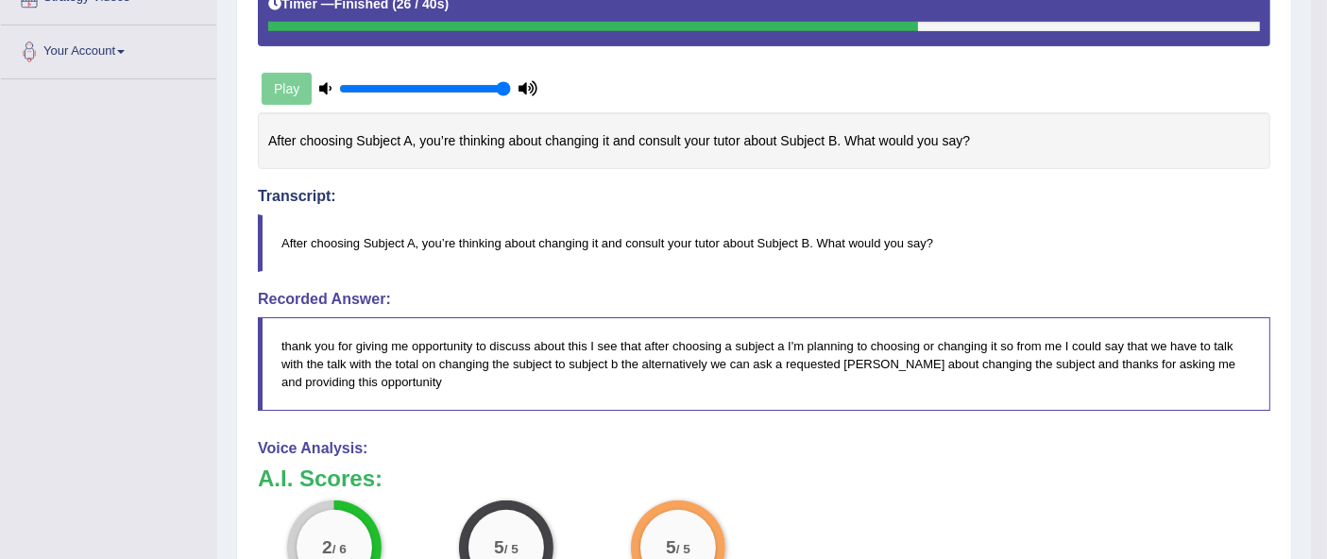
click at [628, 264] on blockquote "After choosing Subject A, you’re thinking about changing it and consult your tu…" at bounding box center [764, 243] width 1013 height 58
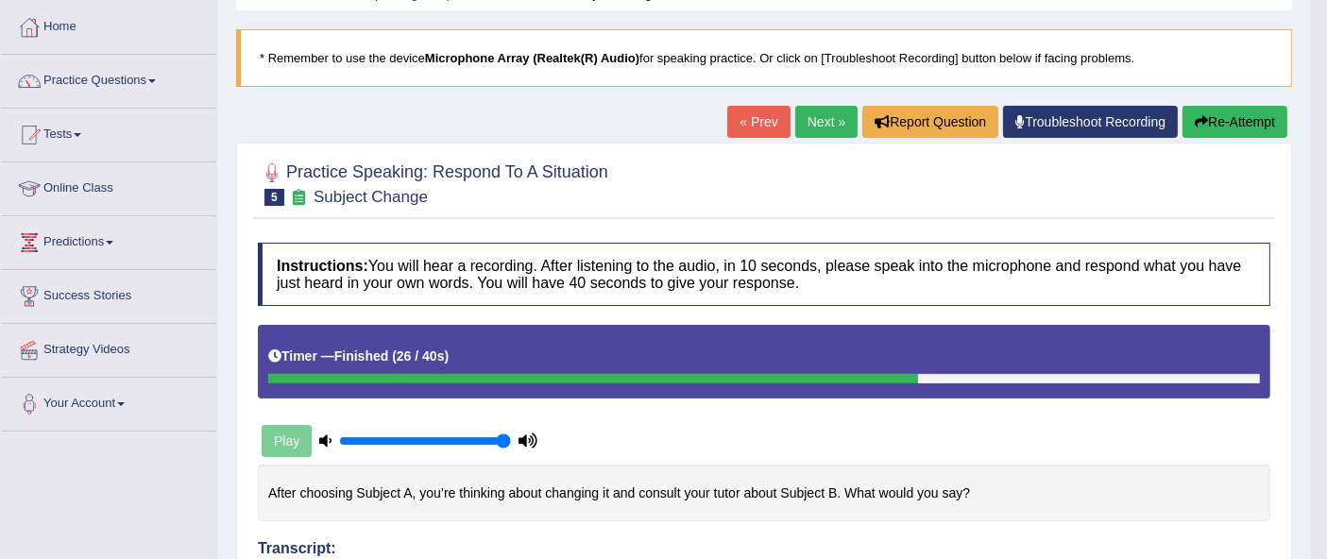
scroll to position [0, 0]
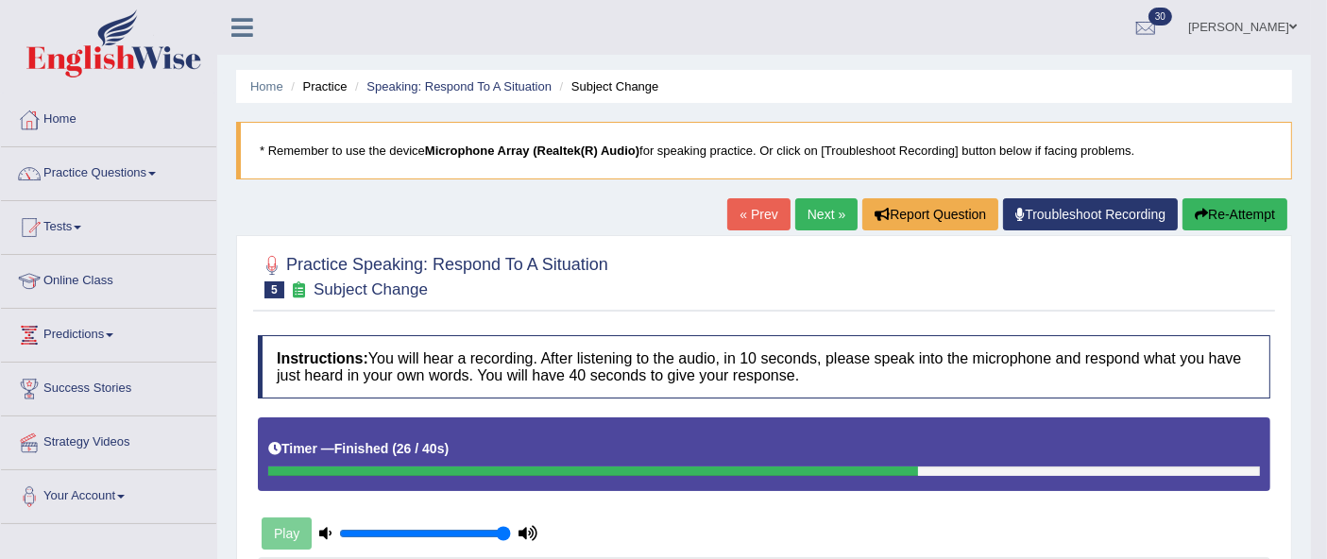
click at [94, 158] on link "Practice Questions" at bounding box center [108, 170] width 215 height 47
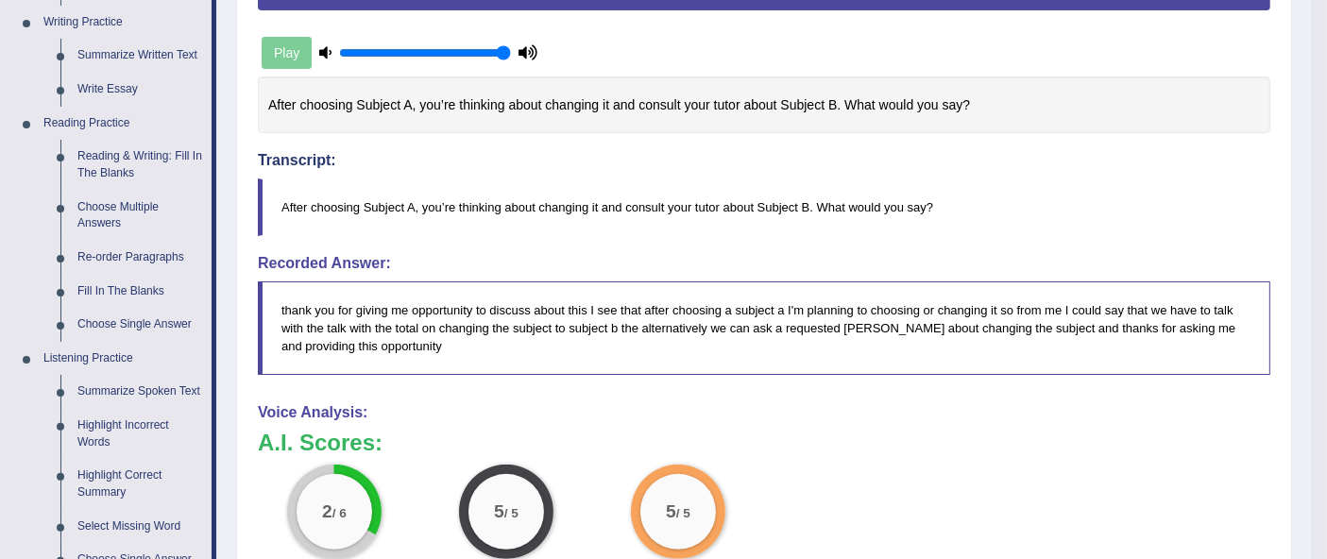
scroll to position [485, 0]
